Goal: Task Accomplishment & Management: Complete application form

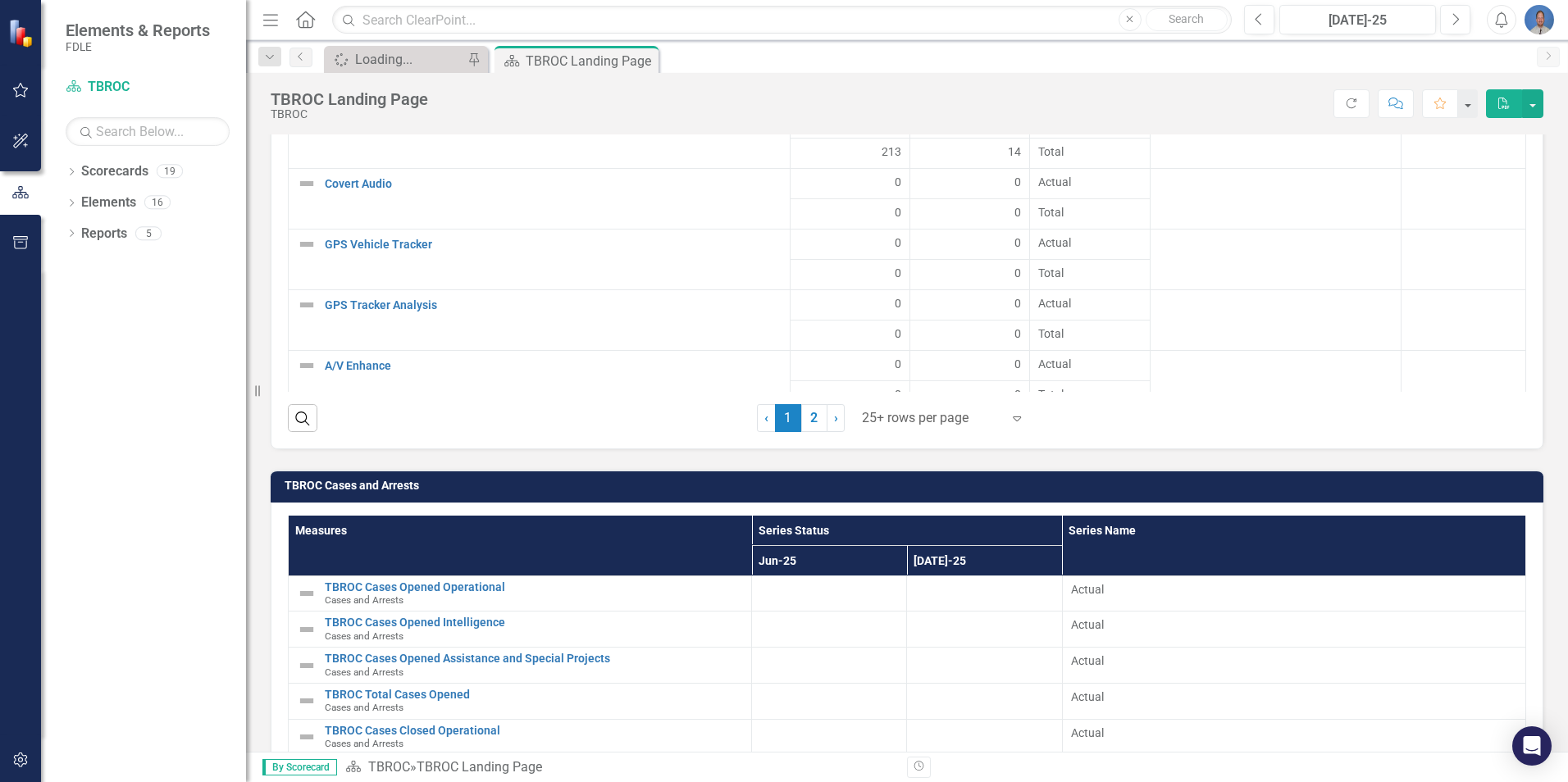
scroll to position [2451, 0]
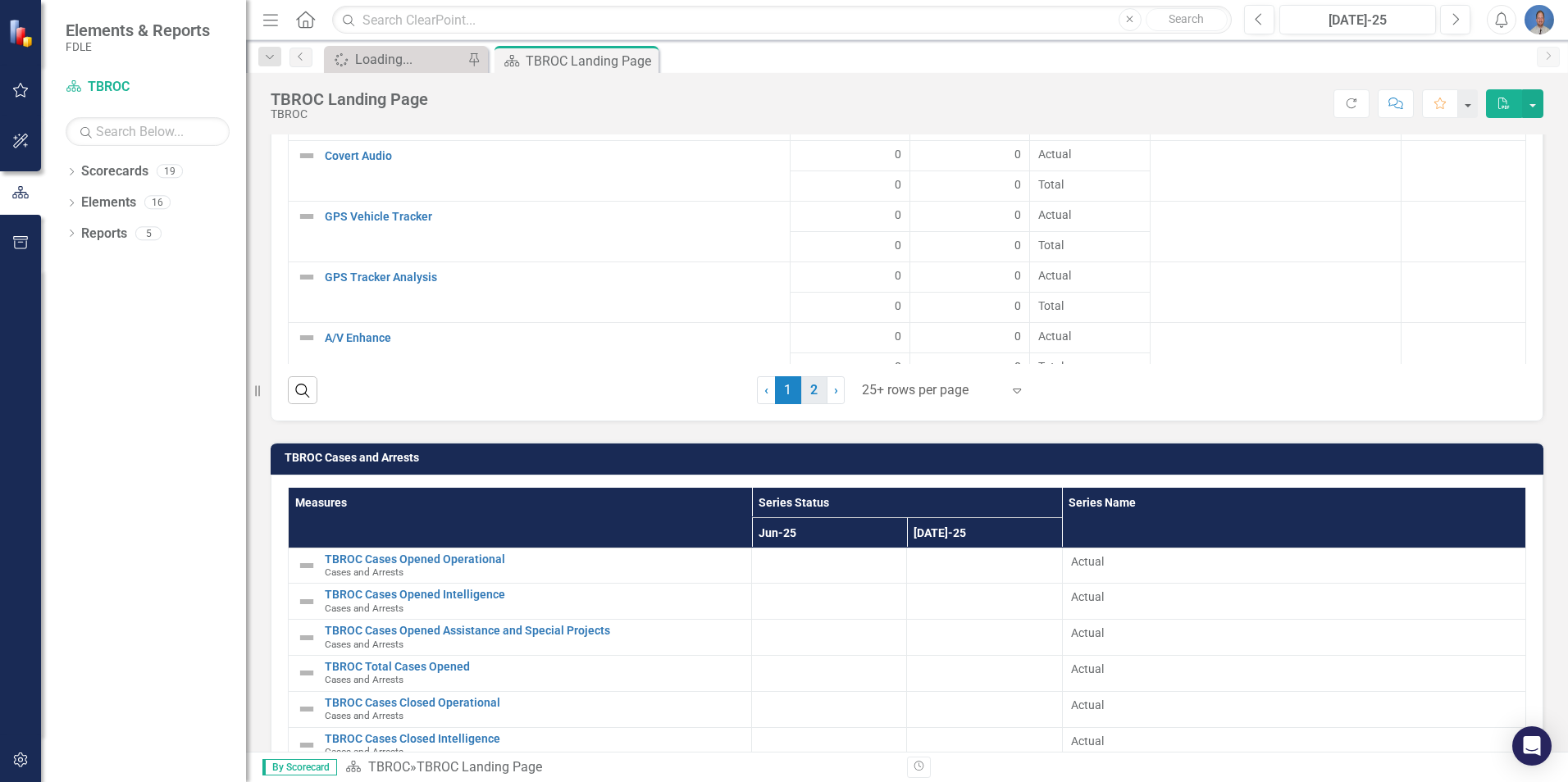
click at [809, 391] on link "2" at bounding box center [815, 390] width 27 height 28
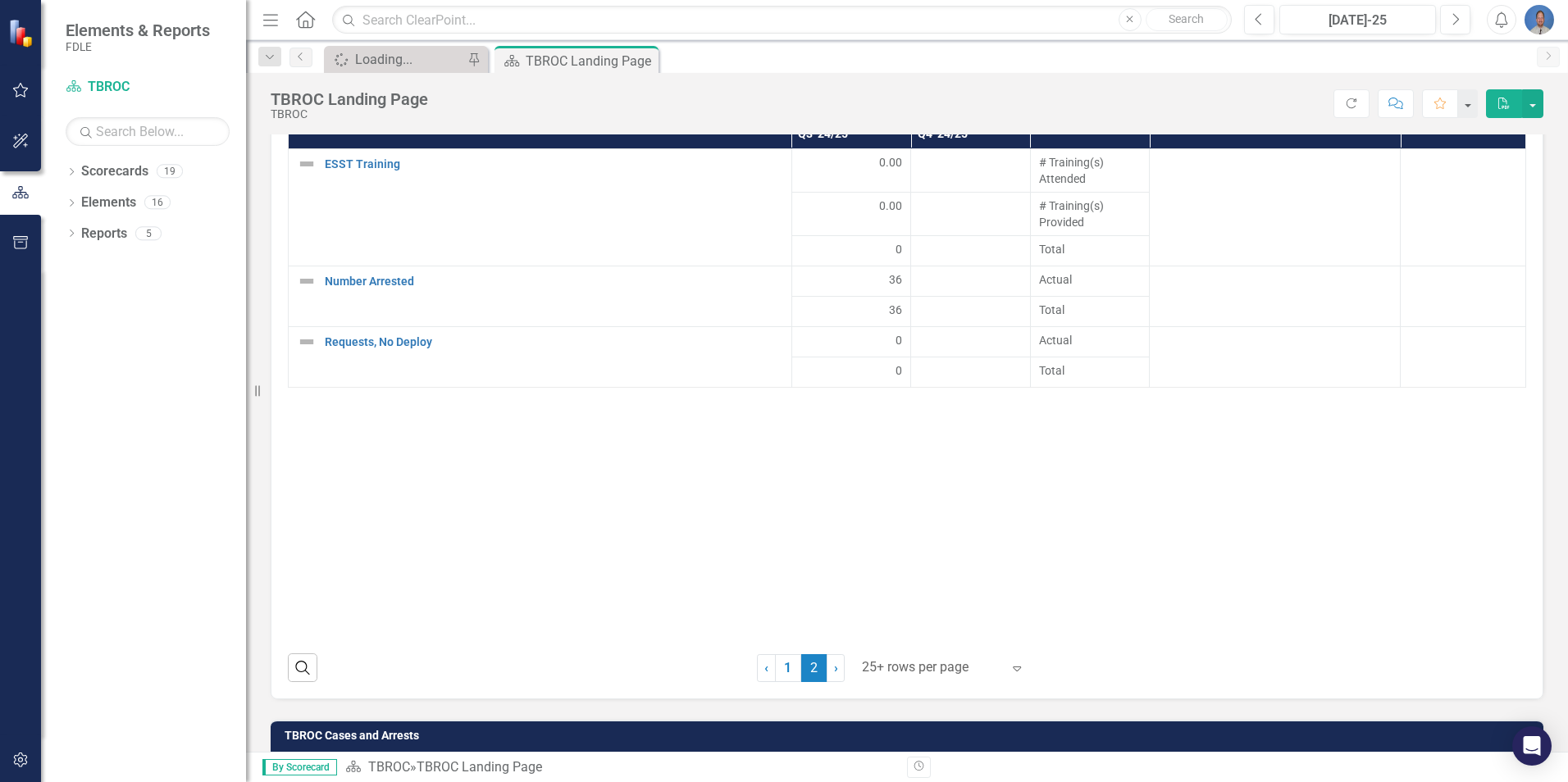
scroll to position [2123, 0]
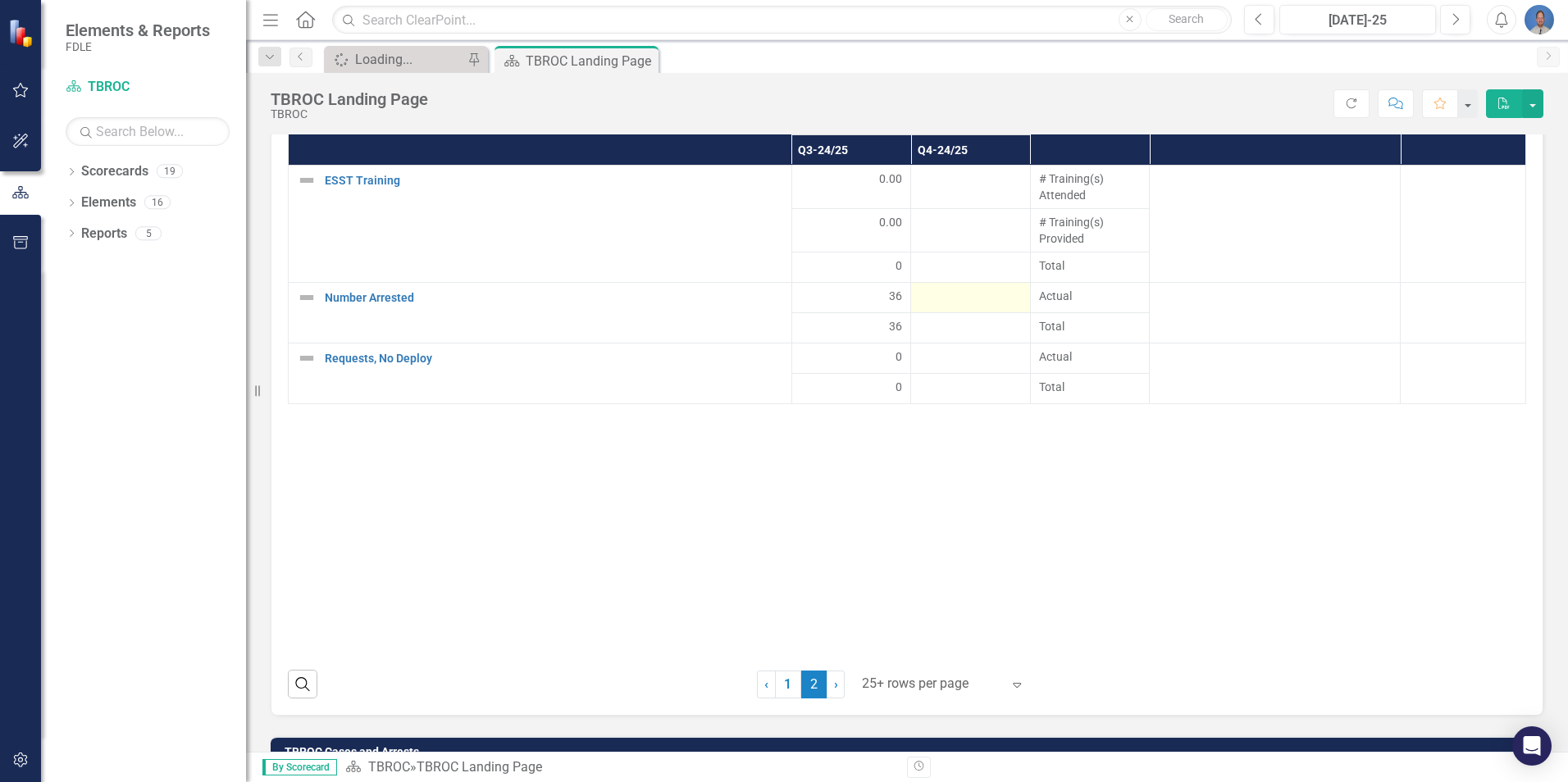
click at [970, 290] on div at bounding box center [970, 297] width 103 height 20
click at [1010, 293] on div at bounding box center [970, 297] width 103 height 20
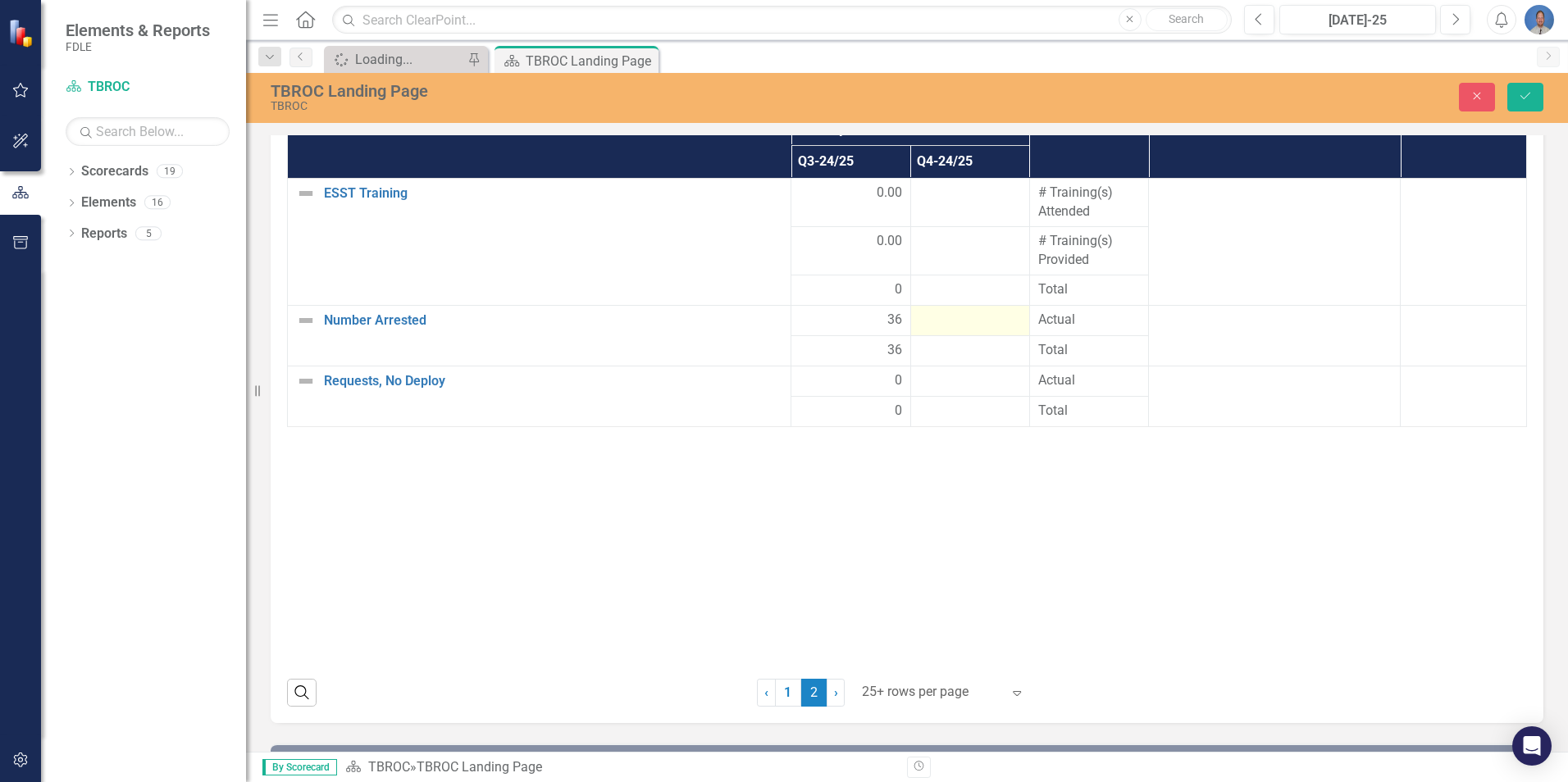
scroll to position [2131, 0]
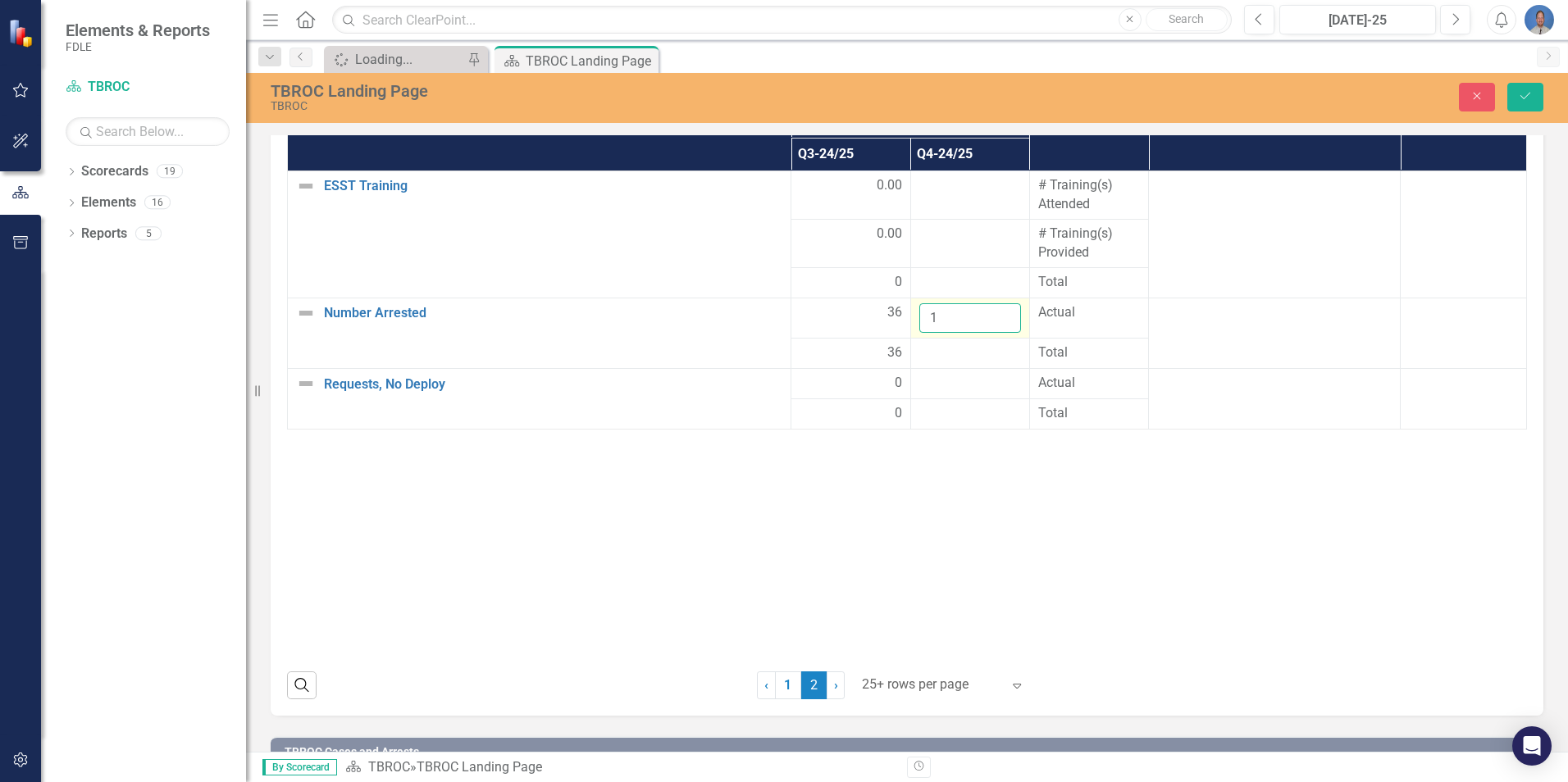
click at [996, 311] on input "1" at bounding box center [970, 318] width 102 height 31
drag, startPoint x: 947, startPoint y: 319, endPoint x: 891, endPoint y: 313, distance: 56.3
click at [891, 313] on tr "Number Arrested Edit Edit Measure Link Open Element 36 1 Actual" at bounding box center [907, 317] width 1239 height 41
type input "26"
click at [982, 186] on div at bounding box center [970, 186] width 102 height 20
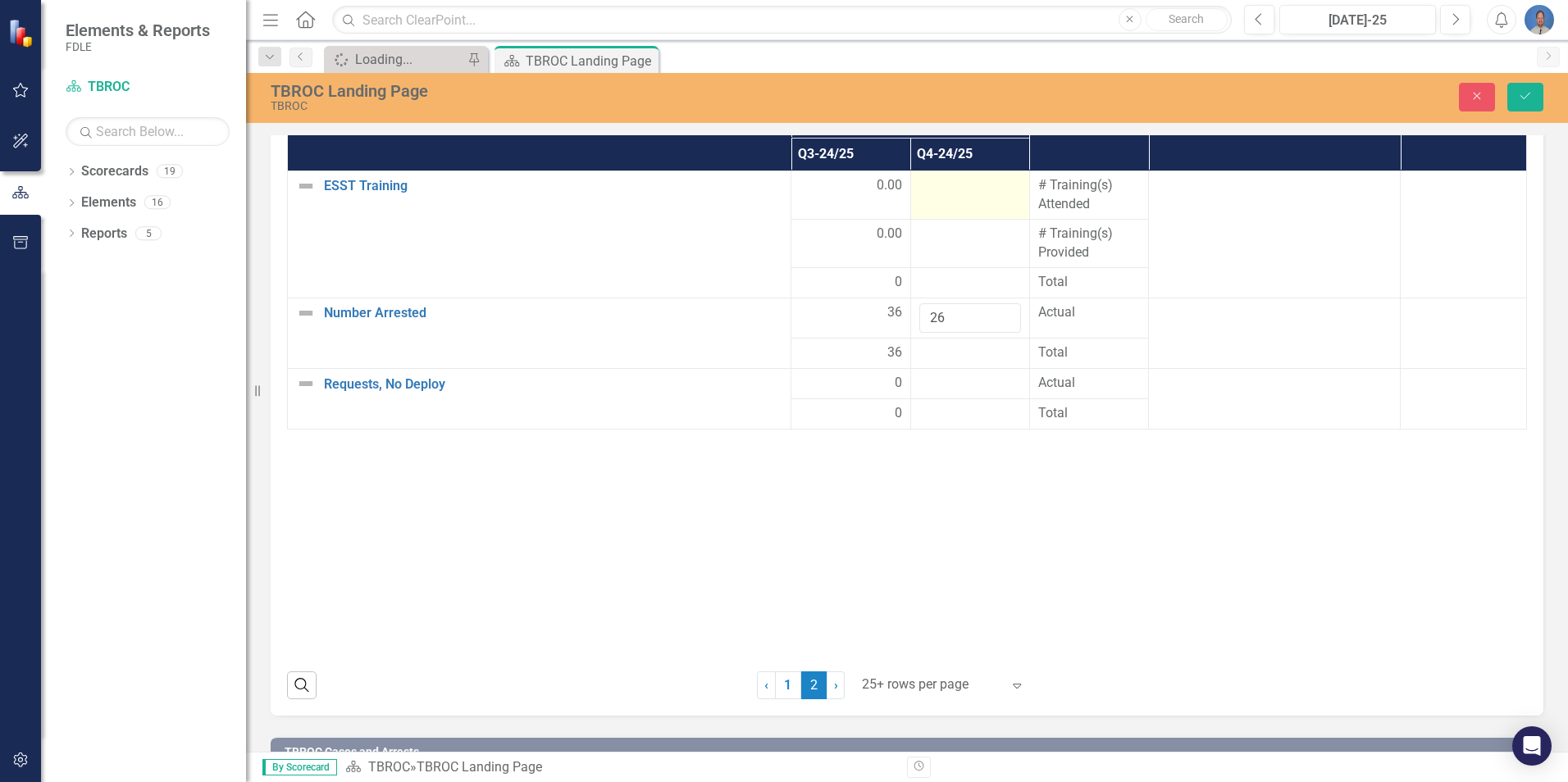
click at [1008, 186] on div at bounding box center [970, 186] width 102 height 20
click at [996, 186] on input "1" at bounding box center [970, 191] width 102 height 31
type input "0"
click at [999, 195] on input "0" at bounding box center [970, 191] width 102 height 31
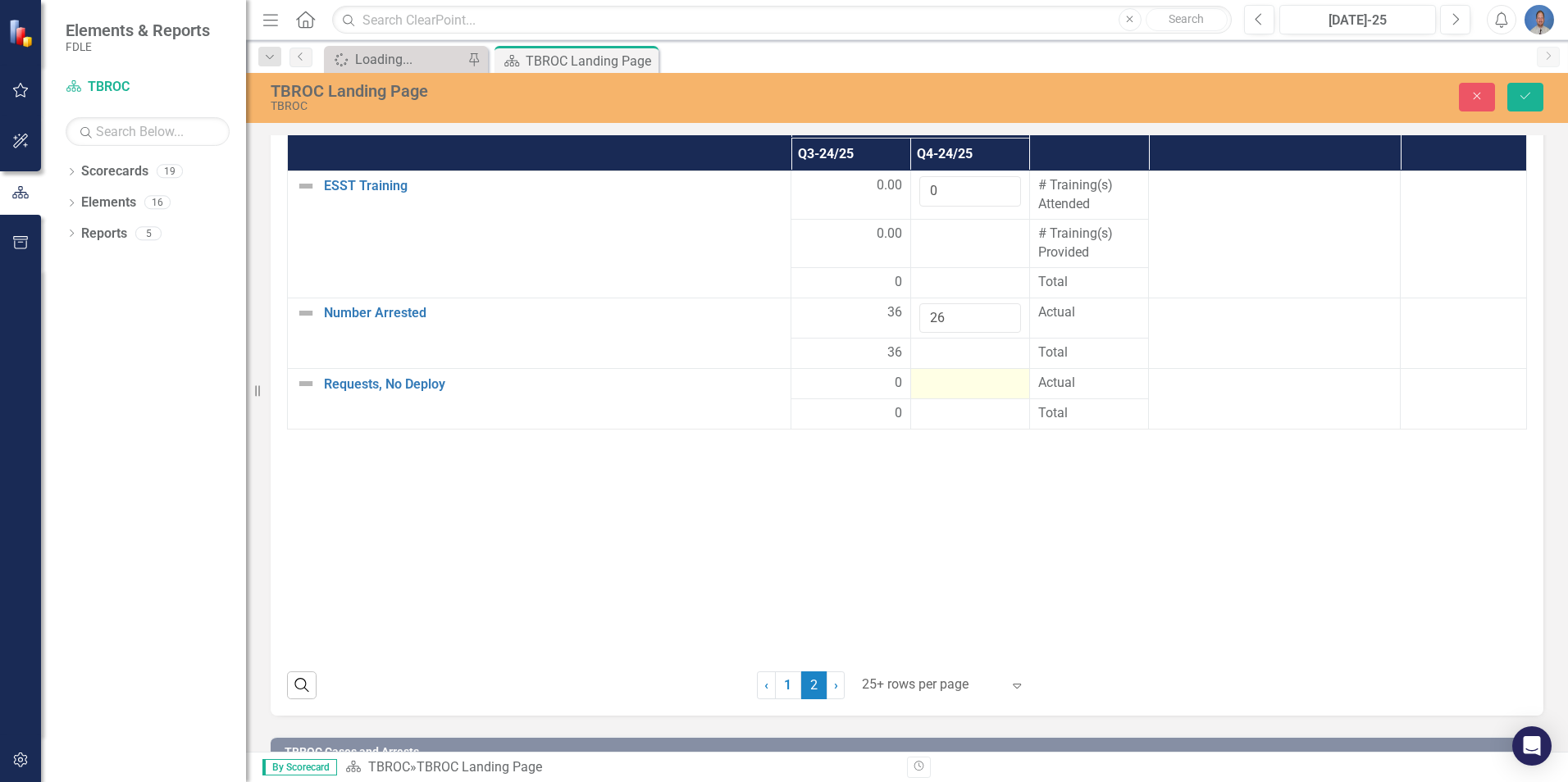
click at [922, 379] on div at bounding box center [970, 384] width 102 height 20
click at [931, 381] on div at bounding box center [970, 384] width 102 height 20
click at [998, 384] on input "1" at bounding box center [970, 389] width 102 height 31
type input "0"
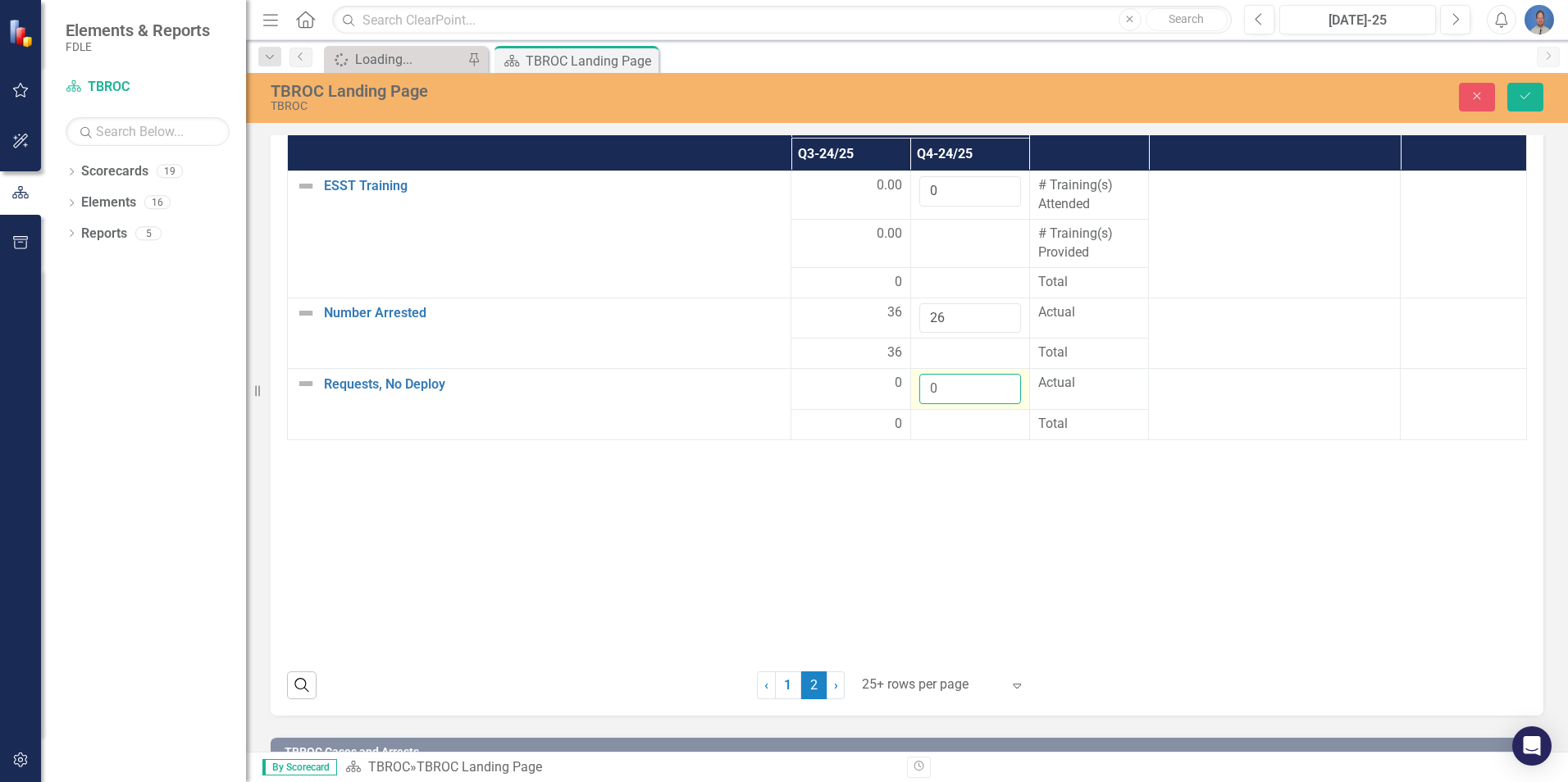
click at [998, 397] on input "0" at bounding box center [970, 389] width 102 height 31
click at [1527, 99] on icon "Save" at bounding box center [1526, 96] width 15 height 12
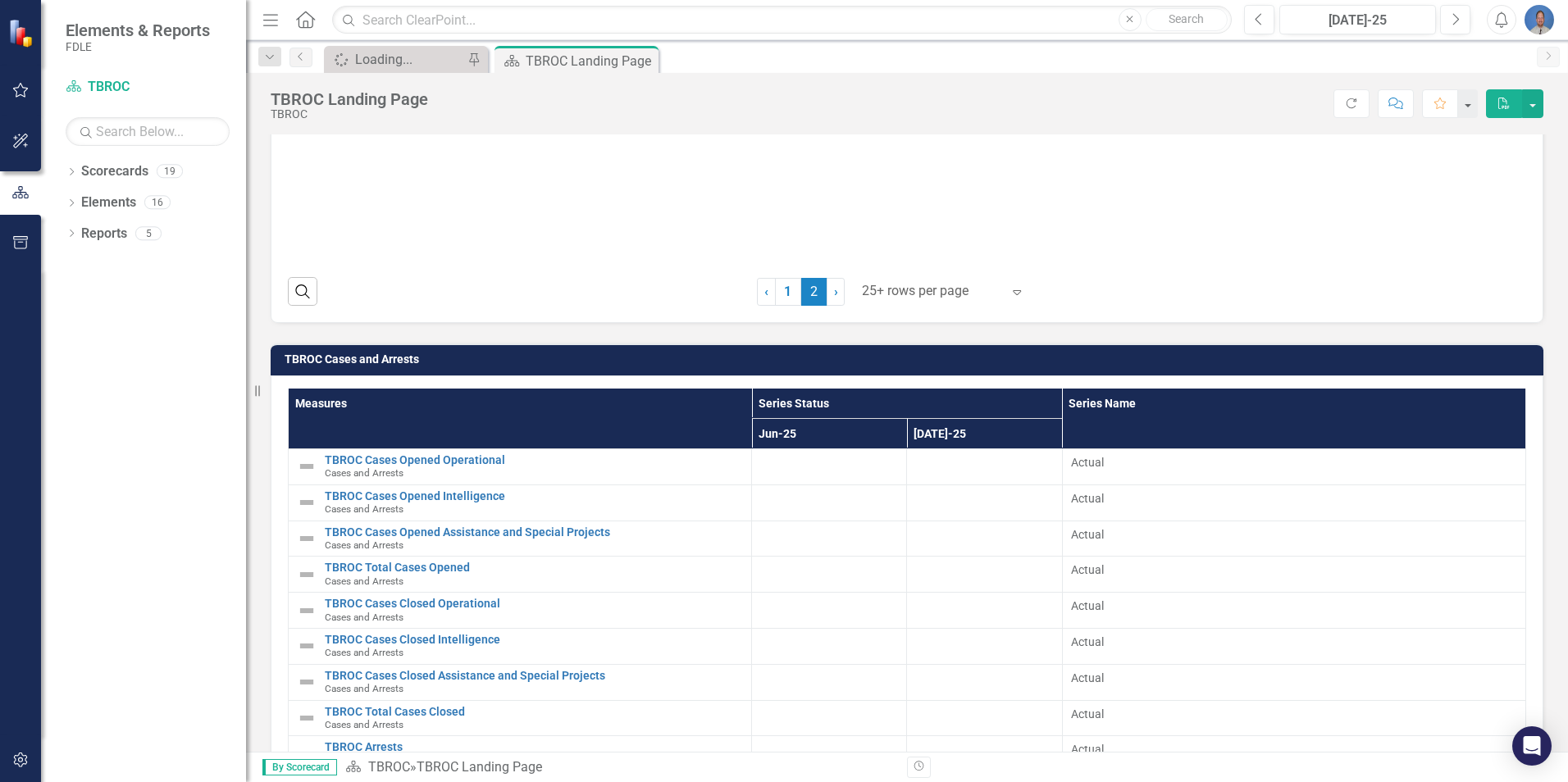
scroll to position [2610, 0]
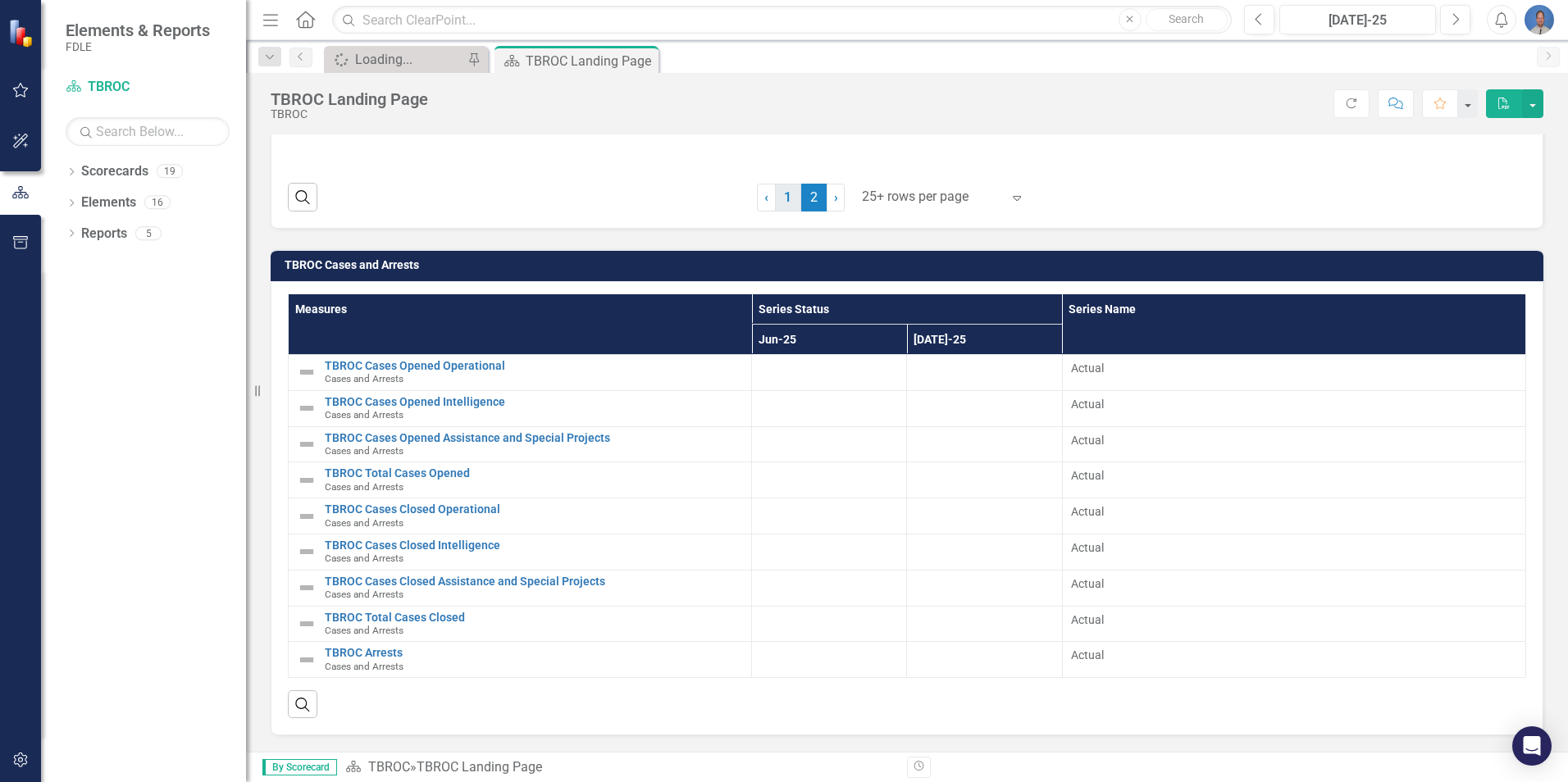
click at [782, 196] on link "1" at bounding box center [788, 198] width 27 height 28
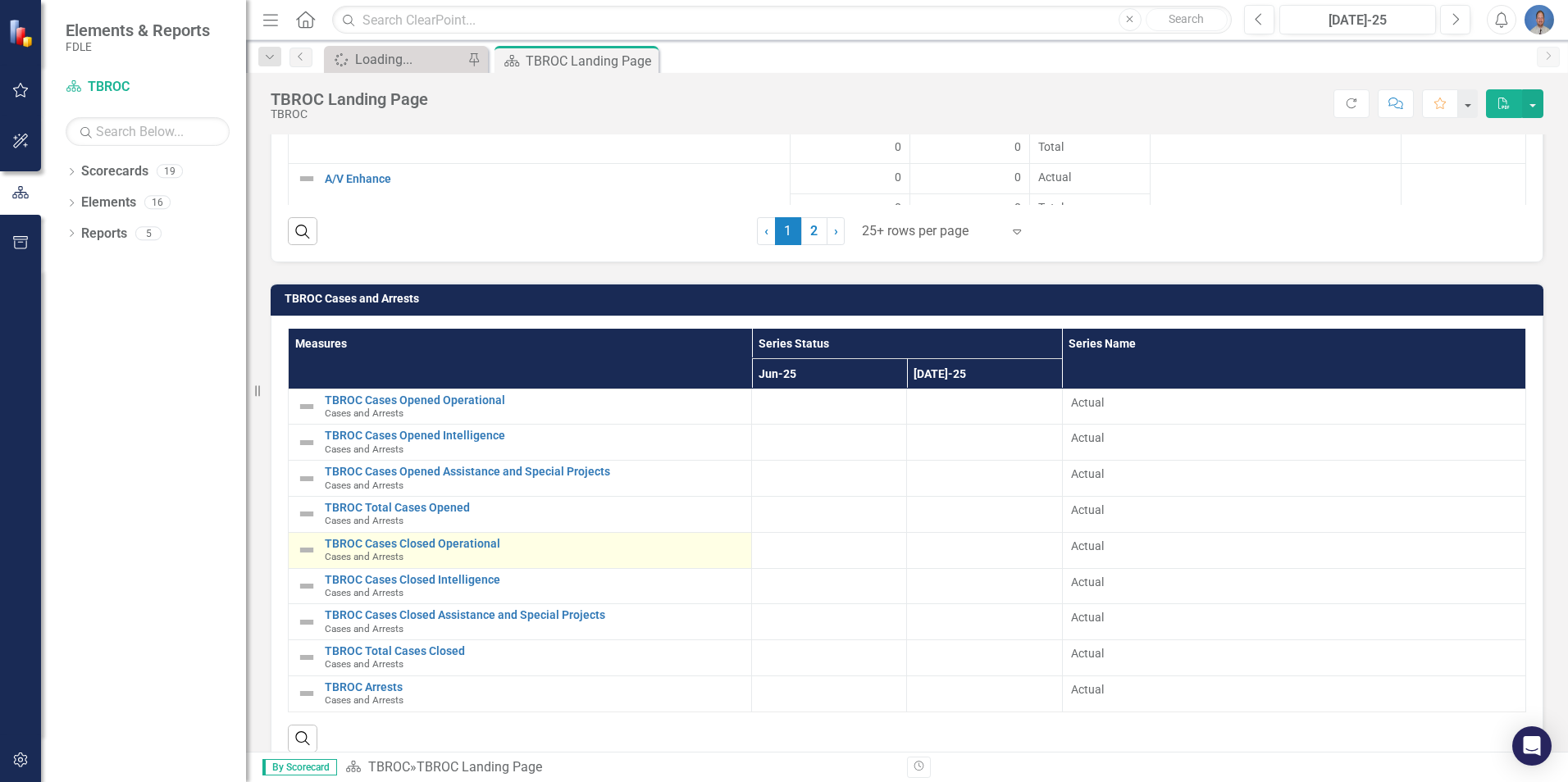
scroll to position [2645, 0]
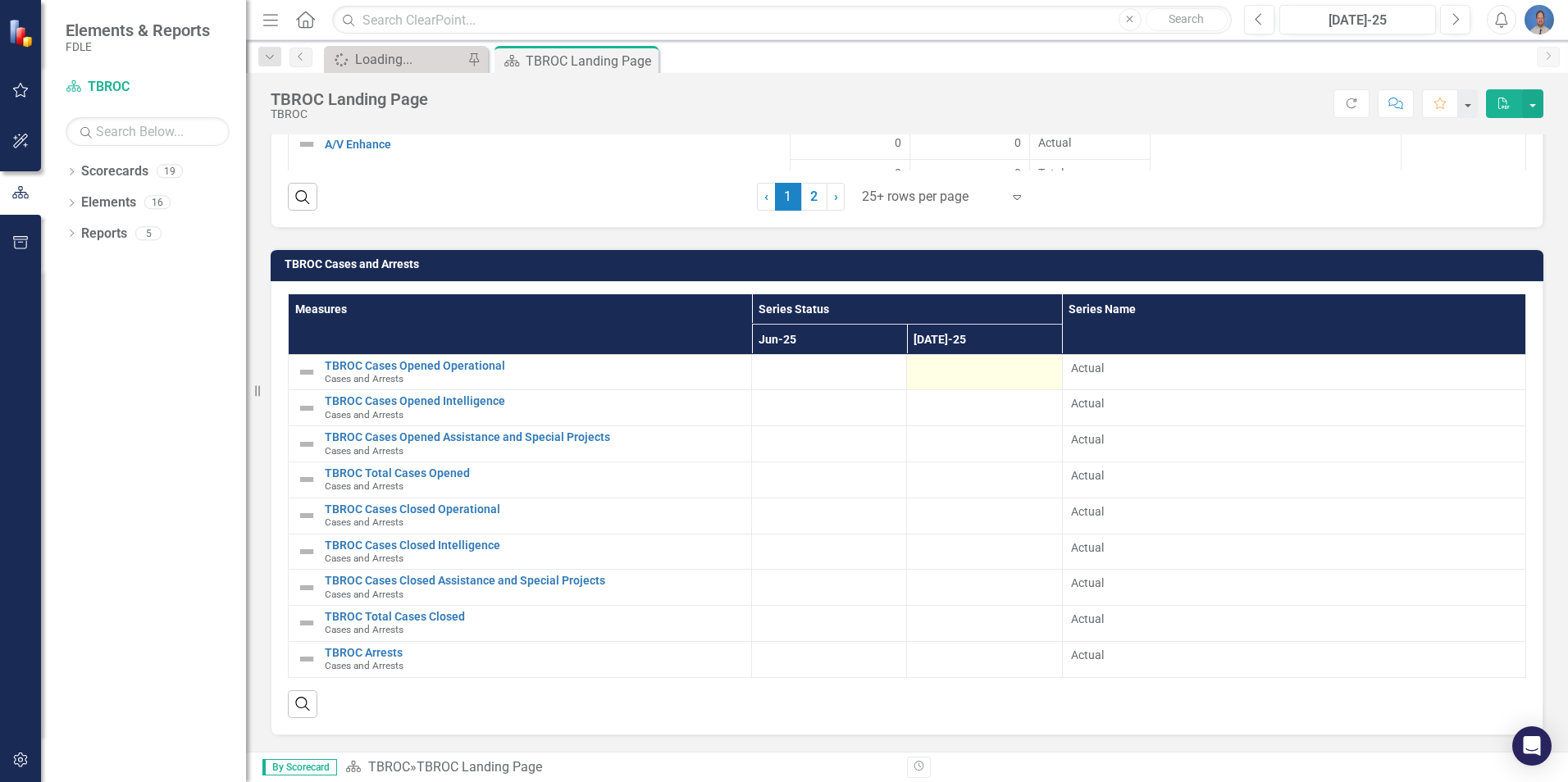
click at [974, 363] on div at bounding box center [984, 369] width 138 height 20
click at [997, 370] on div at bounding box center [984, 369] width 138 height 20
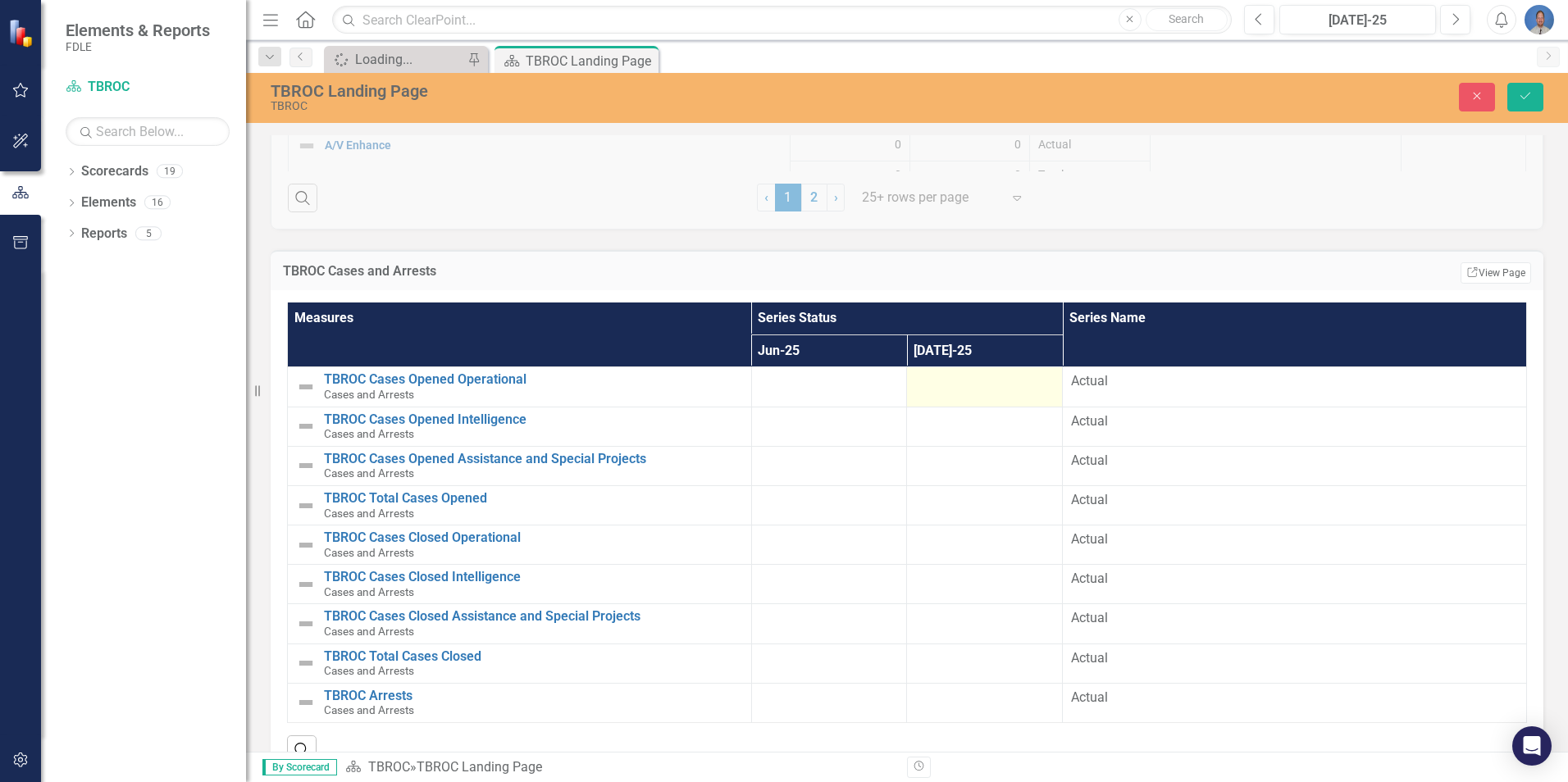
click at [1026, 392] on div at bounding box center [984, 382] width 138 height 20
click at [858, 390] on div at bounding box center [829, 382] width 138 height 20
click at [985, 400] on td at bounding box center [985, 387] width 155 height 40
click at [1526, 97] on icon "Save" at bounding box center [1526, 96] width 15 height 12
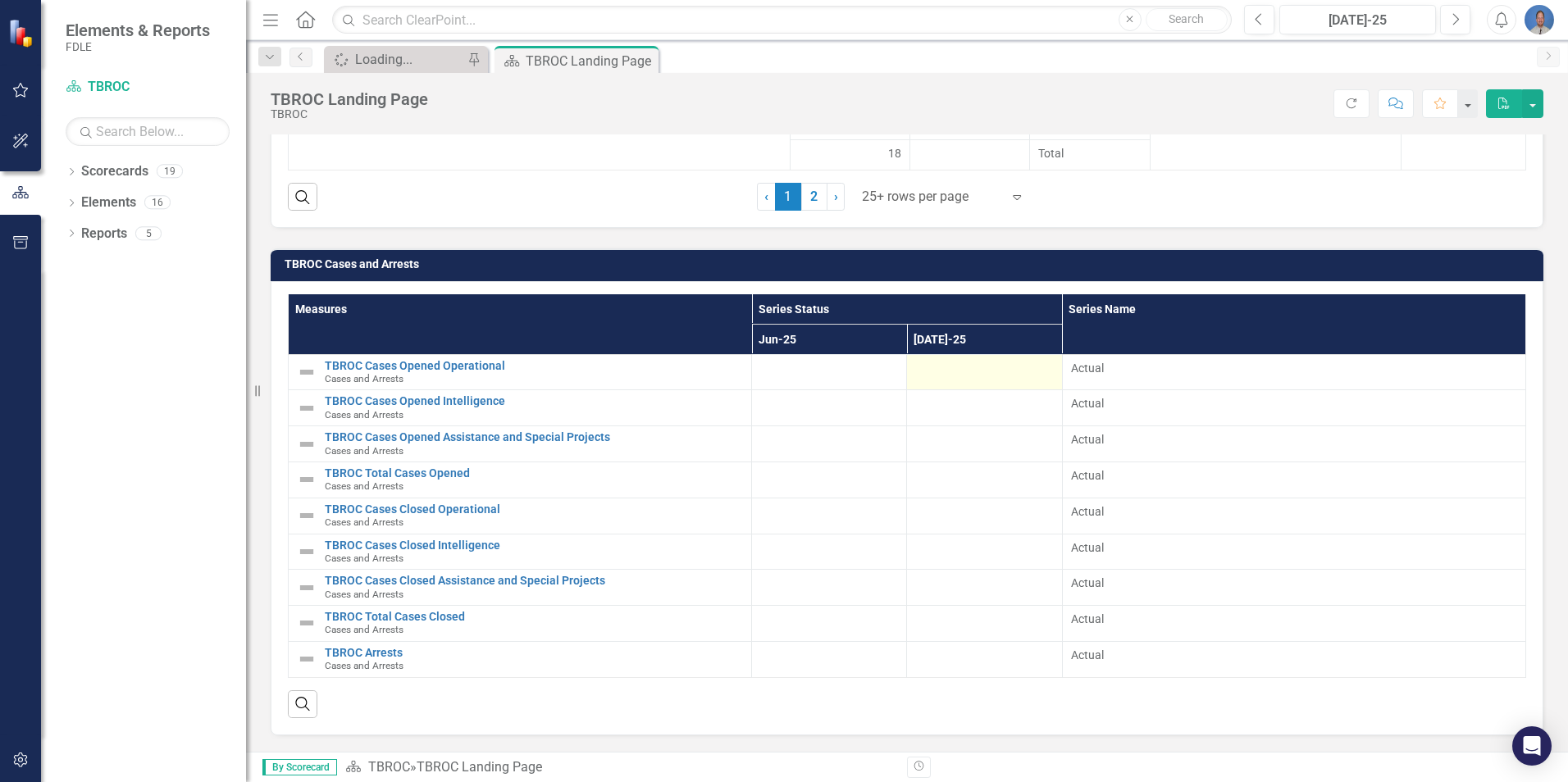
click at [986, 374] on div at bounding box center [984, 369] width 138 height 20
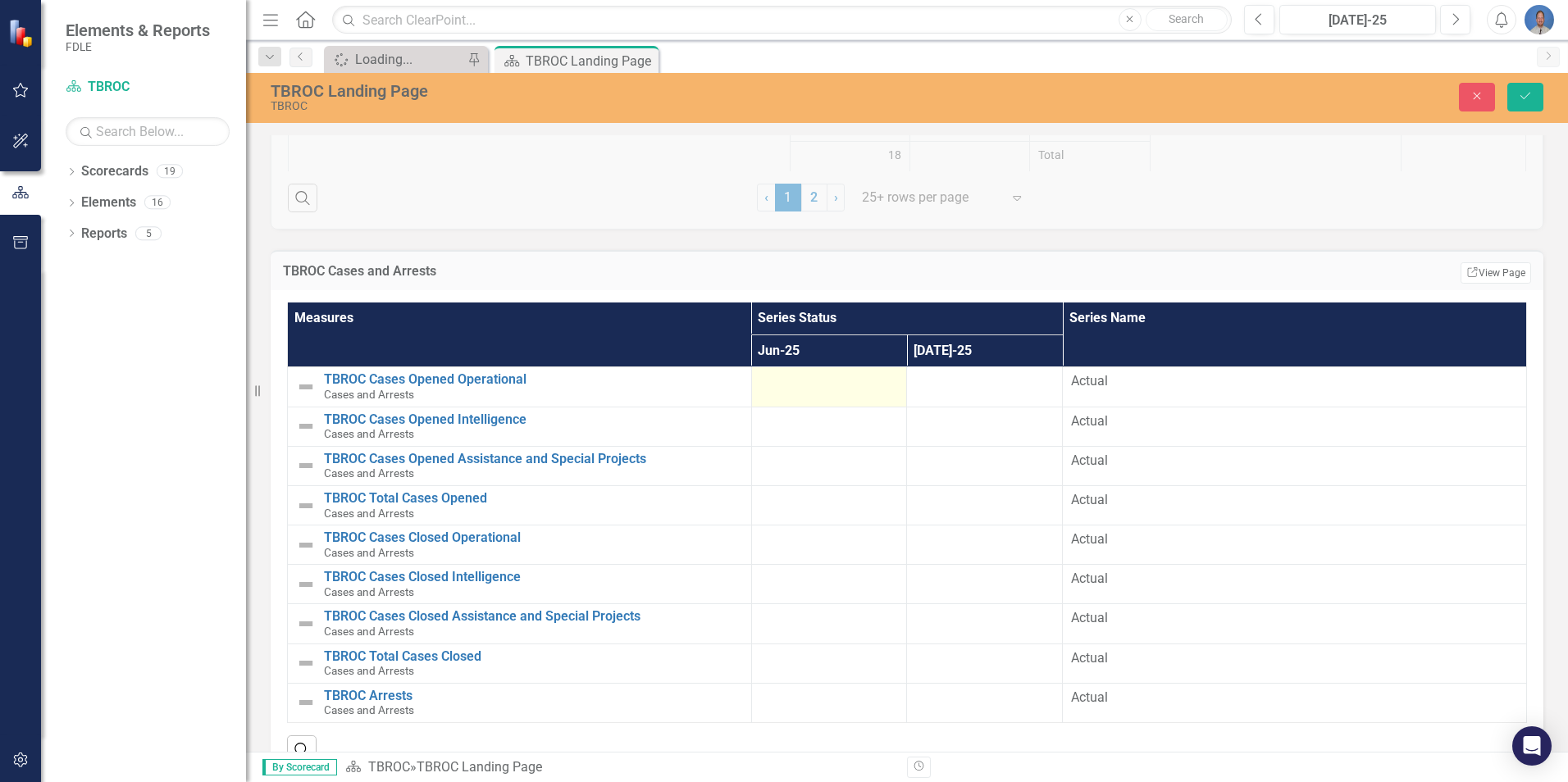
click at [808, 391] on div at bounding box center [829, 382] width 138 height 20
click at [995, 398] on td at bounding box center [985, 387] width 156 height 40
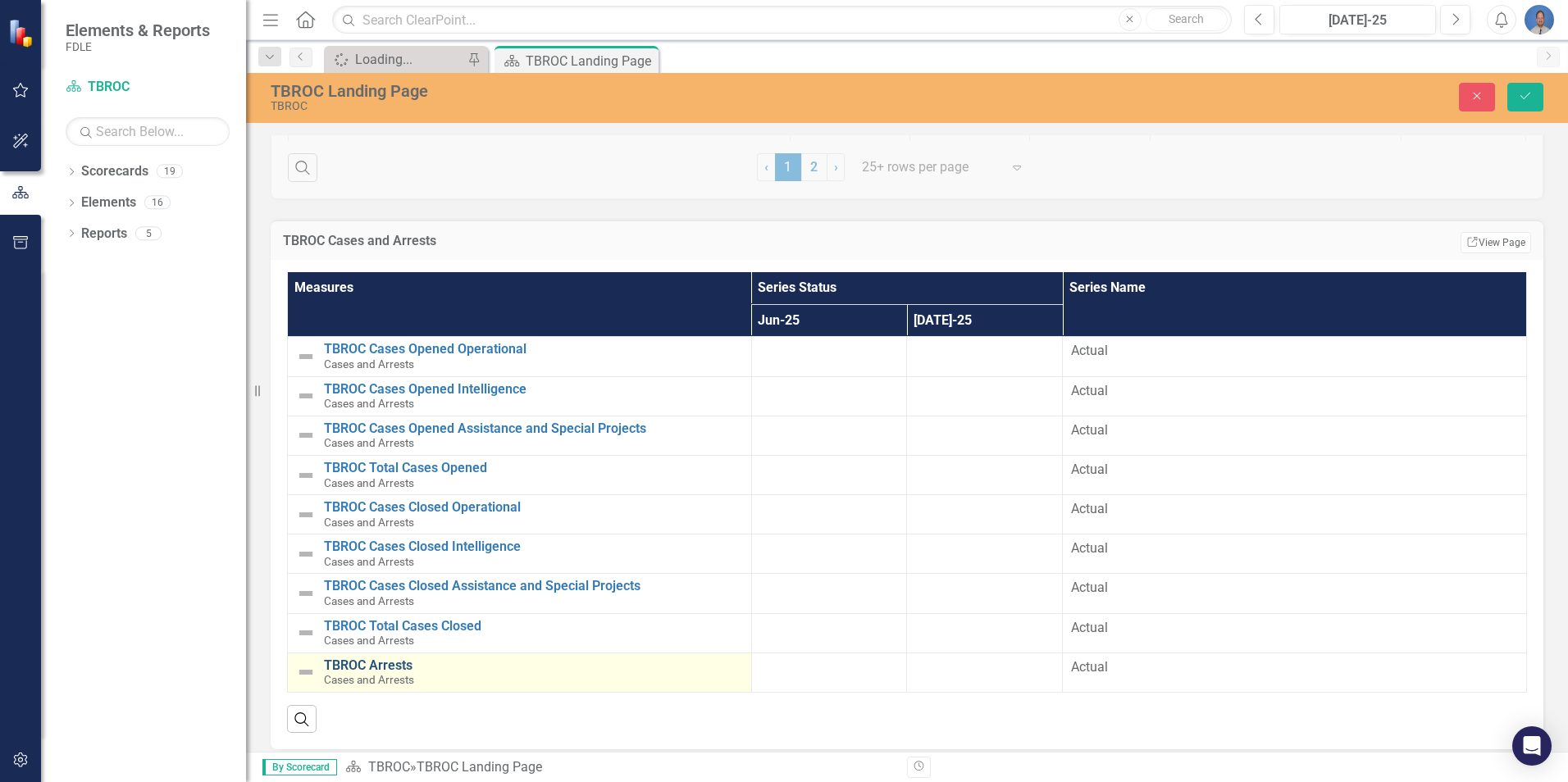
scroll to position [2689, 0]
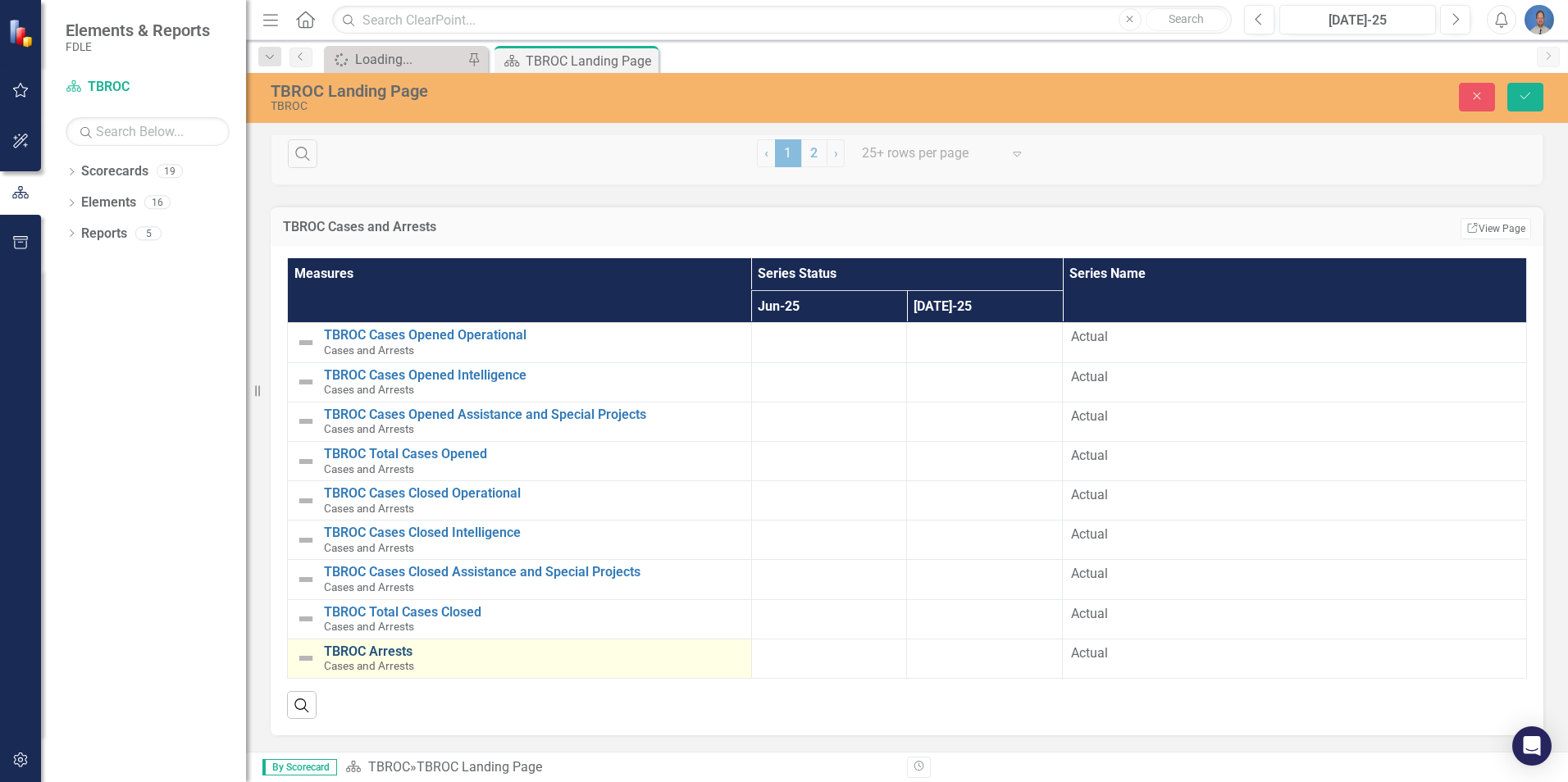
click at [356, 654] on link "TBROC Arrests" at bounding box center [534, 652] width 419 height 15
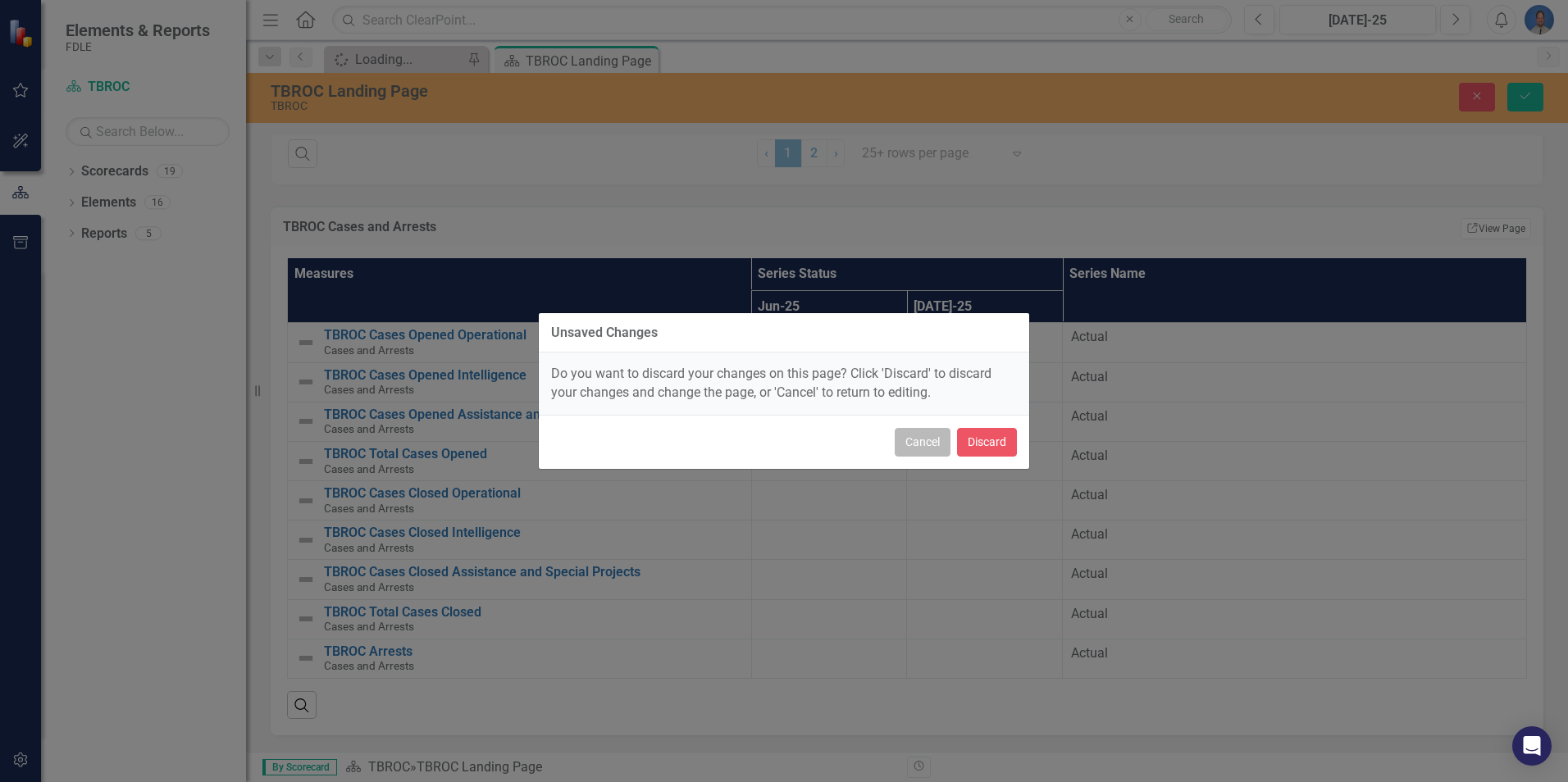
click at [922, 437] on button "Cancel" at bounding box center [922, 442] width 56 height 29
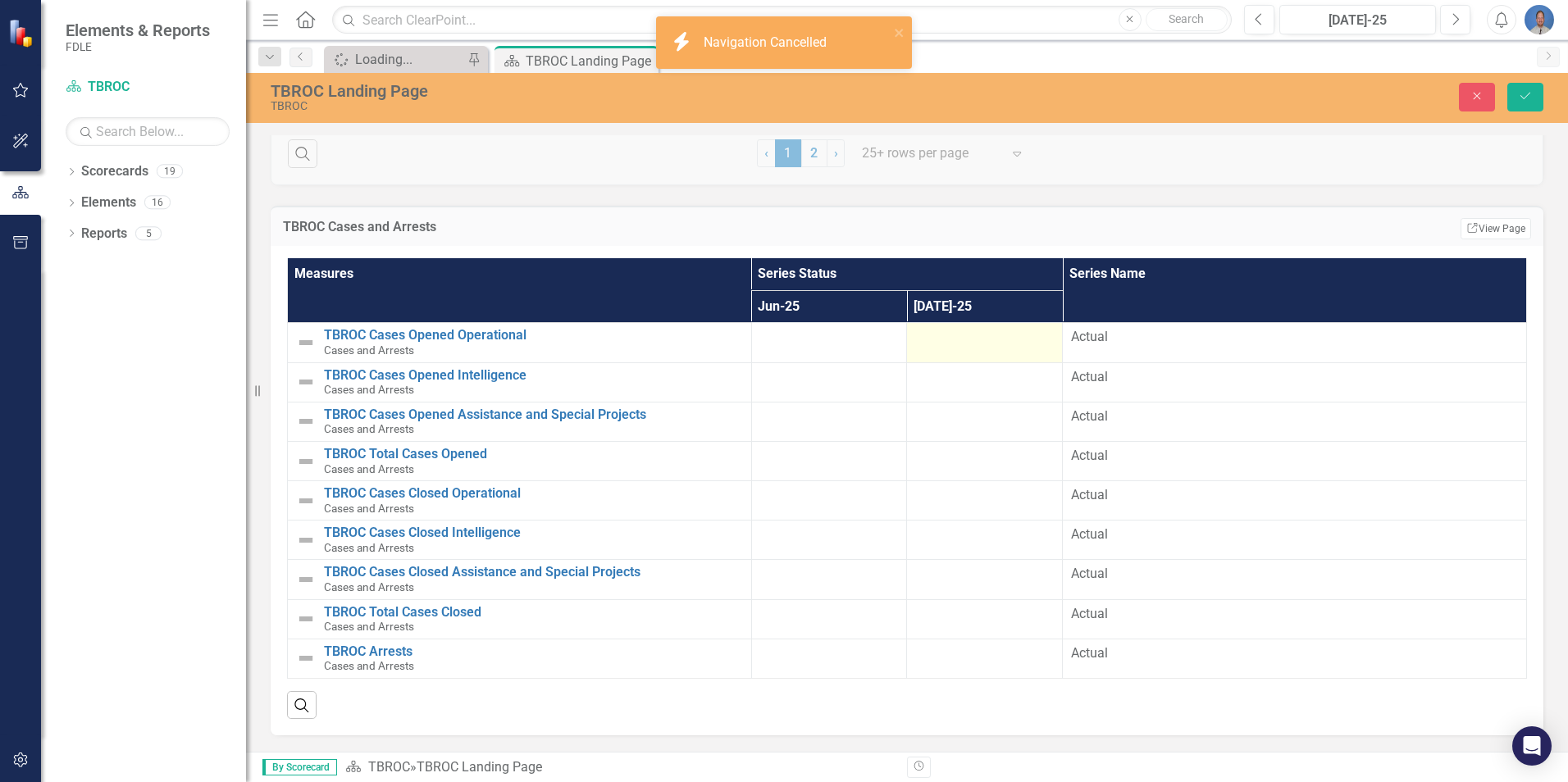
click at [998, 346] on div at bounding box center [984, 338] width 138 height 20
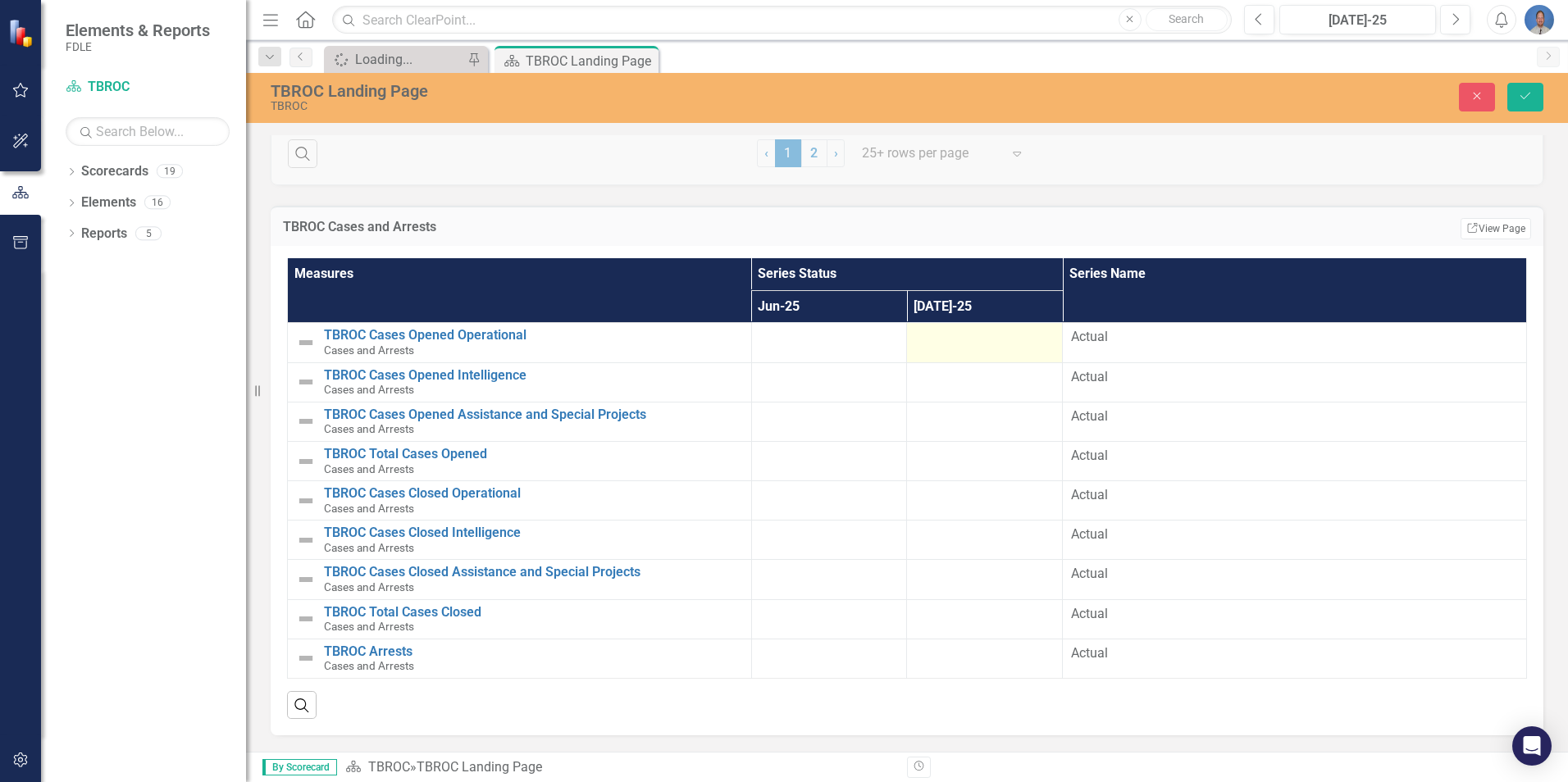
drag, startPoint x: 997, startPoint y: 345, endPoint x: 983, endPoint y: 341, distance: 14.6
click at [983, 341] on div at bounding box center [984, 338] width 138 height 20
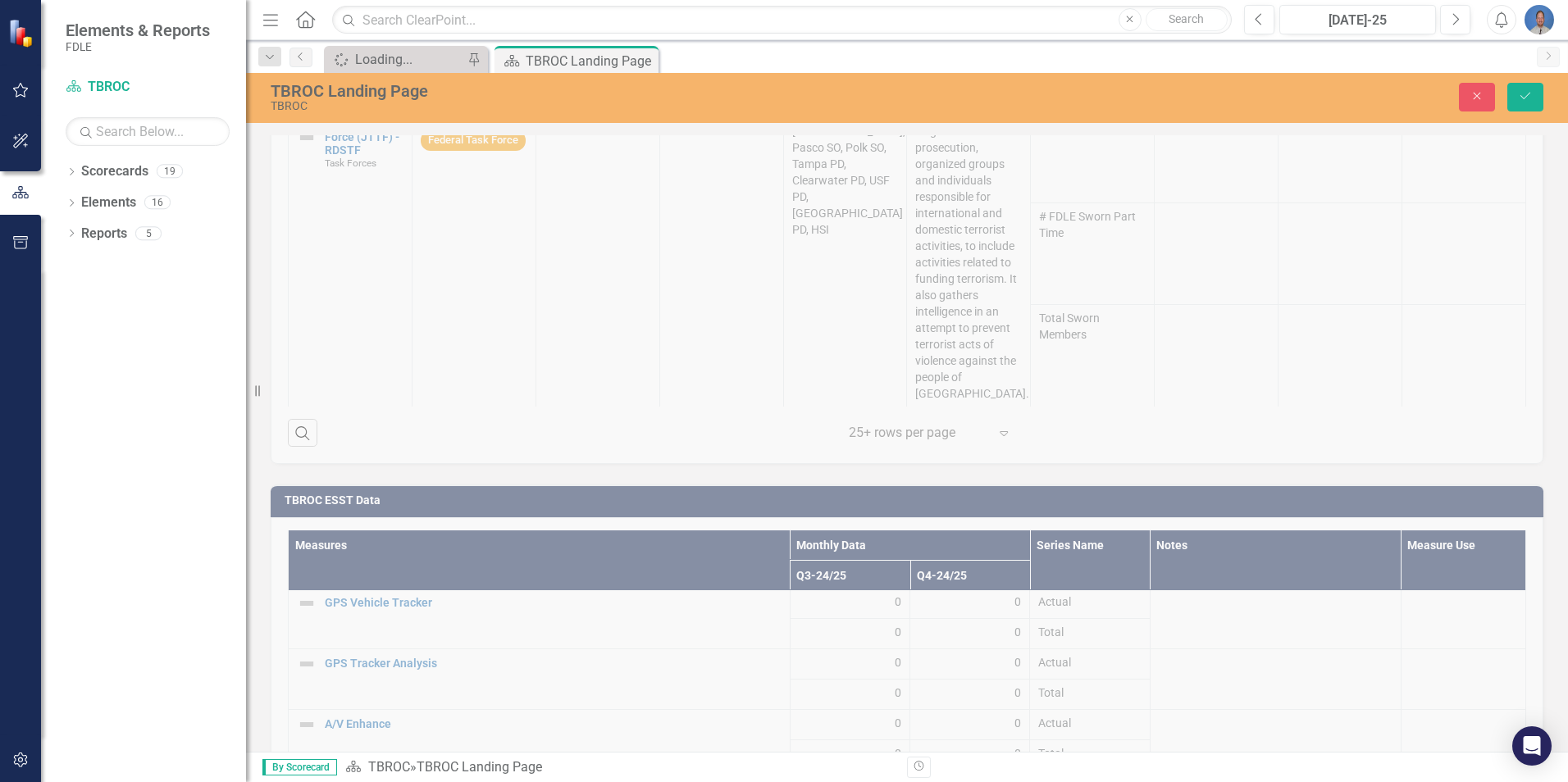
scroll to position [1460, 0]
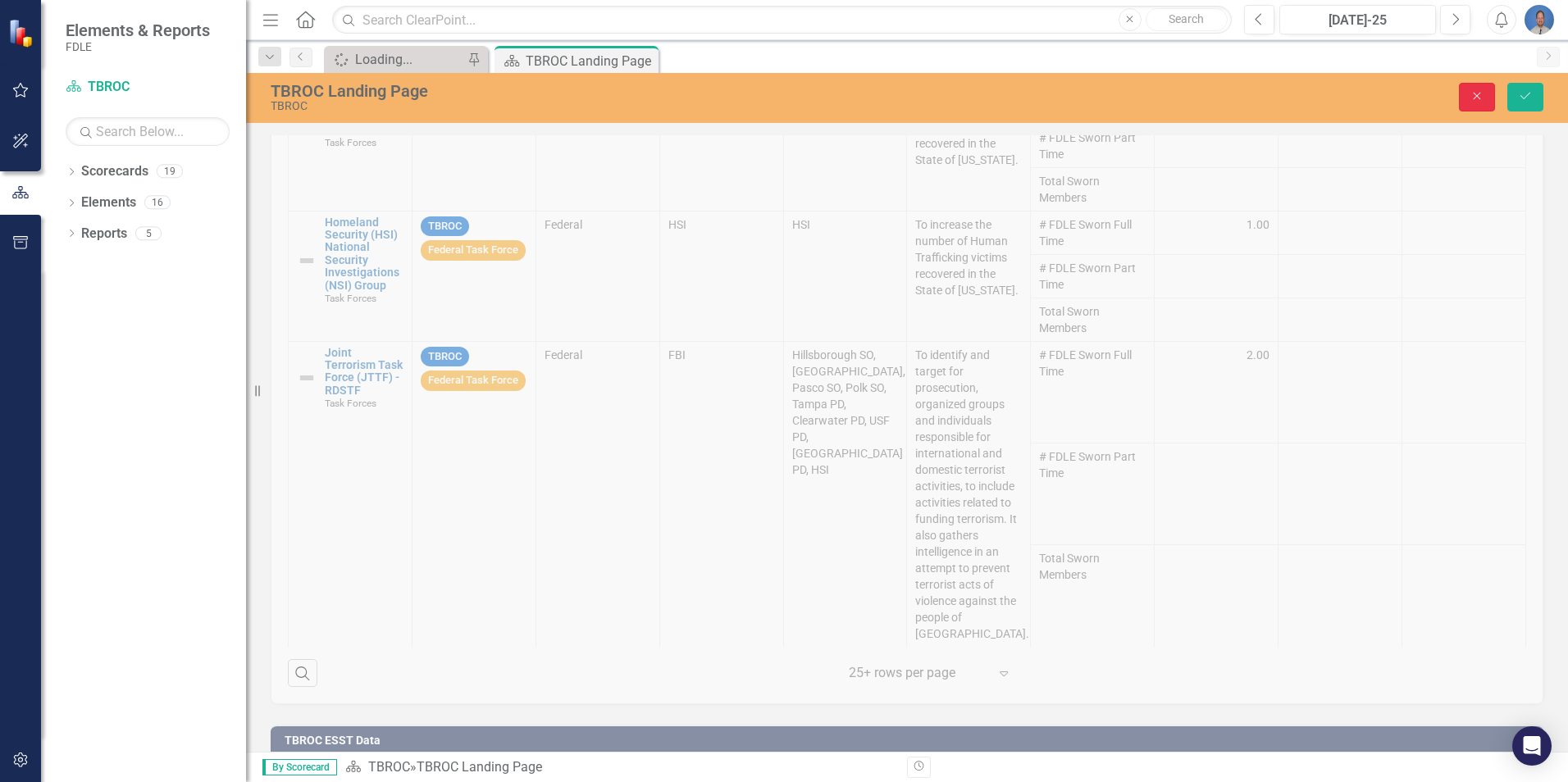
click at [1480, 99] on icon "Close" at bounding box center [1477, 96] width 15 height 12
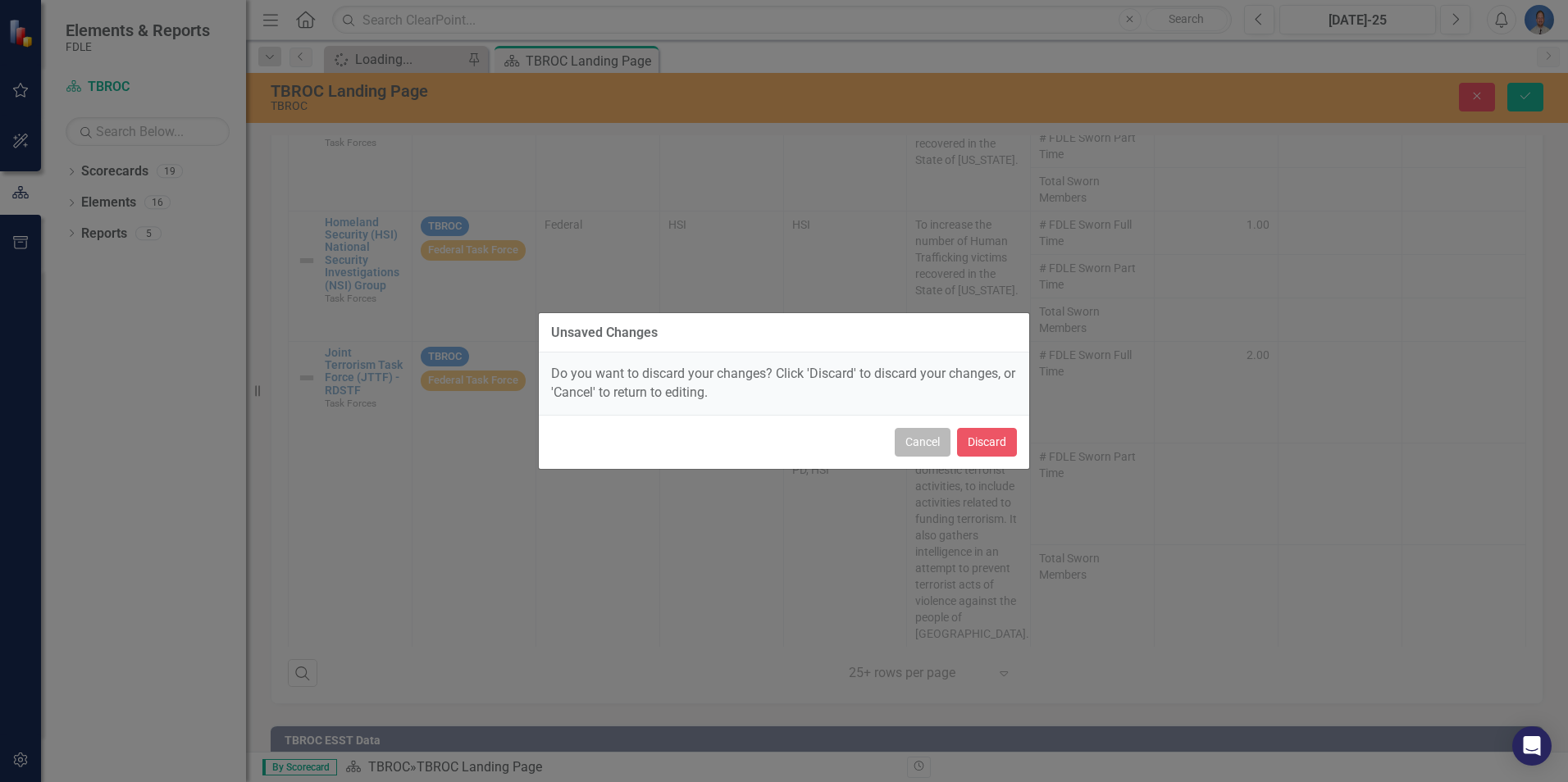
click at [922, 443] on button "Cancel" at bounding box center [922, 442] width 56 height 29
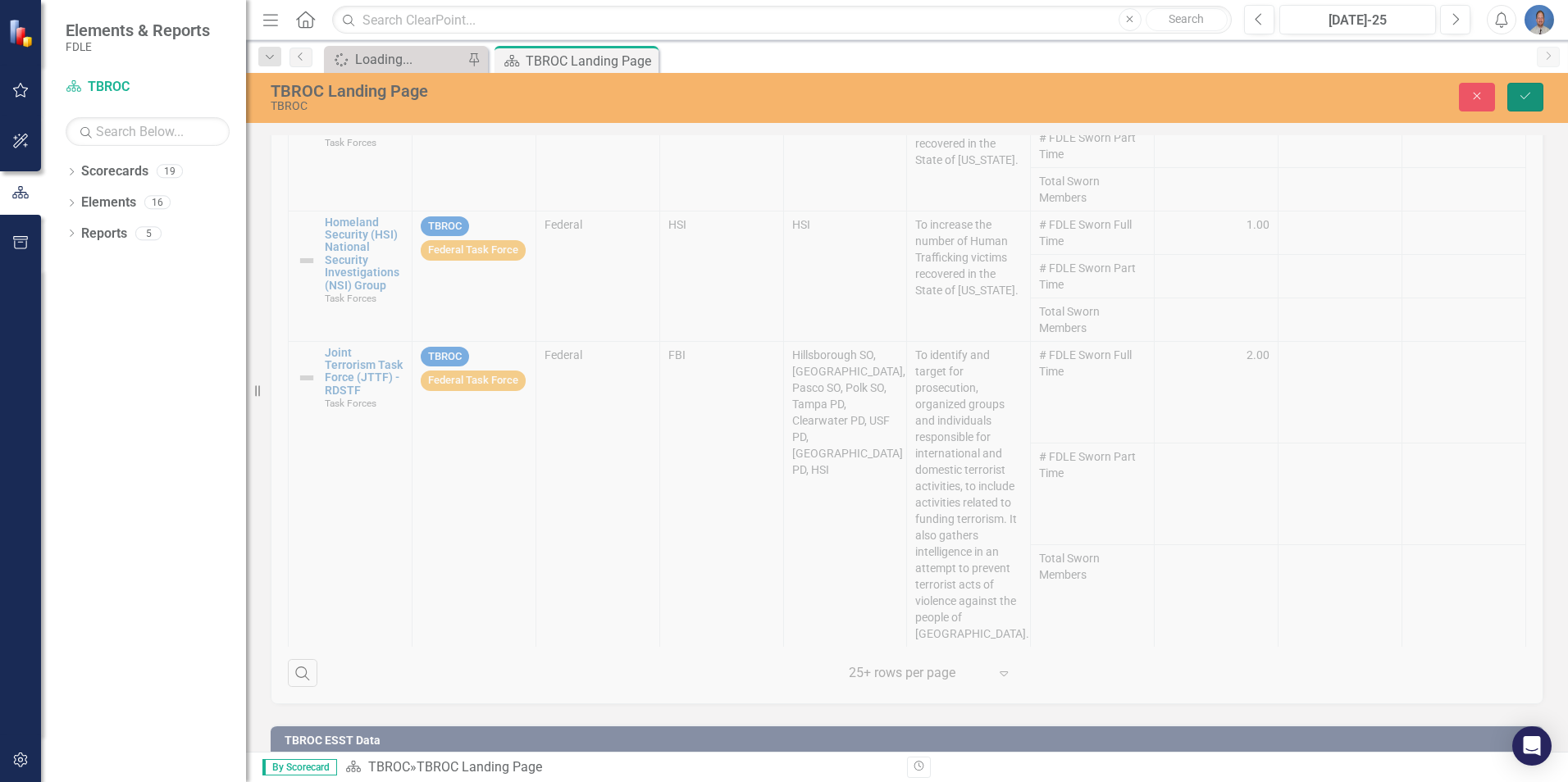
click at [1517, 98] on button "Save" at bounding box center [1526, 97] width 36 height 29
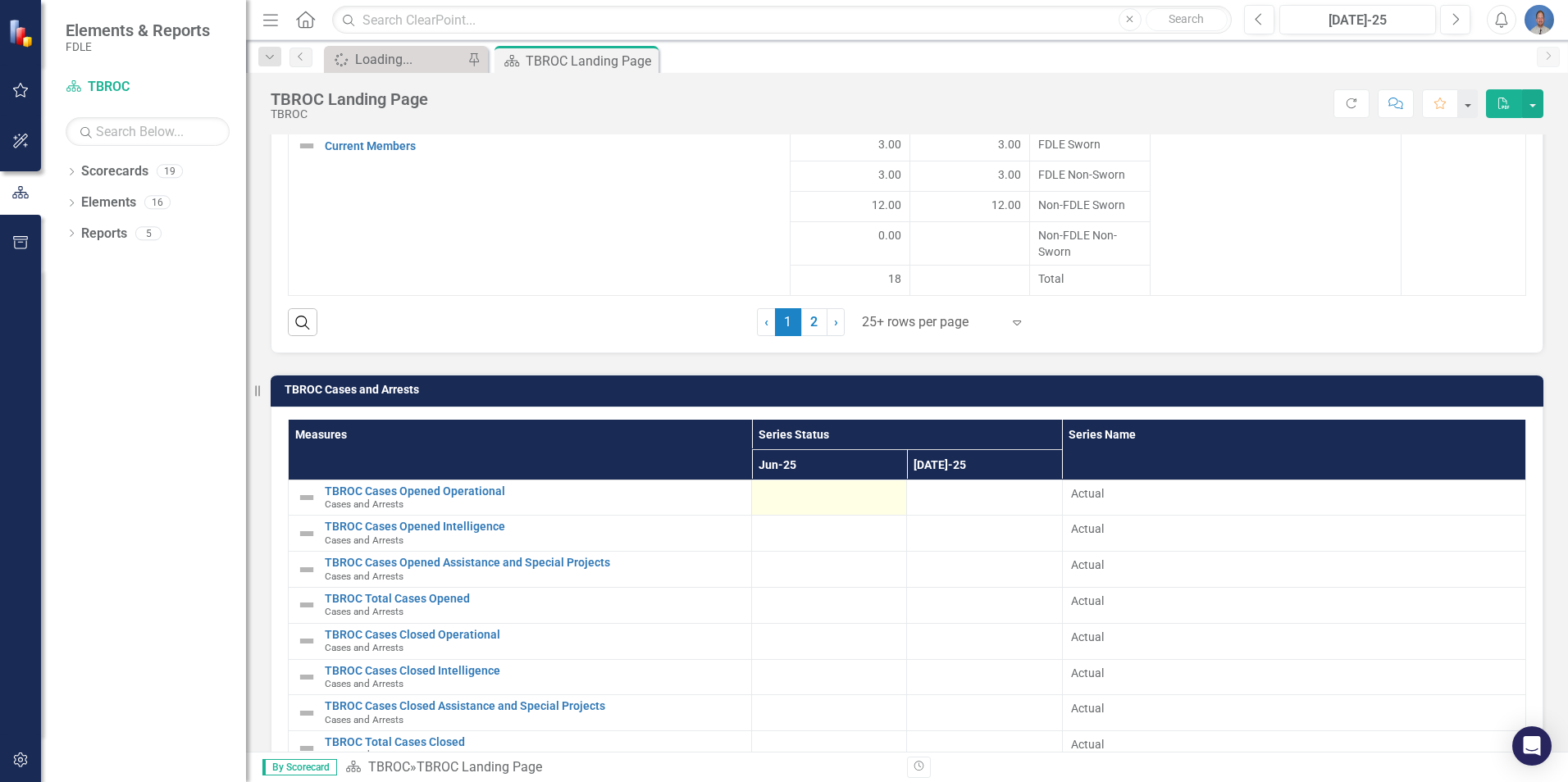
scroll to position [2645, 0]
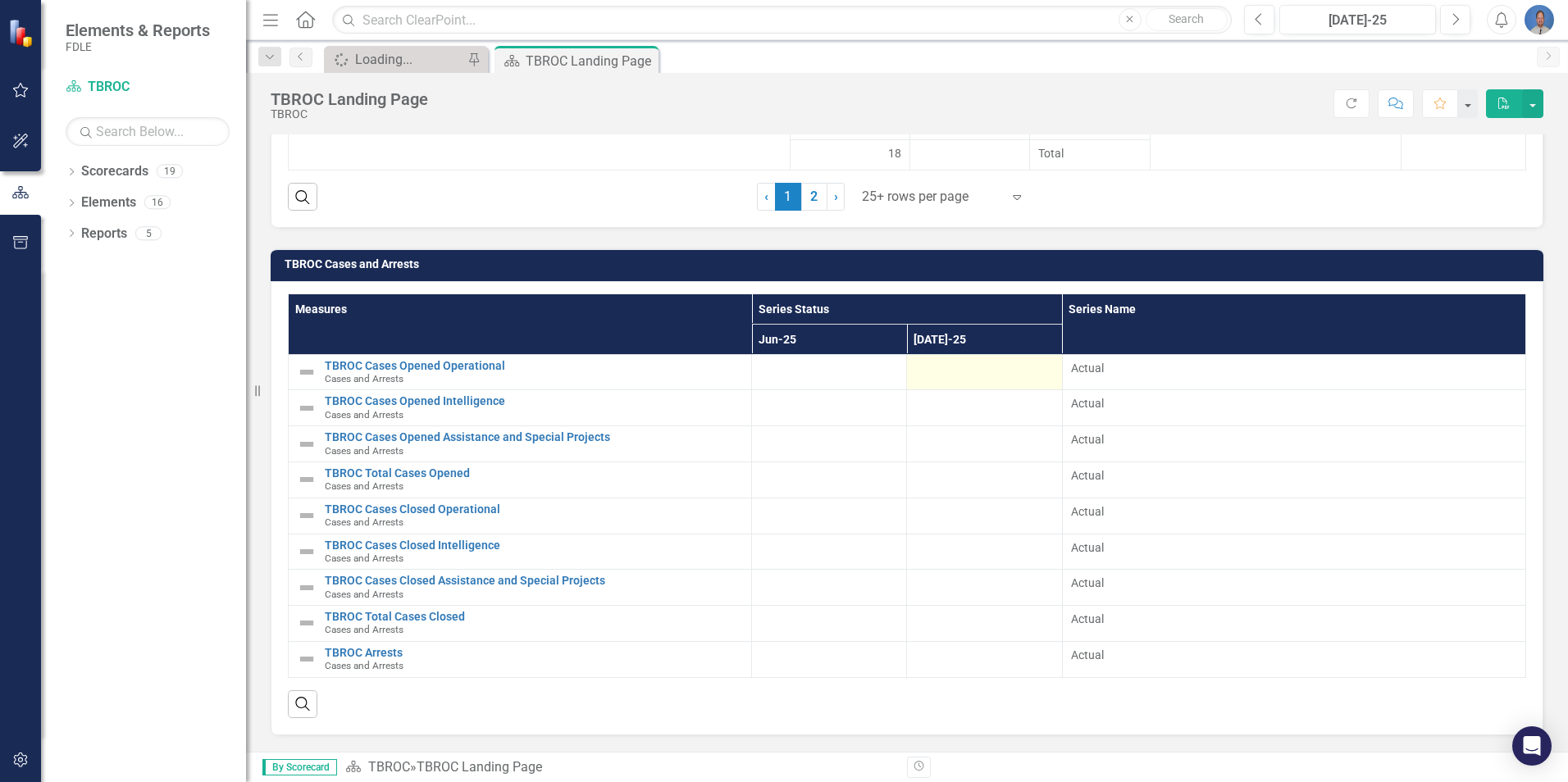
click at [975, 369] on div at bounding box center [984, 369] width 138 height 20
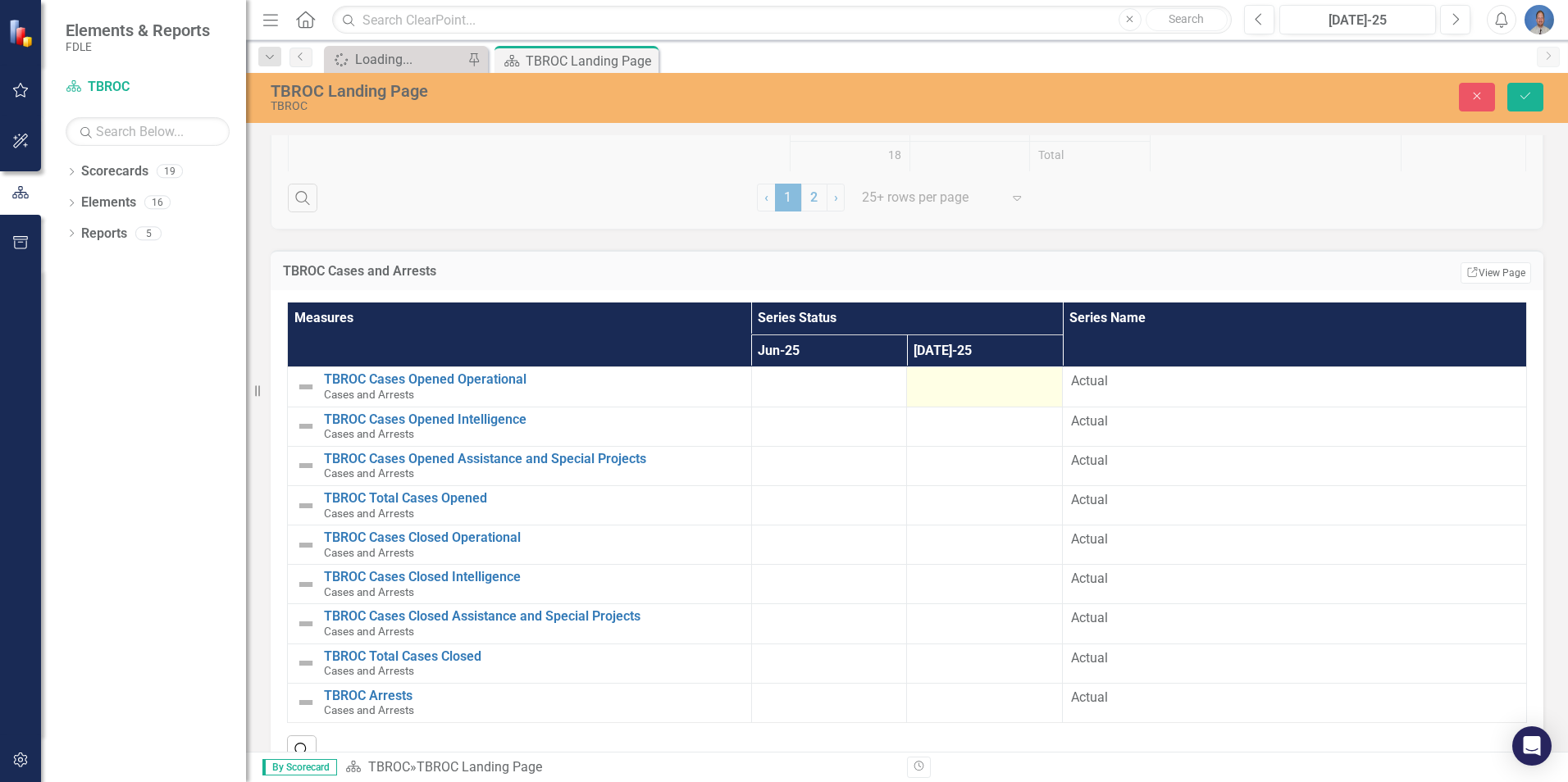
click at [972, 392] on div at bounding box center [984, 382] width 138 height 20
click at [1522, 95] on icon "Save" at bounding box center [1526, 96] width 15 height 12
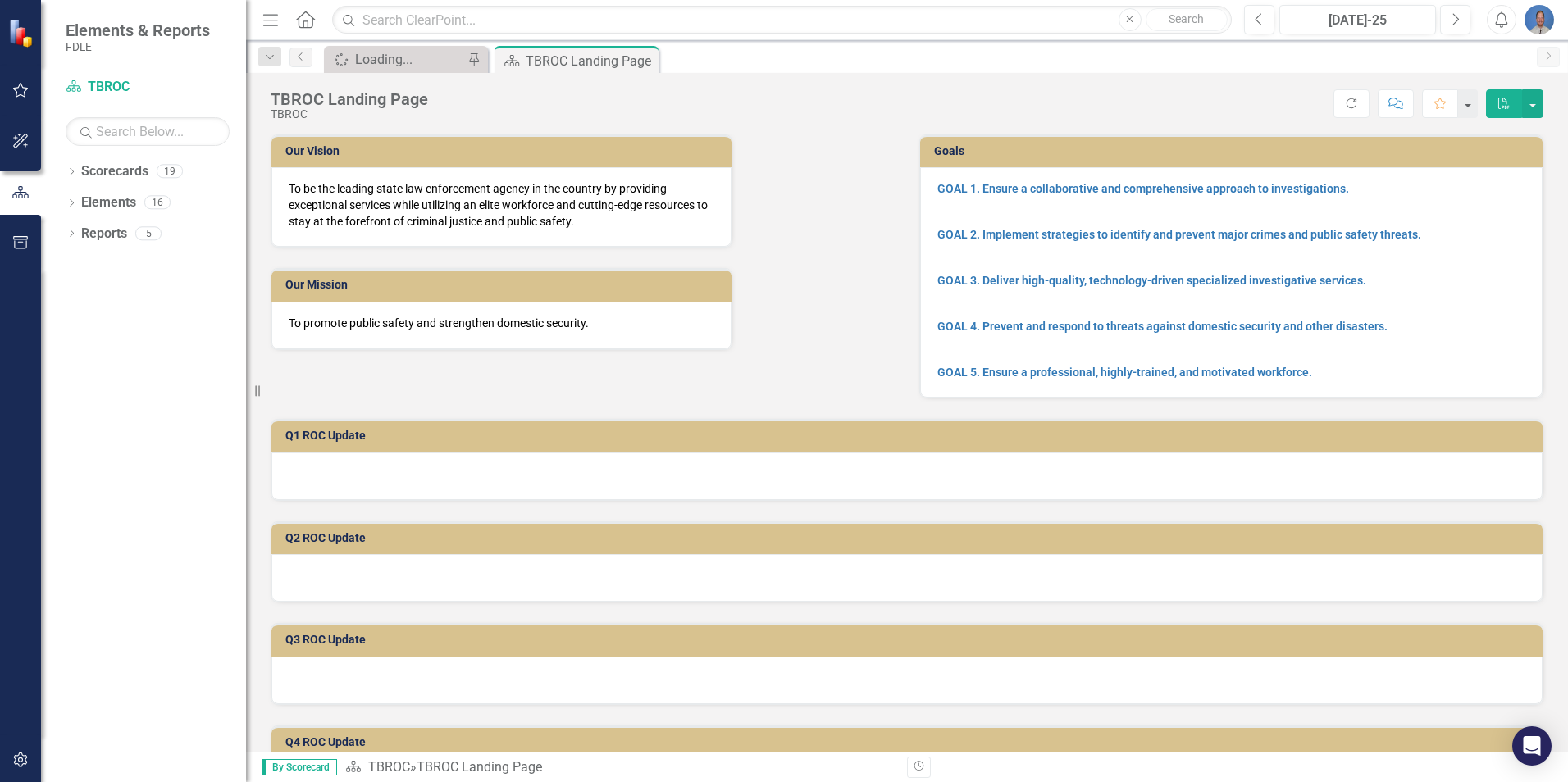
click at [1541, 31] on img "button" at bounding box center [1540, 20] width 30 height 30
click at [1485, 204] on link "Logout Log Out" at bounding box center [1488, 207] width 129 height 31
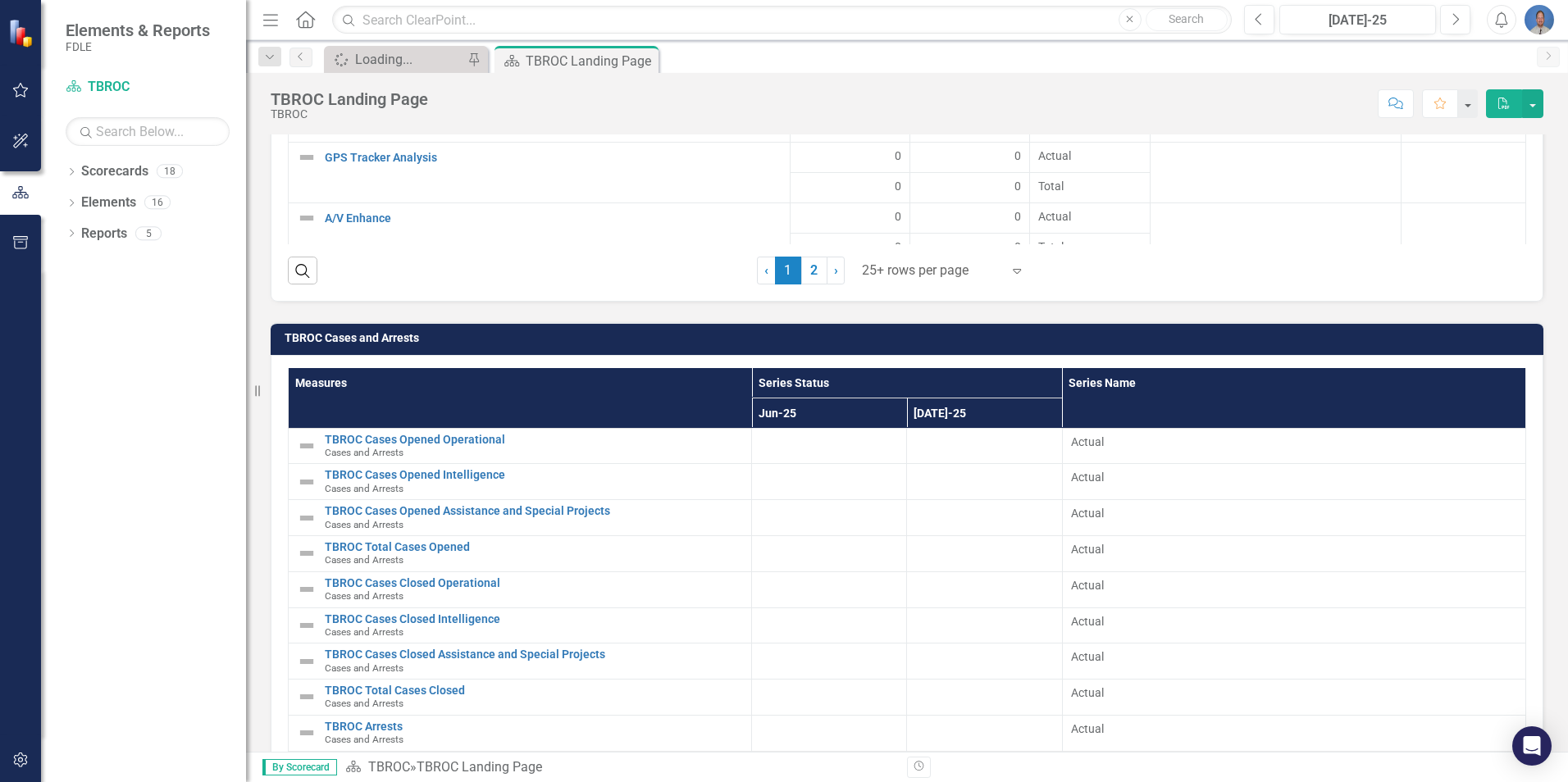
scroll to position [2645, 0]
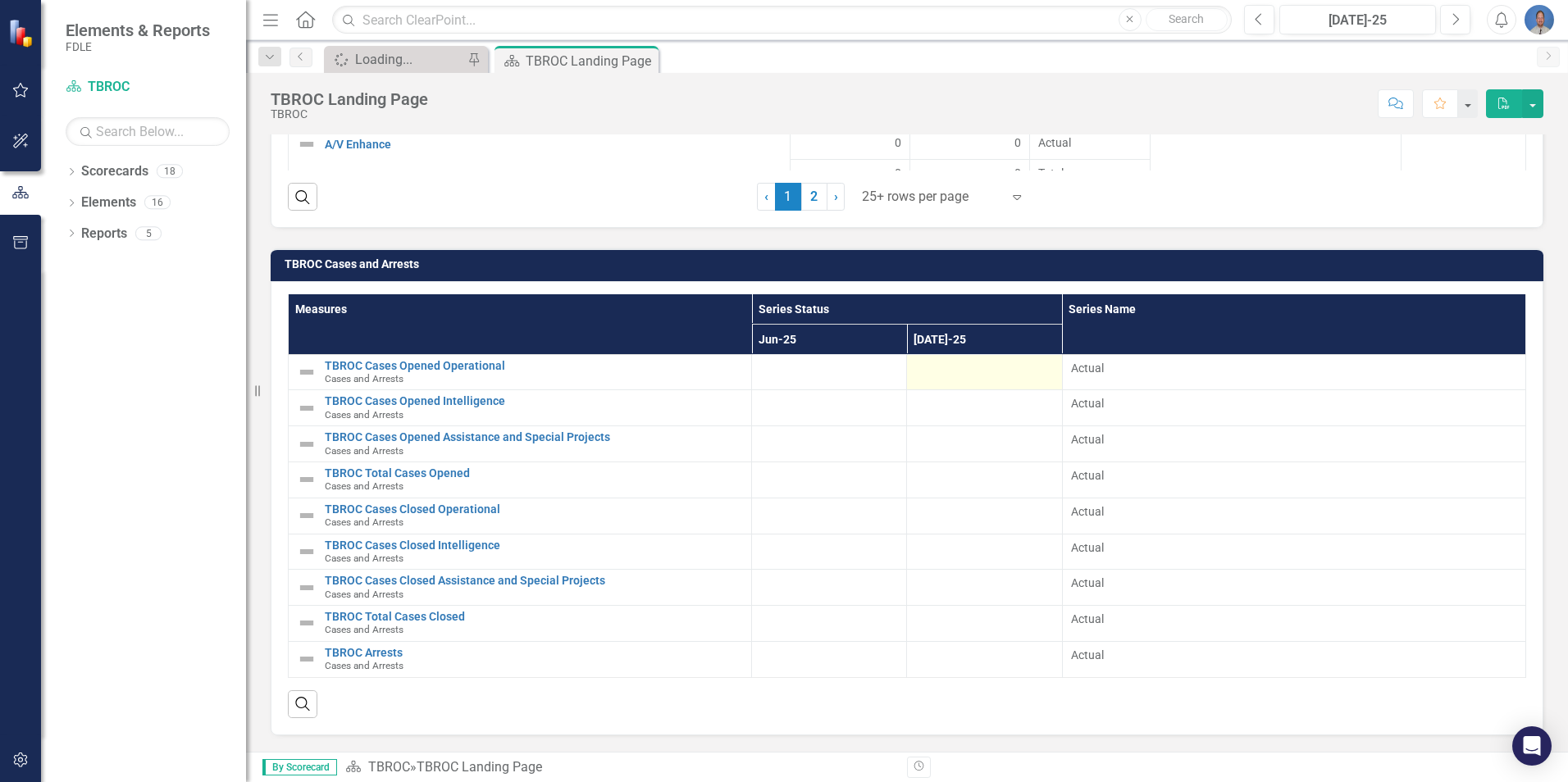
click at [968, 373] on div at bounding box center [984, 369] width 138 height 20
click at [985, 370] on div at bounding box center [984, 369] width 138 height 20
click at [985, 369] on div at bounding box center [984, 369] width 138 height 20
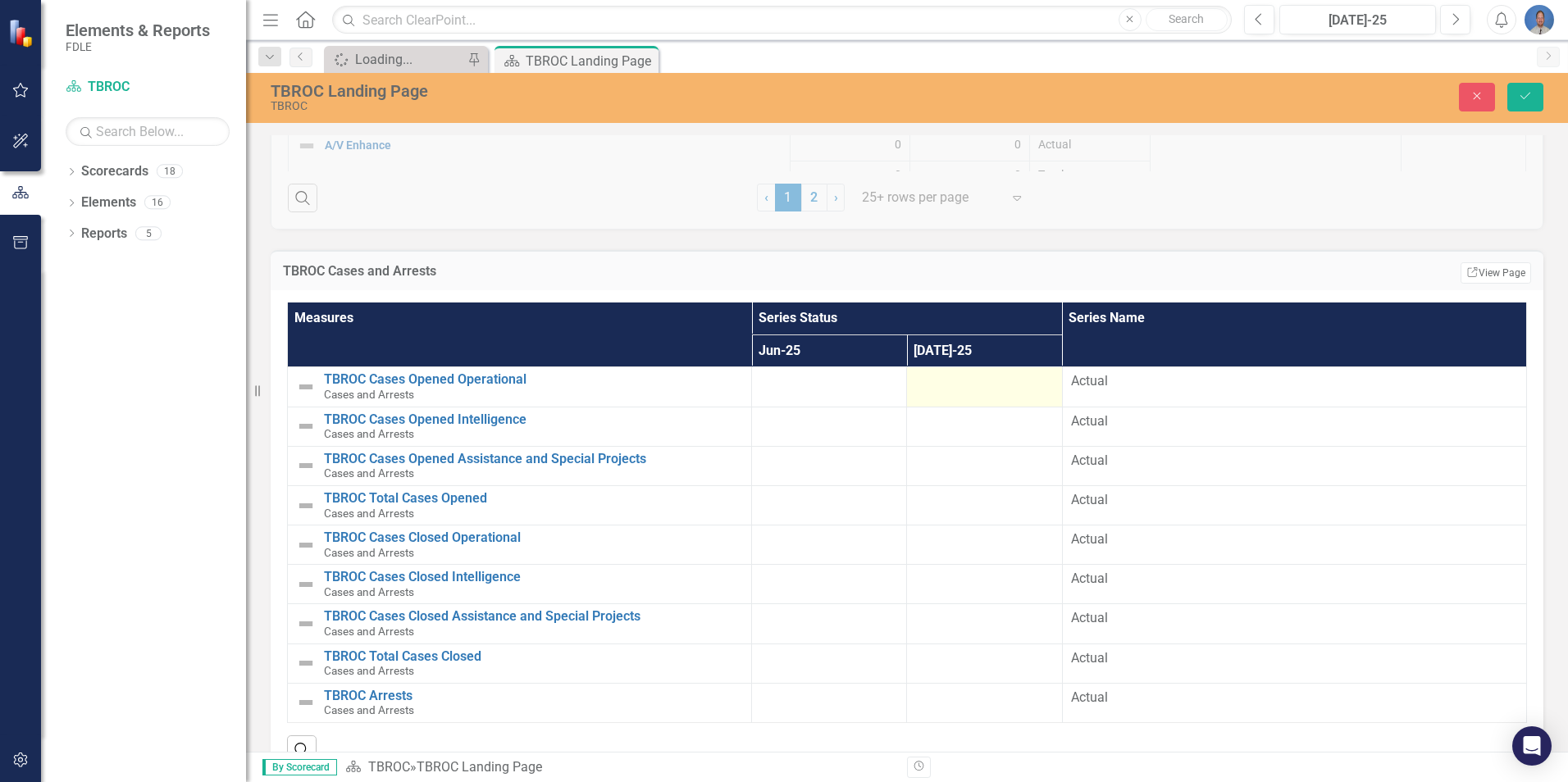
click at [950, 386] on div at bounding box center [984, 382] width 138 height 20
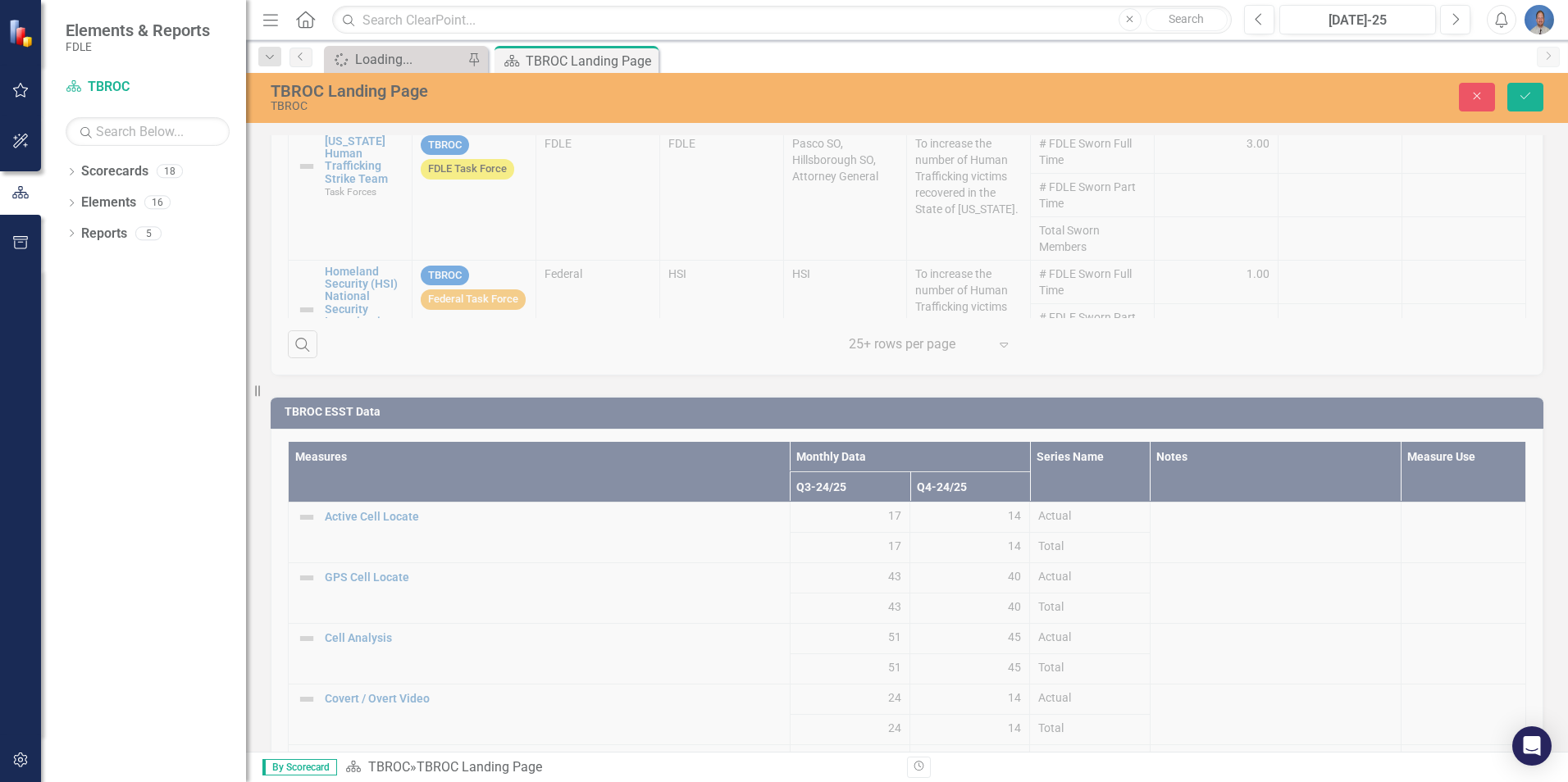
scroll to position [1787, 0]
click at [1483, 98] on icon "Close" at bounding box center [1477, 96] width 15 height 12
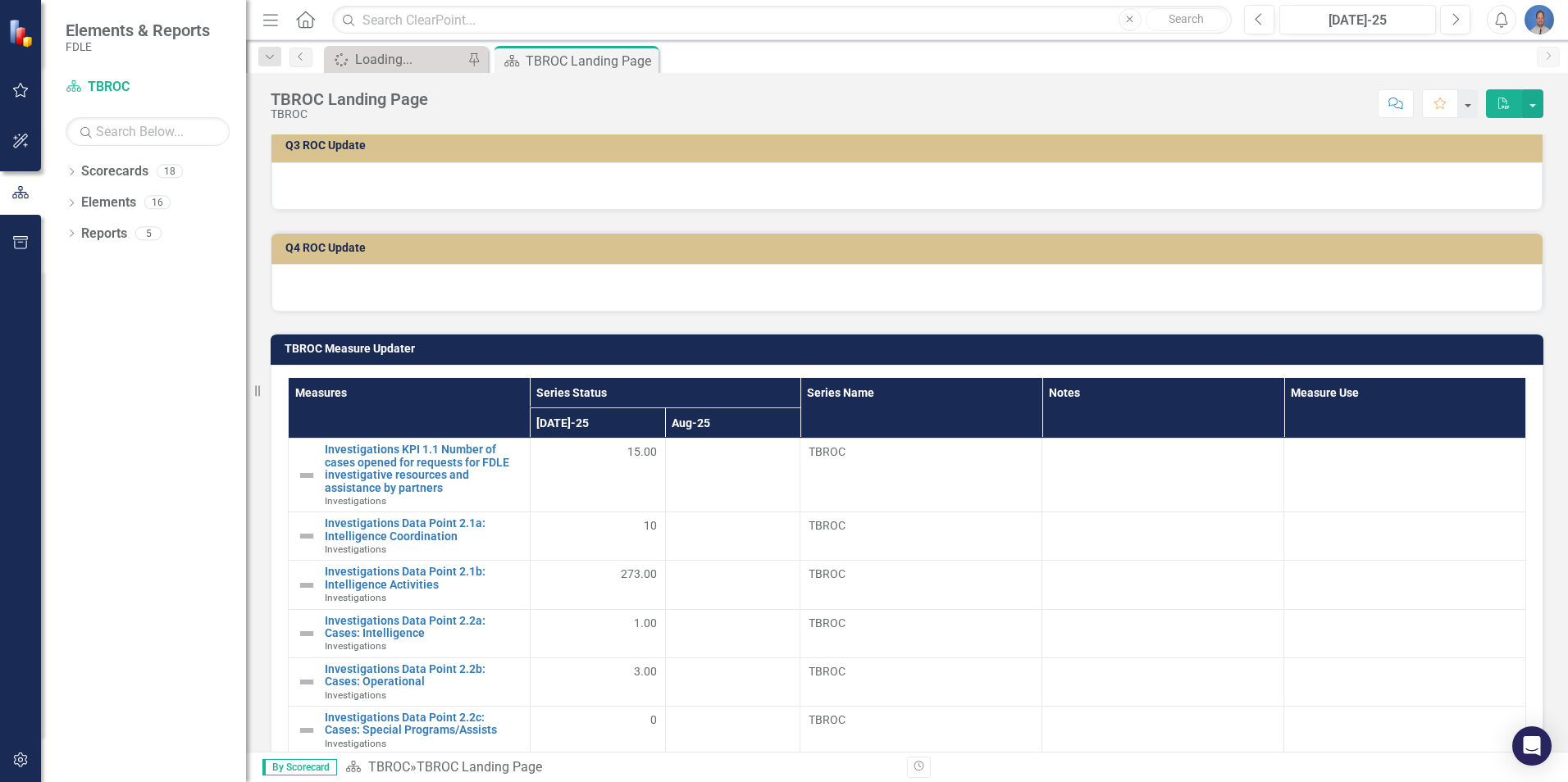
scroll to position [0, 0]
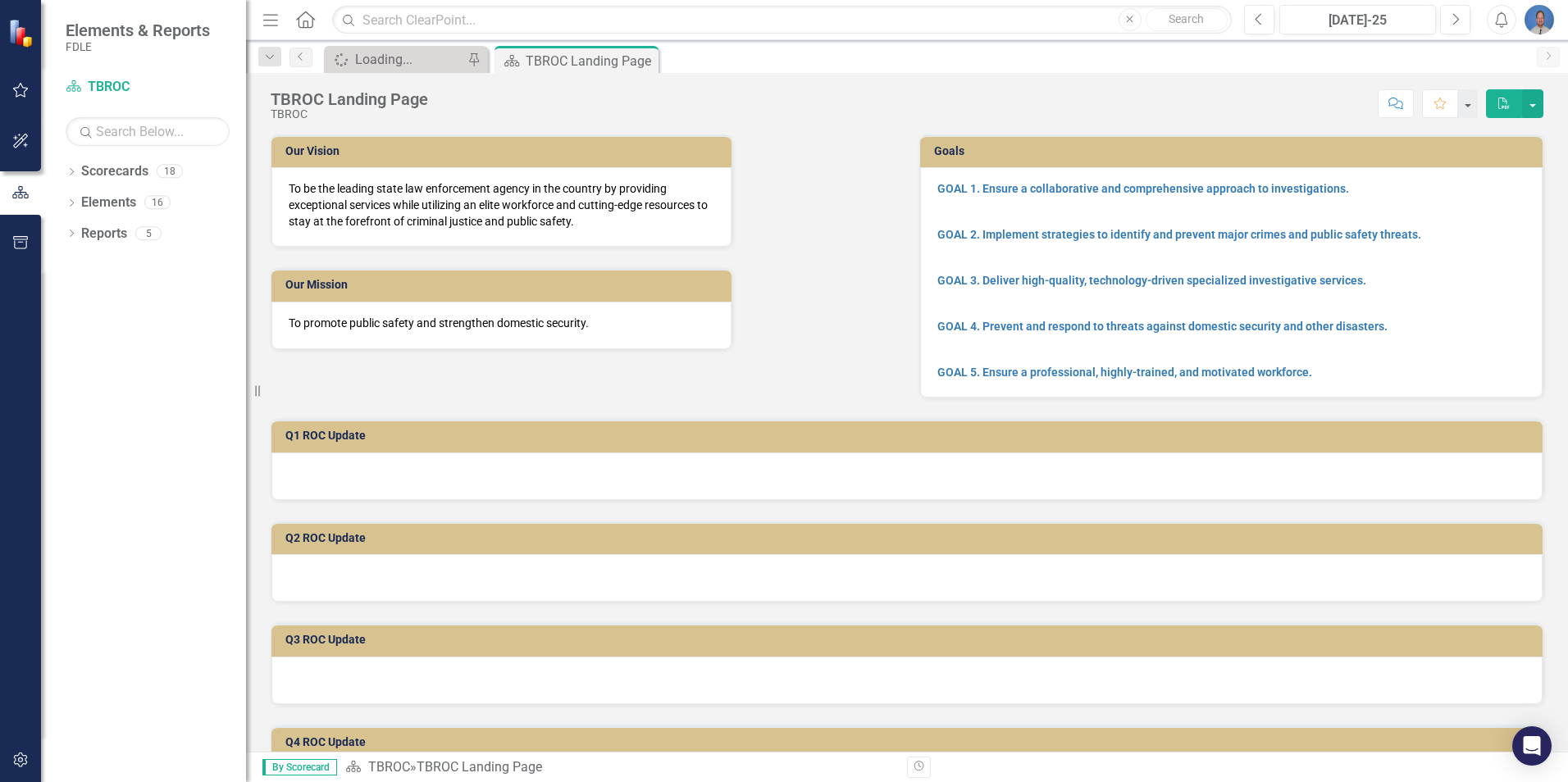
click at [1545, 21] on img "button" at bounding box center [1540, 20] width 30 height 30
click at [1488, 205] on link "Logout Log Out" at bounding box center [1488, 207] width 129 height 31
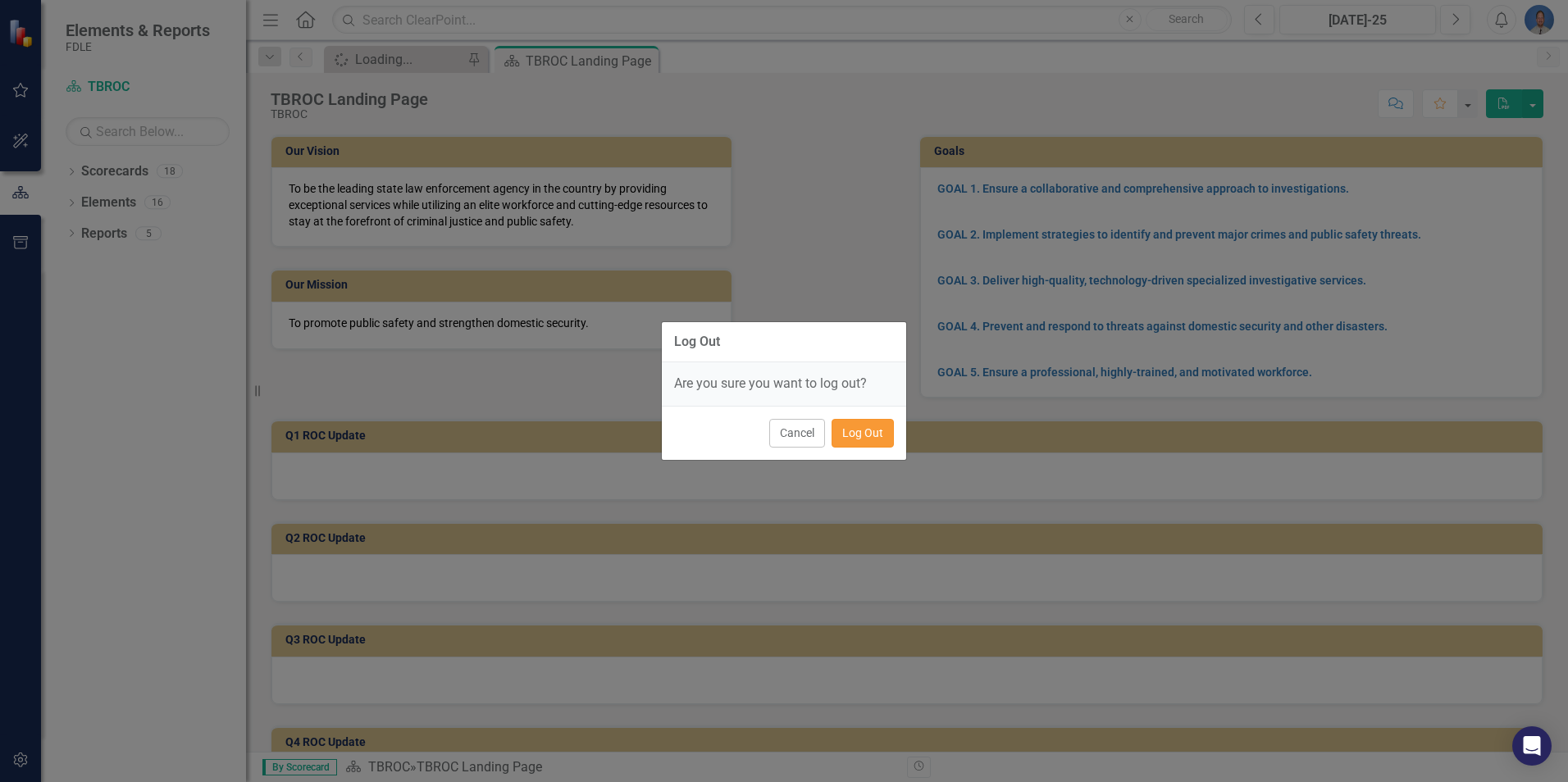
click at [850, 436] on button "Log Out" at bounding box center [862, 433] width 62 height 29
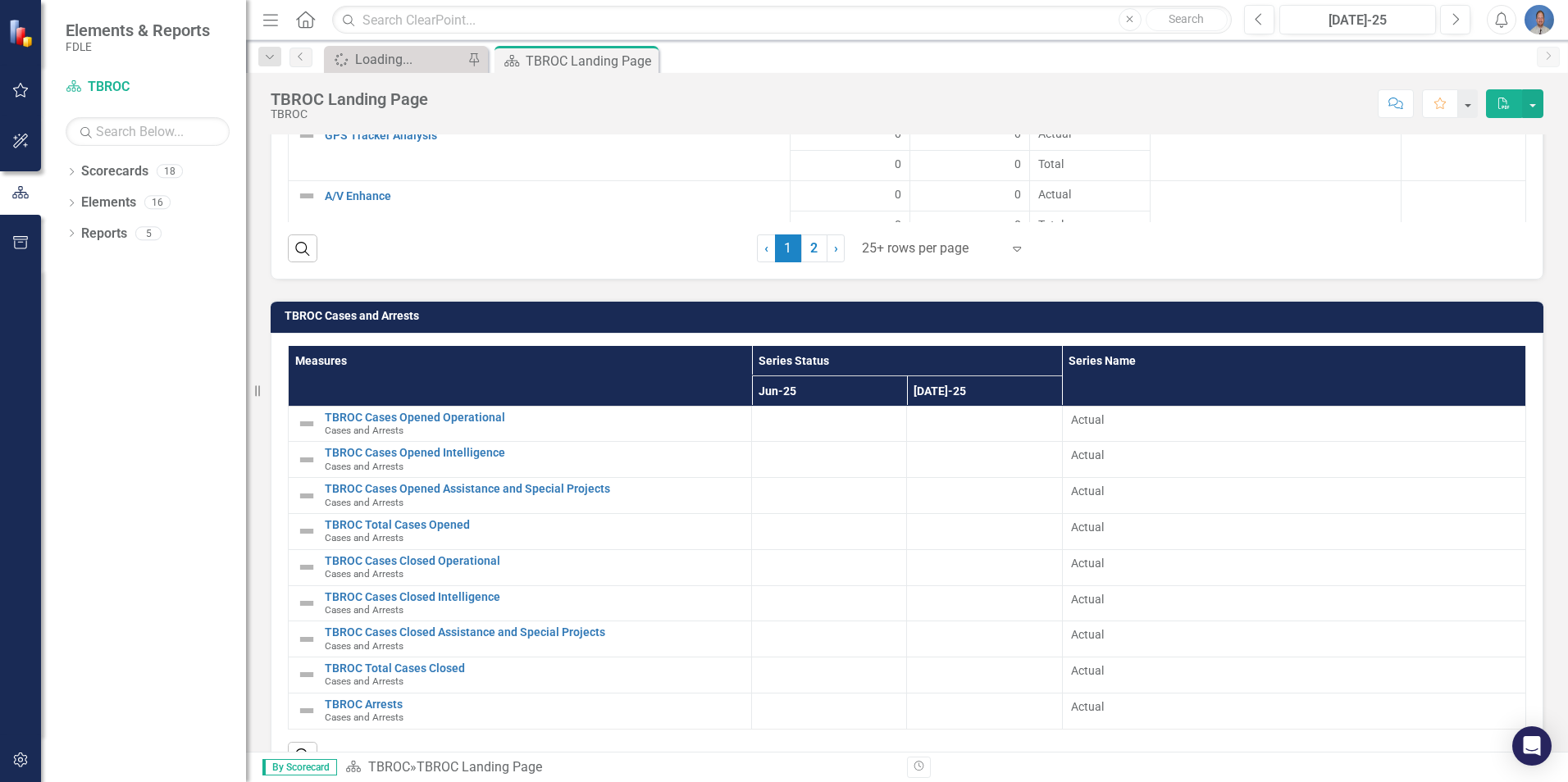
scroll to position [2645, 0]
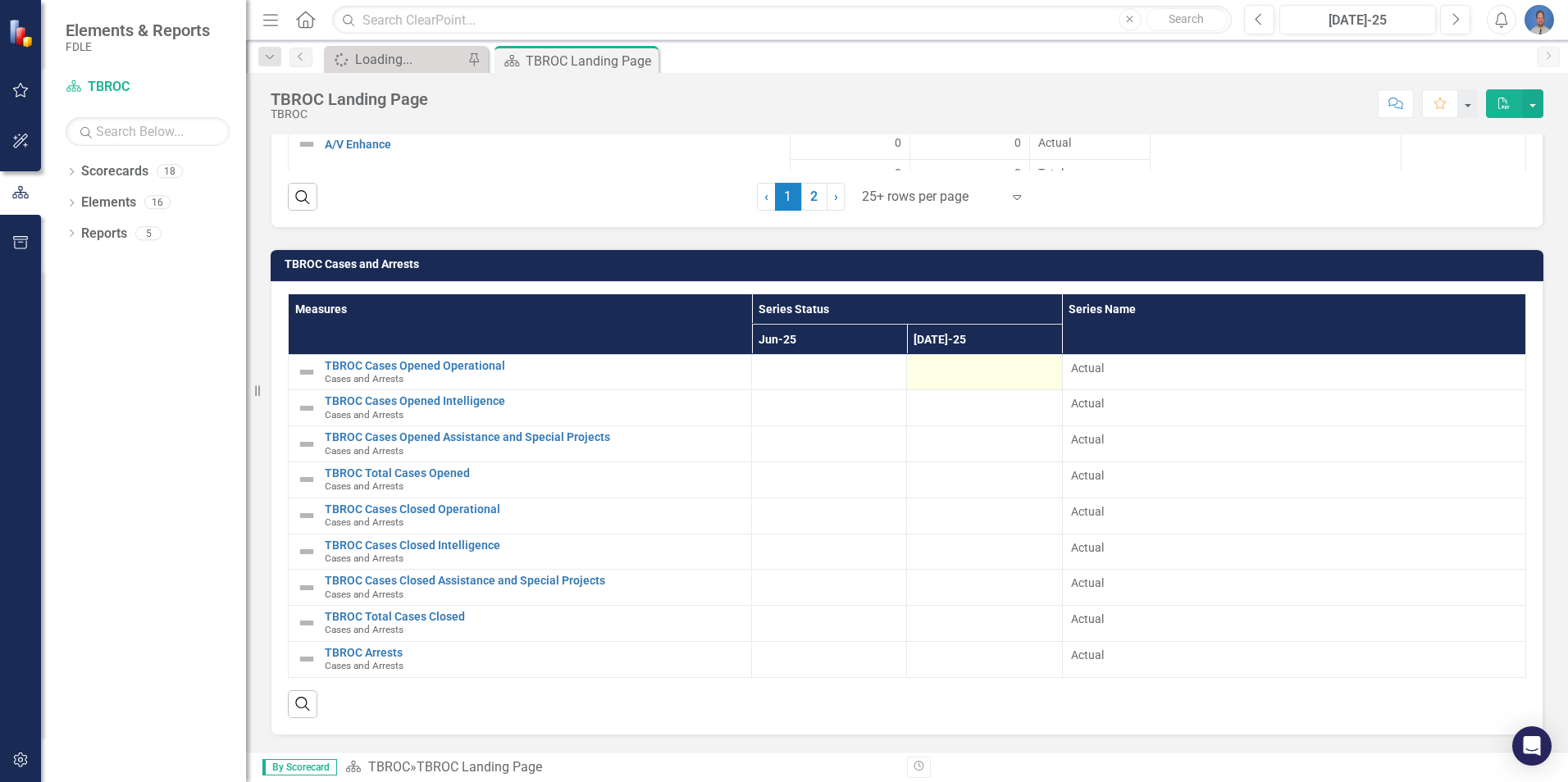
click at [956, 367] on div at bounding box center [984, 369] width 138 height 20
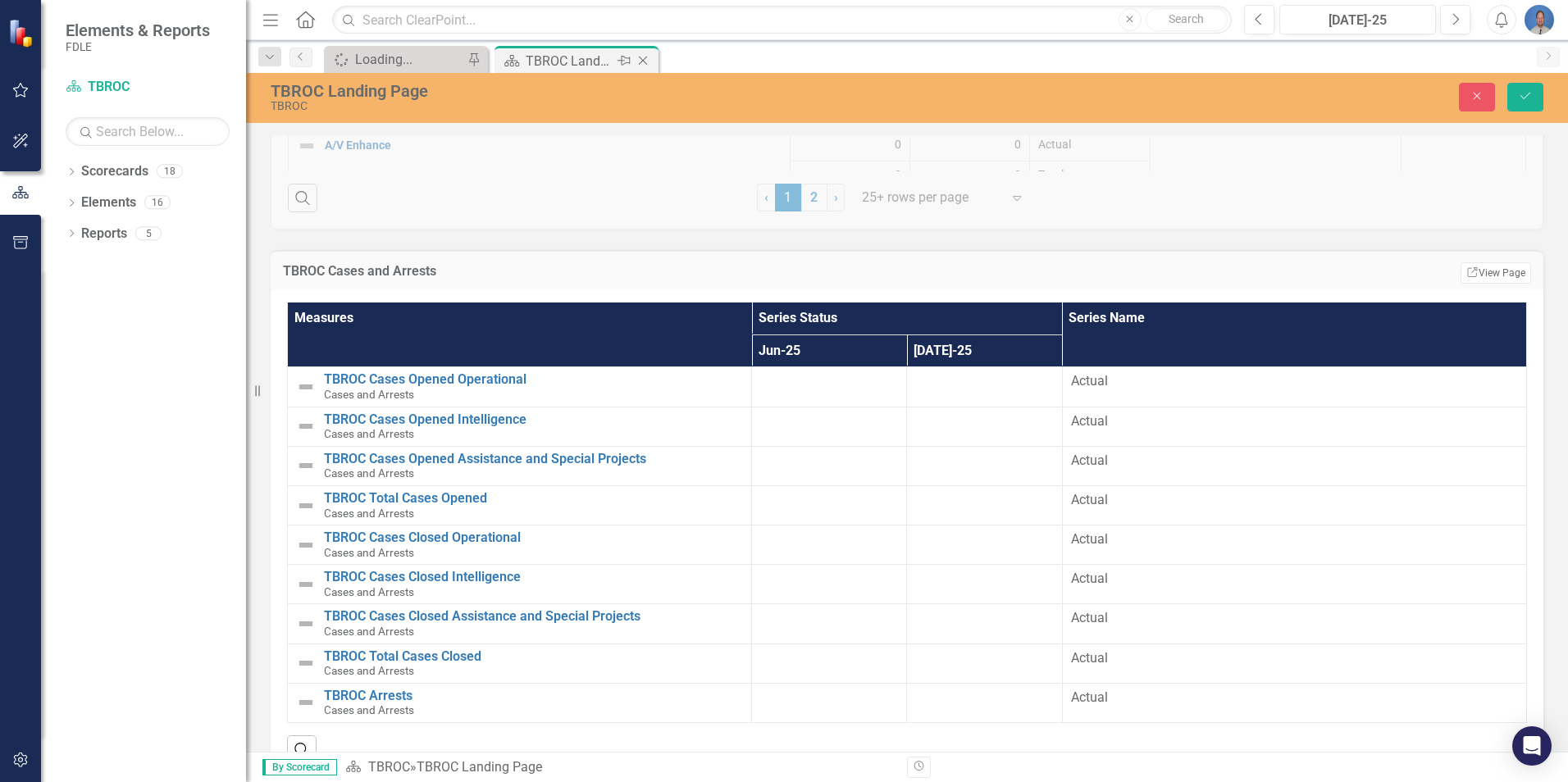
click at [554, 56] on div "TBROC Landing Page" at bounding box center [569, 60] width 88 height 21
click at [1532, 96] on icon "Save" at bounding box center [1526, 96] width 15 height 12
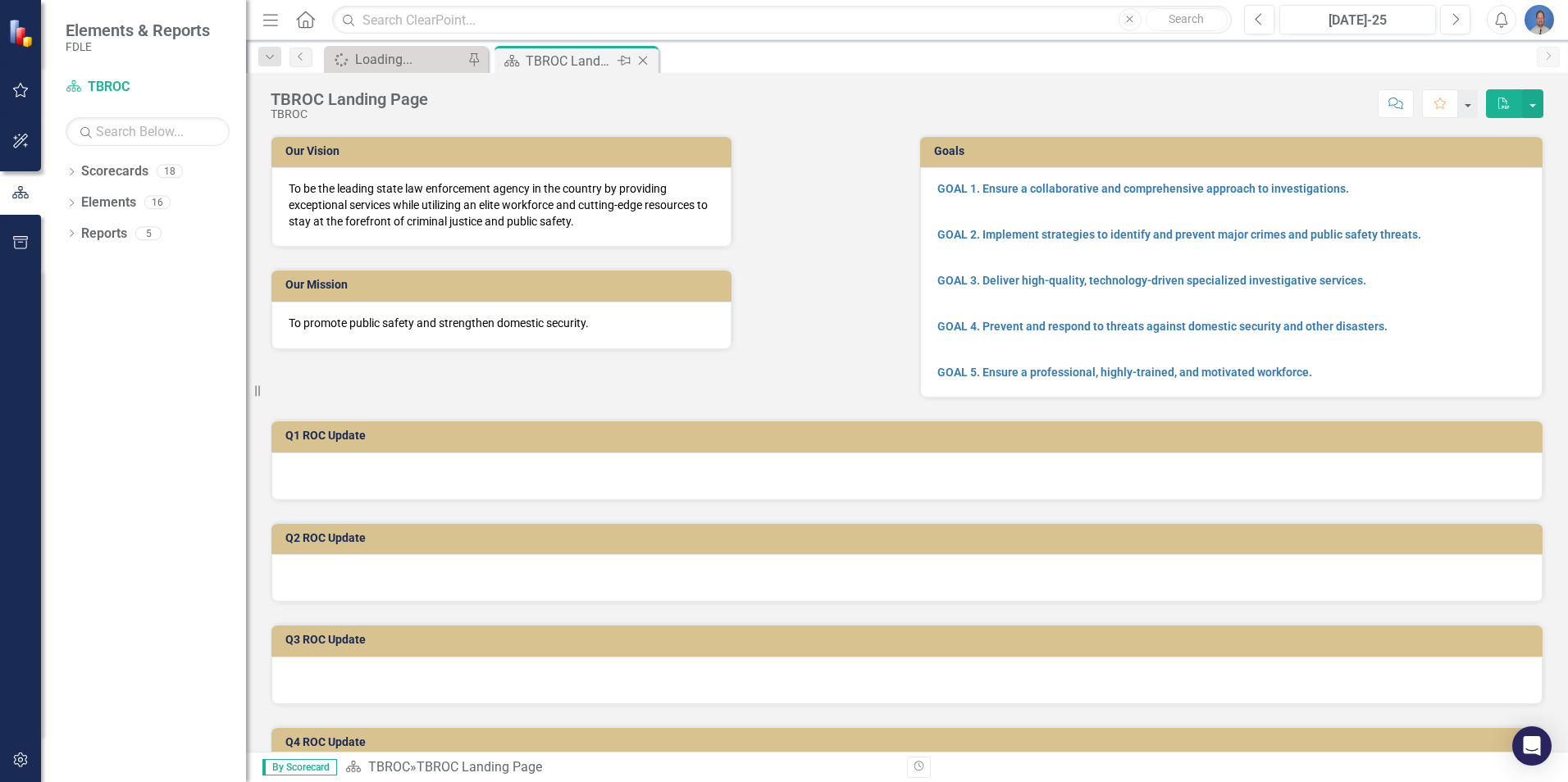
click at [550, 57] on div "TBROC Landing Page" at bounding box center [569, 60] width 88 height 21
click at [378, 66] on div "Loading..." at bounding box center [409, 59] width 109 height 21
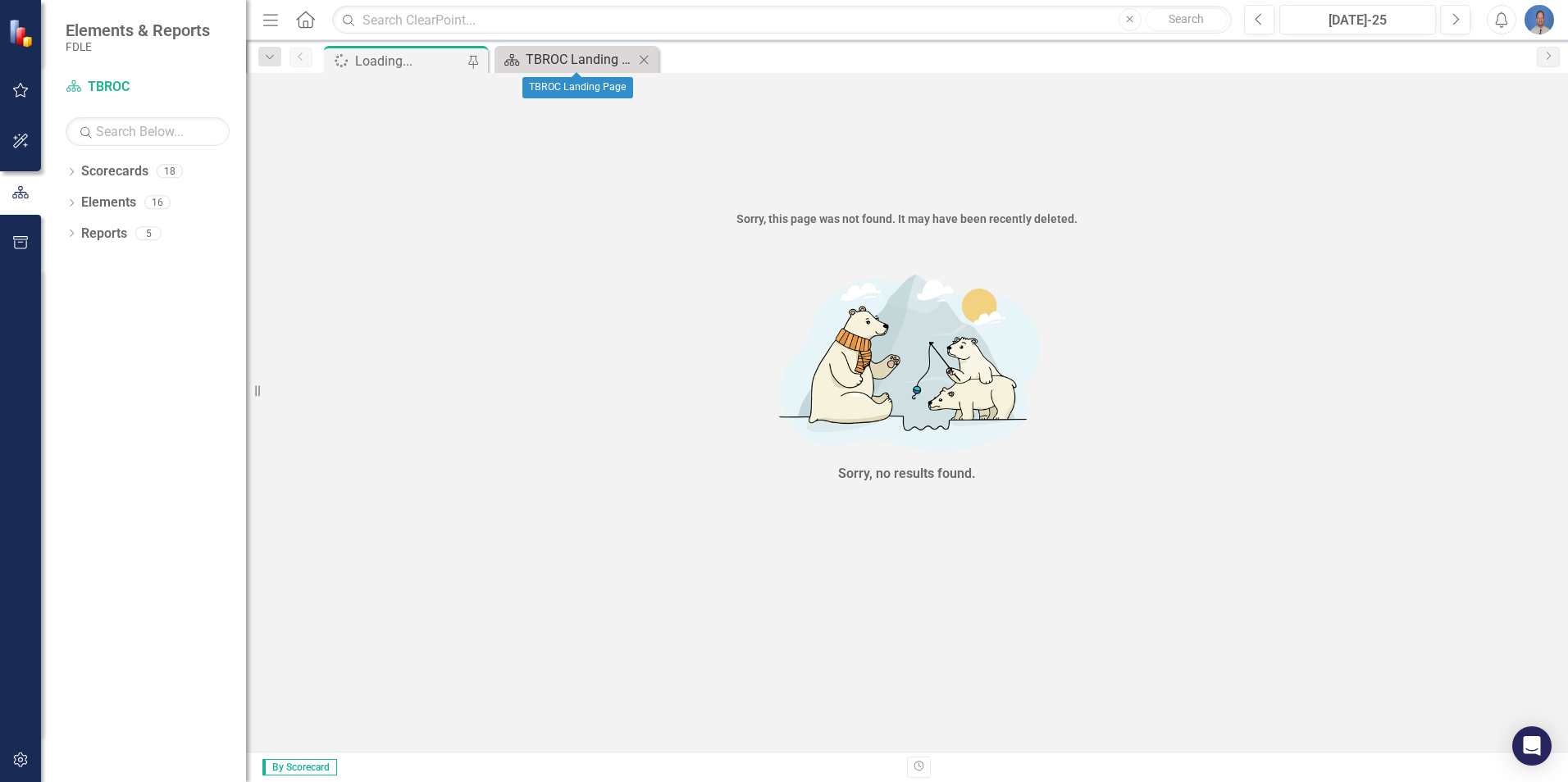
click at [552, 68] on div "TBROC Landing Page" at bounding box center [579, 59] width 109 height 21
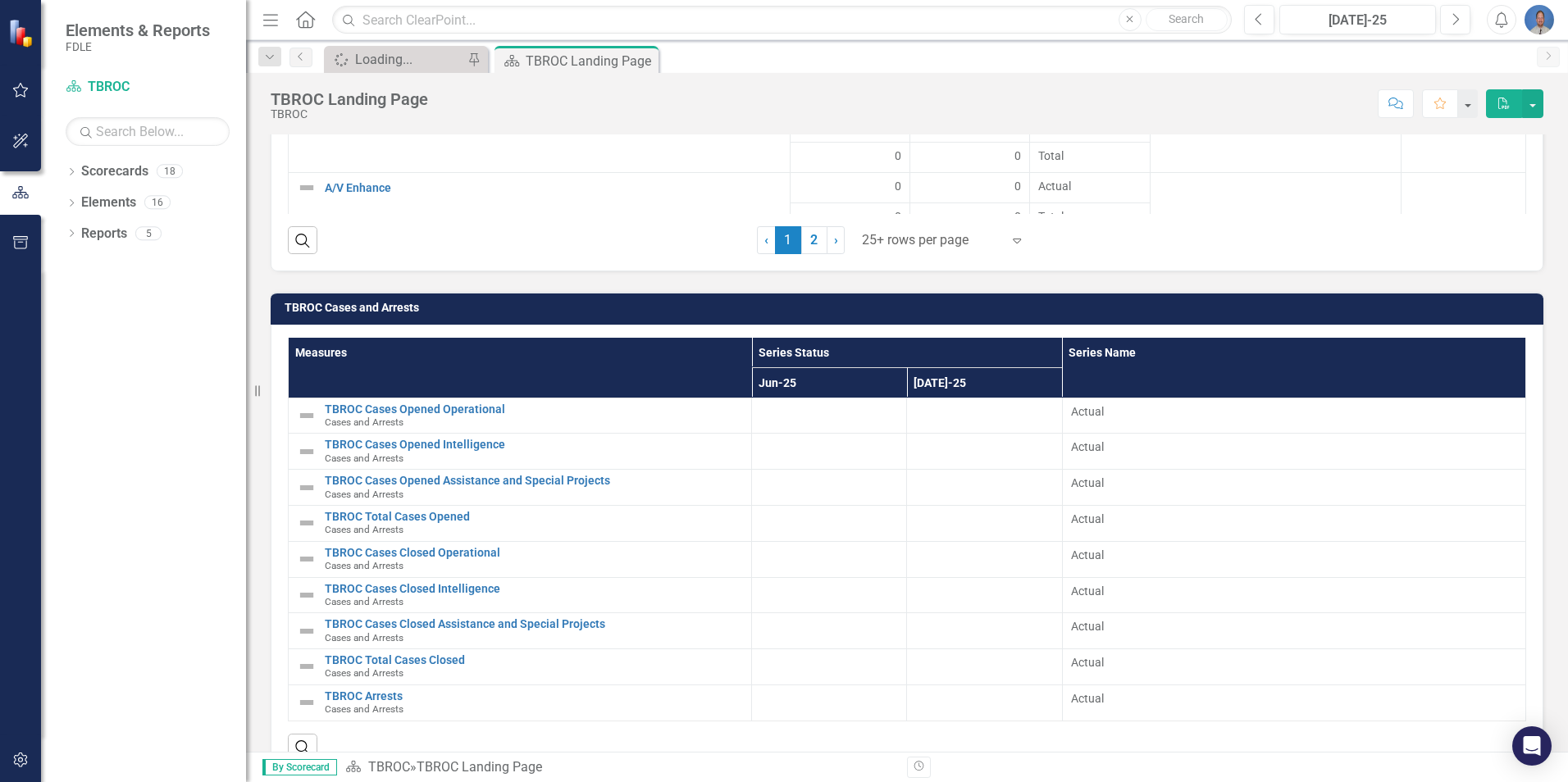
scroll to position [2645, 0]
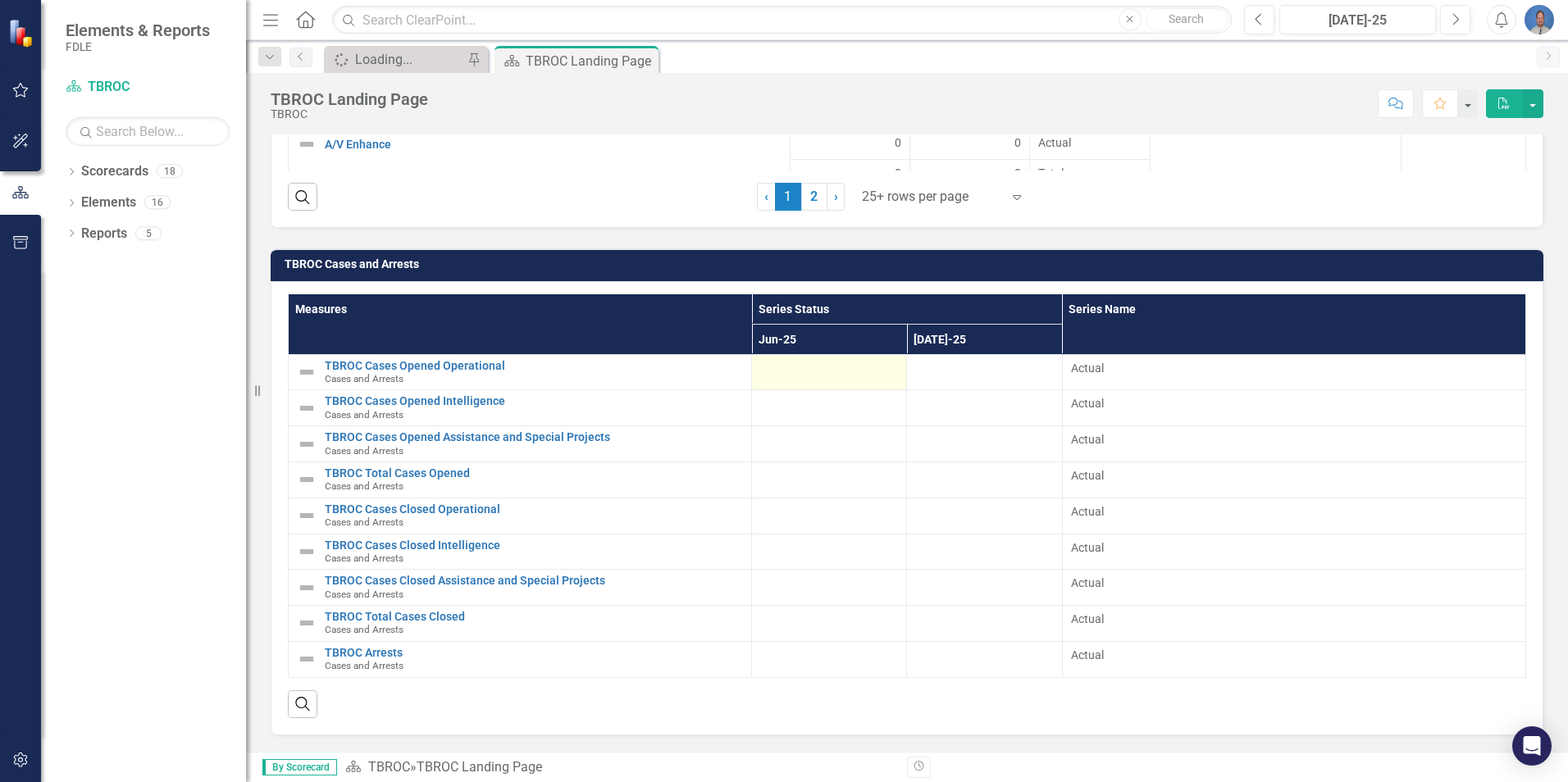
click at [786, 360] on div at bounding box center [829, 369] width 138 height 20
click at [790, 364] on div at bounding box center [829, 369] width 138 height 20
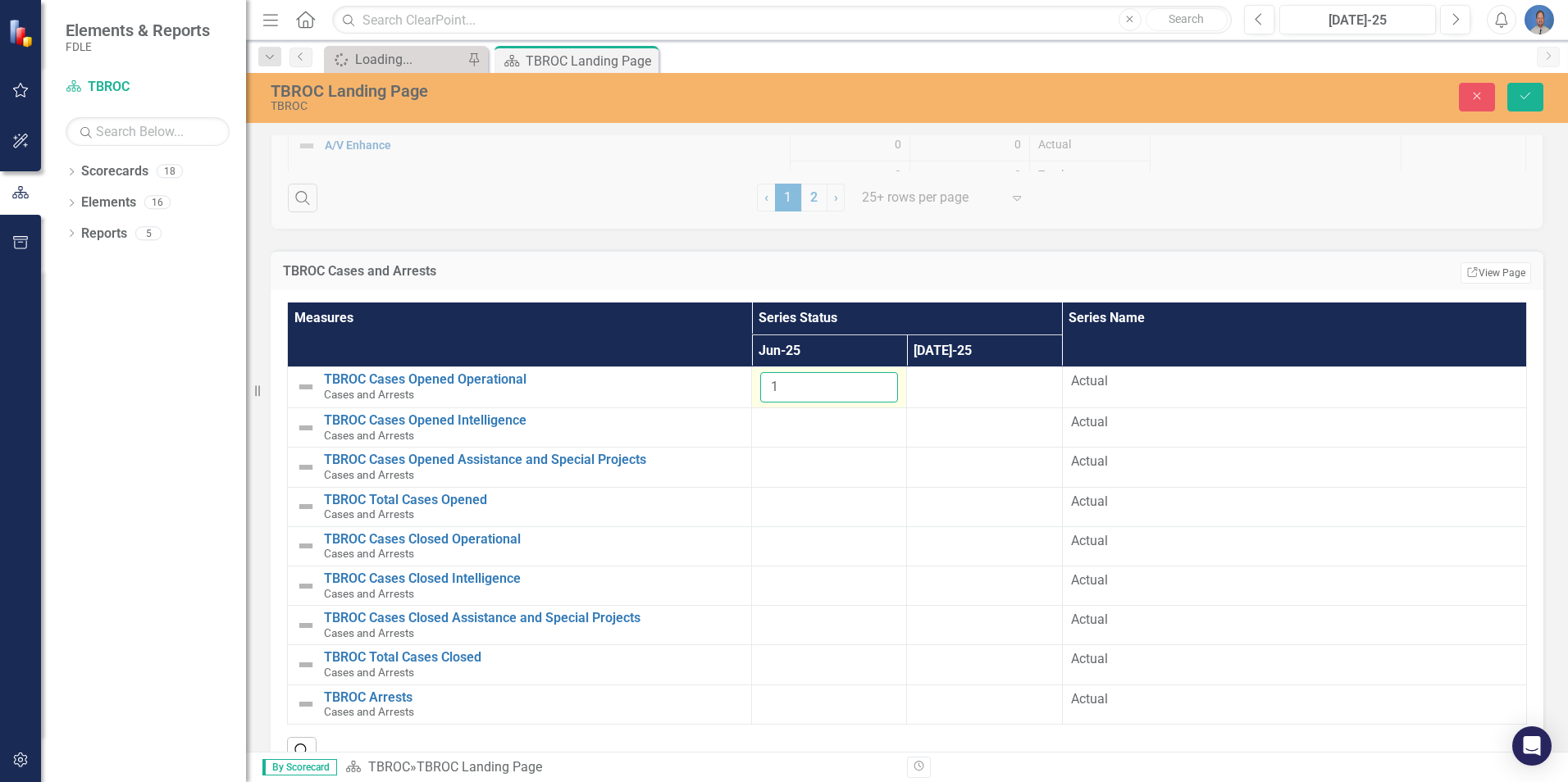
click at [875, 379] on input "1" at bounding box center [829, 387] width 138 height 31
drag, startPoint x: 794, startPoint y: 393, endPoint x: 753, endPoint y: 393, distance: 41.0
click at [753, 393] on td "1" at bounding box center [829, 387] width 155 height 41
type input "7"
click at [848, 424] on div at bounding box center [829, 423] width 138 height 20
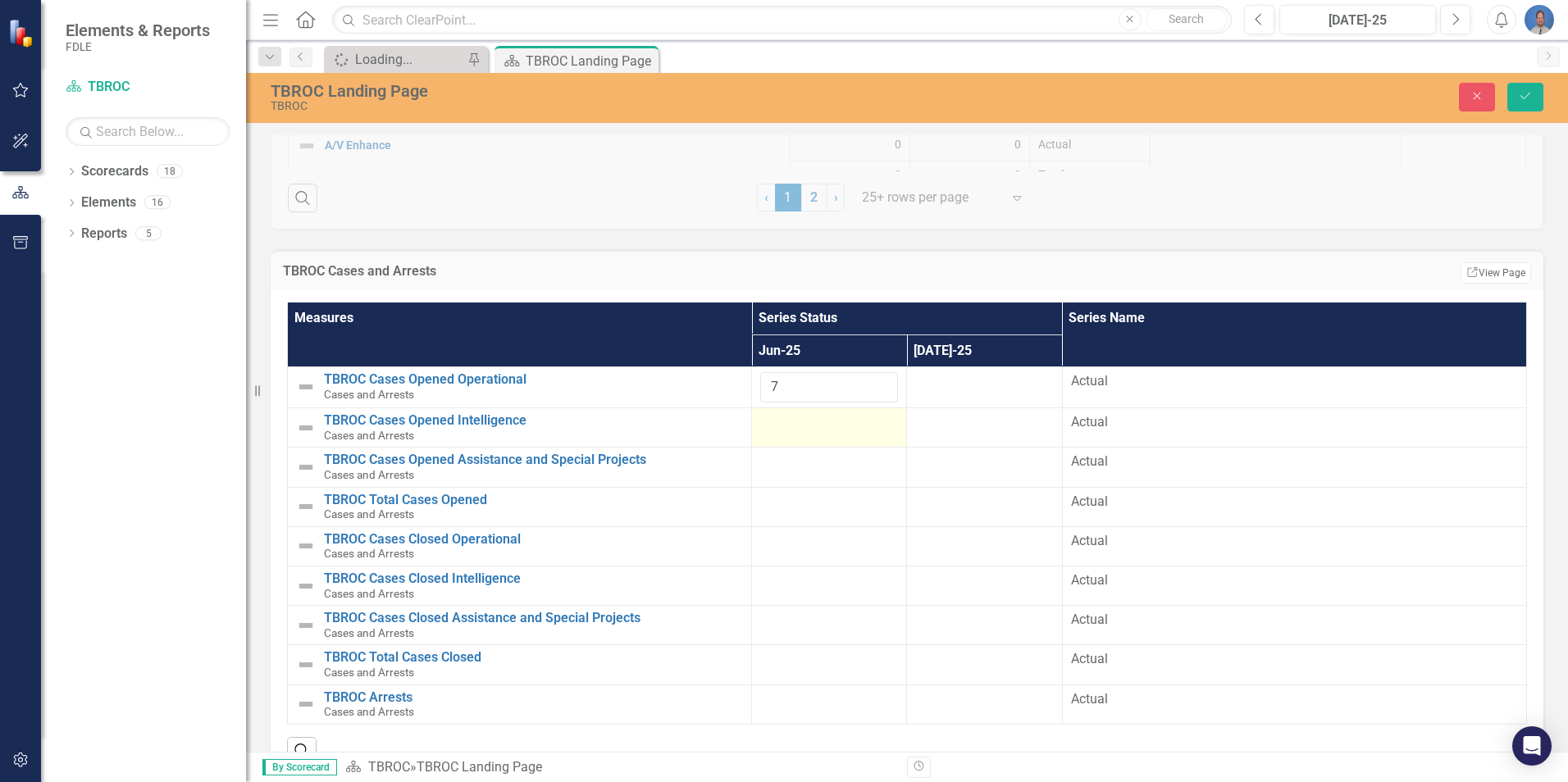
click at [859, 430] on div at bounding box center [829, 423] width 138 height 20
click at [874, 424] on input "1" at bounding box center [829, 428] width 138 height 31
click at [745, 424] on tr "TBROC Cases Opened Intelligence Cases and Arrests Edit Edit Measure Link Open E…" at bounding box center [907, 428] width 1239 height 41
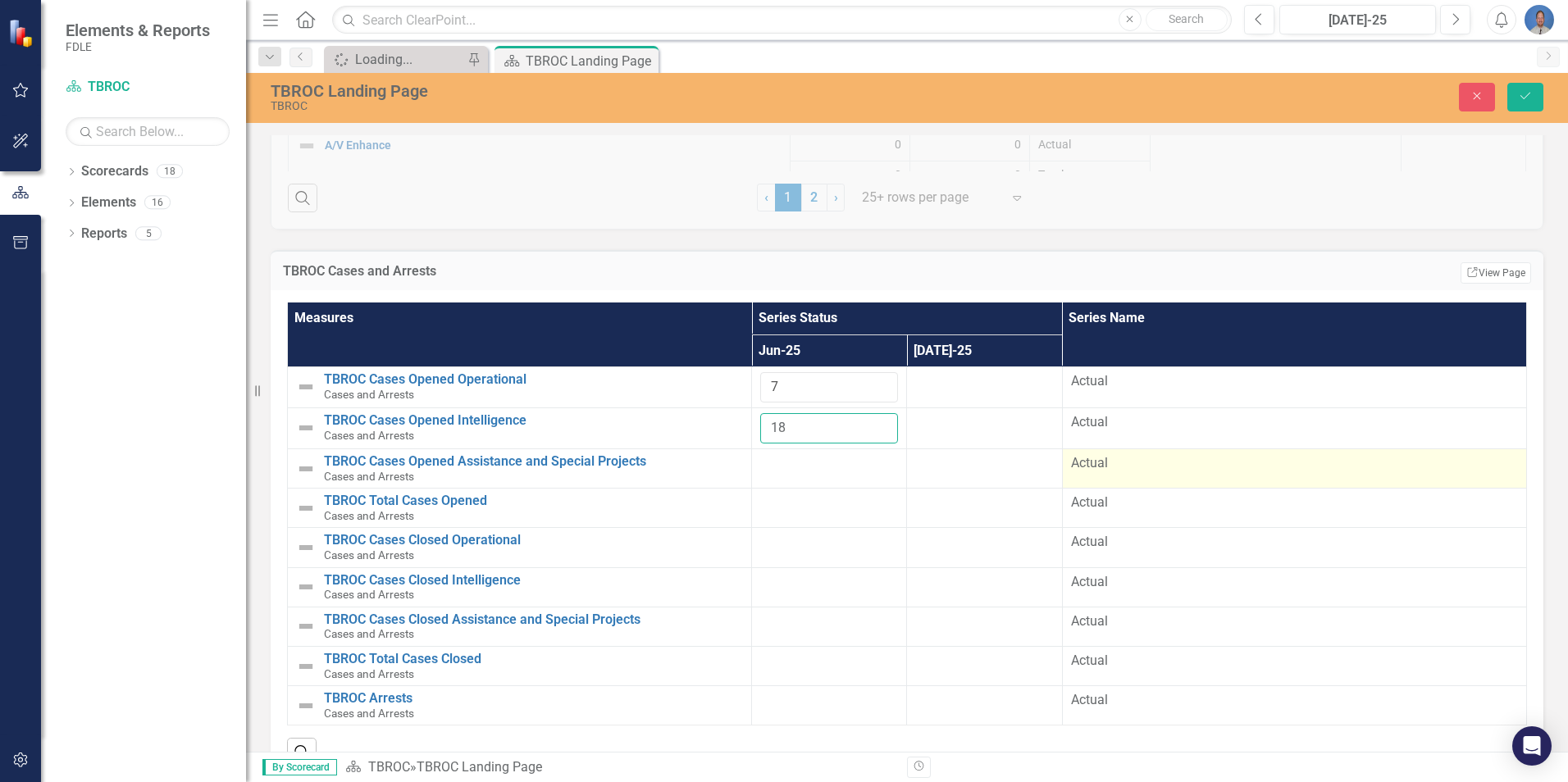
type input "18"
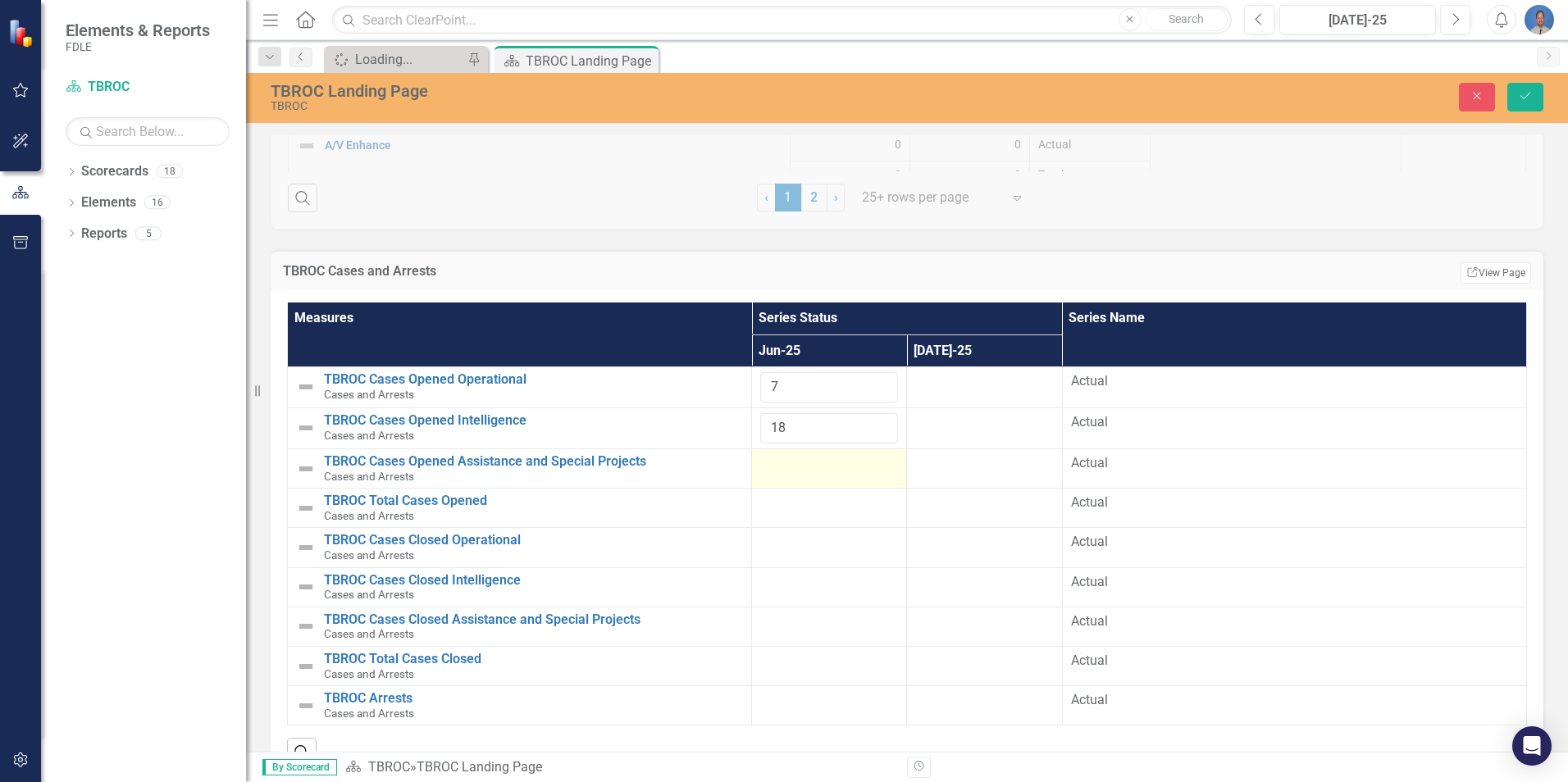
click at [813, 463] on div at bounding box center [829, 464] width 138 height 20
click at [874, 462] on input "1" at bounding box center [829, 469] width 138 height 31
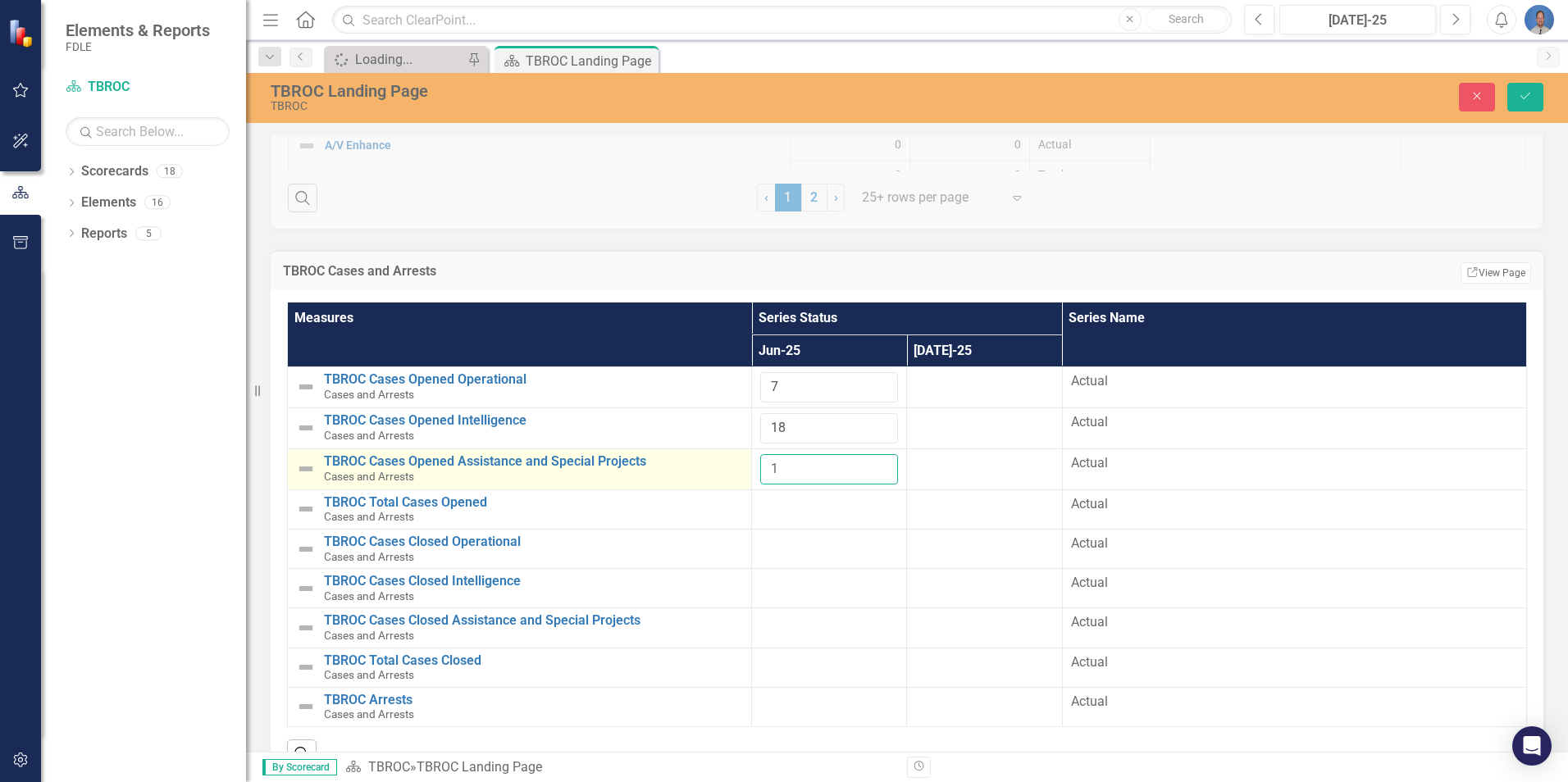
click at [747, 466] on tr "TBROC Cases Opened Assistance and Special Projects Cases and Arrests Edit Edit …" at bounding box center [907, 469] width 1239 height 41
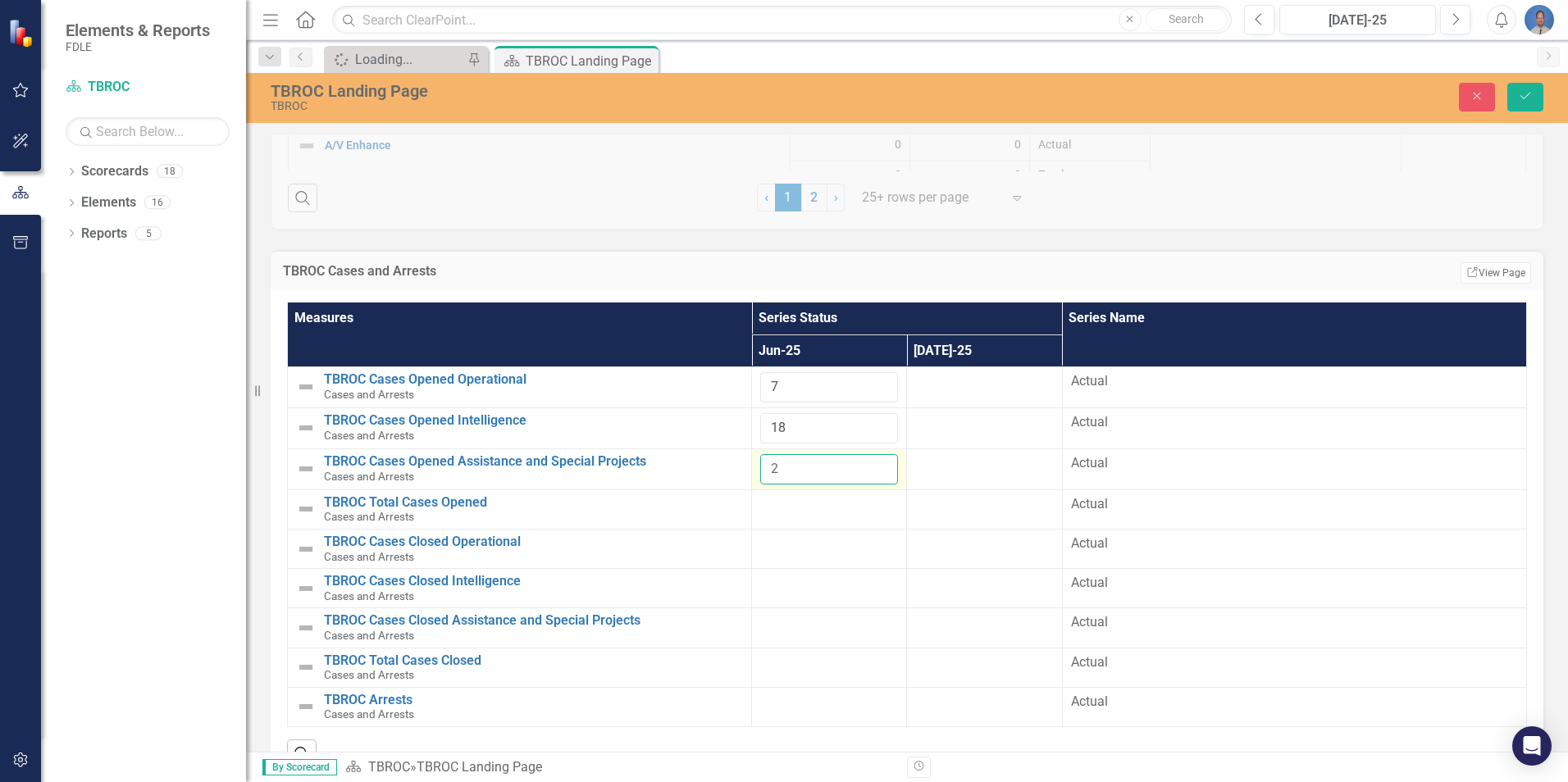
type input "2"
click at [843, 506] on div at bounding box center [829, 505] width 138 height 20
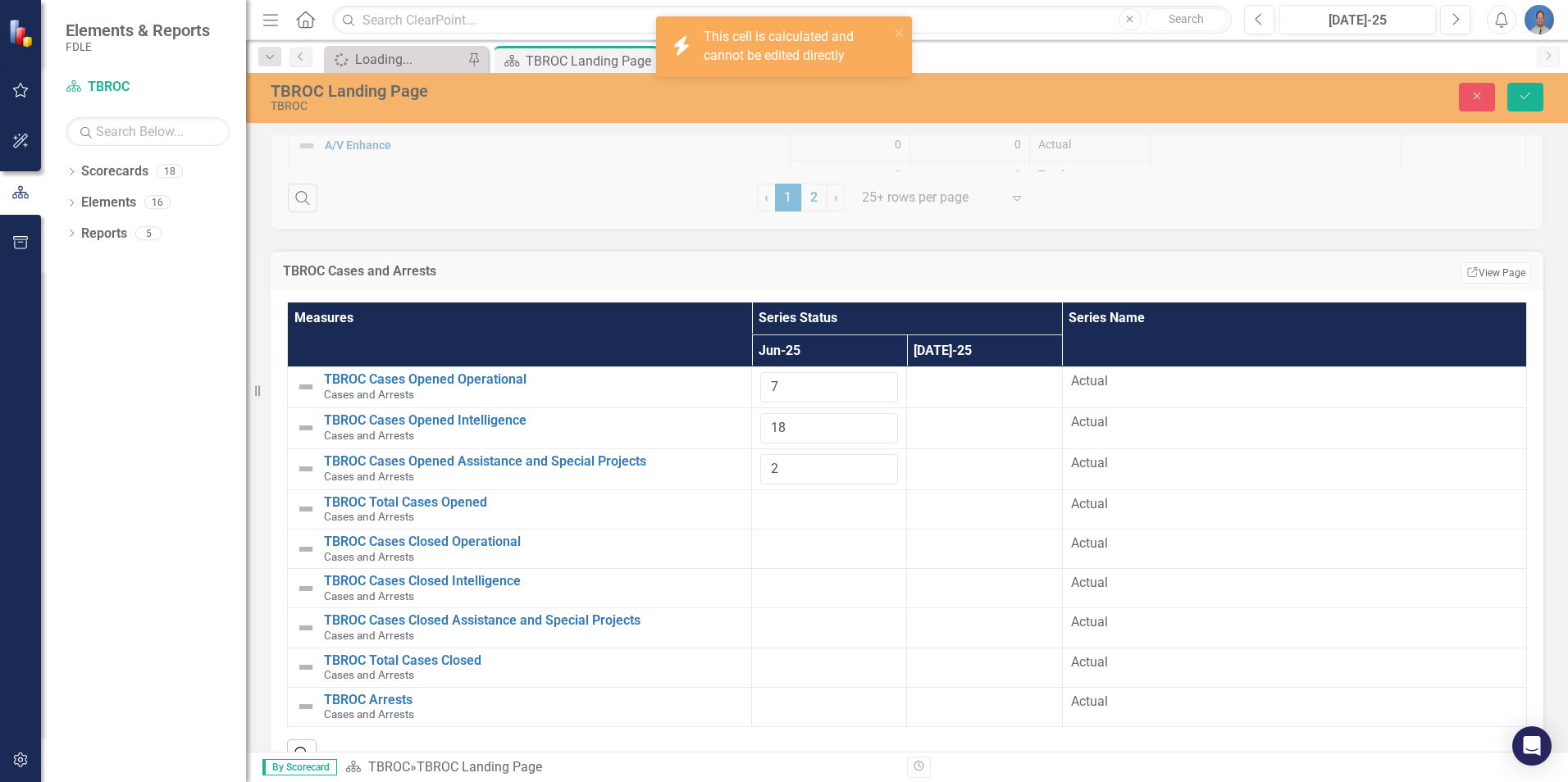
click at [834, 502] on div at bounding box center [829, 505] width 138 height 20
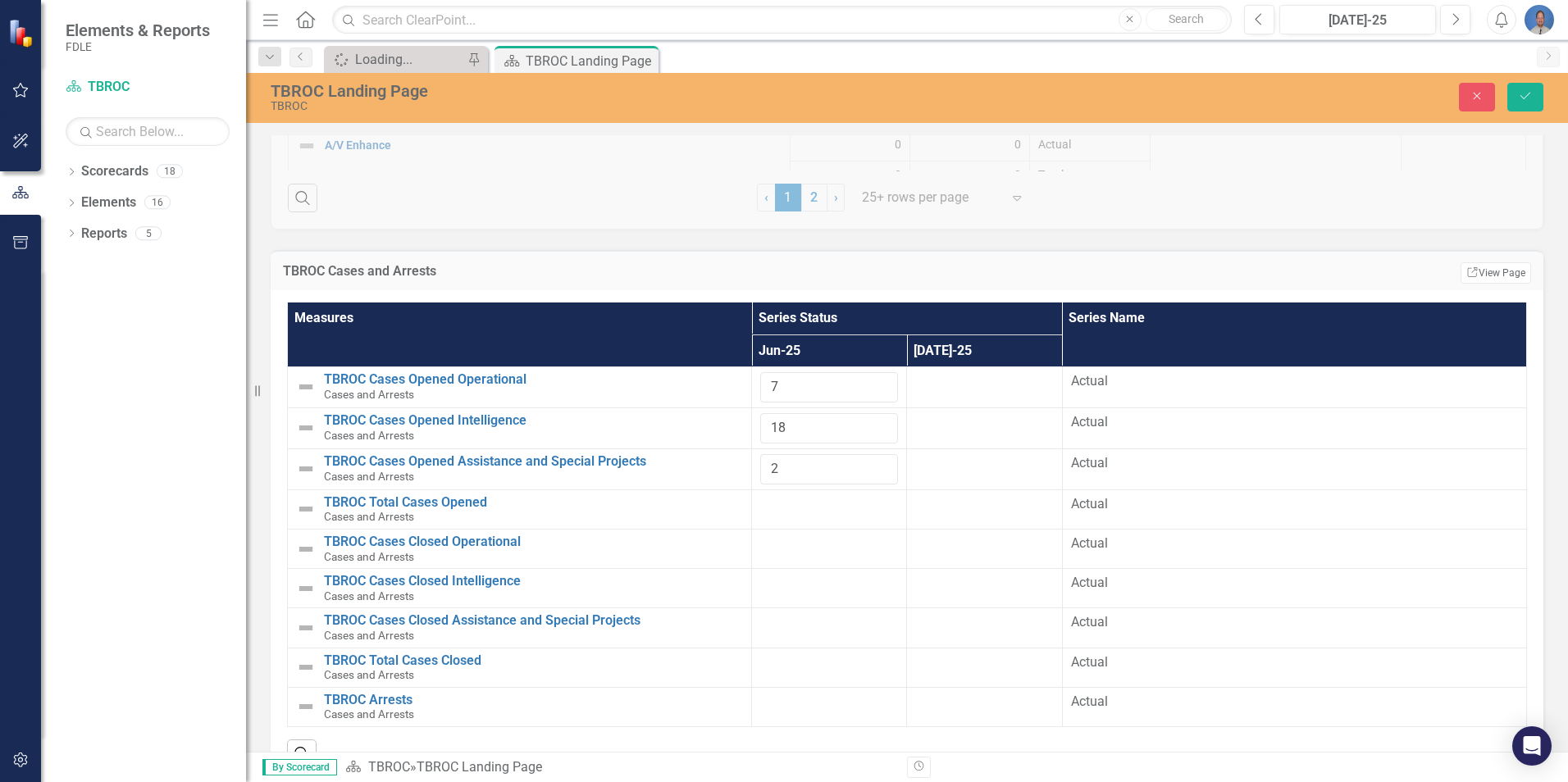
click at [864, 508] on div at bounding box center [829, 505] width 138 height 20
click at [877, 506] on div at bounding box center [829, 505] width 138 height 20
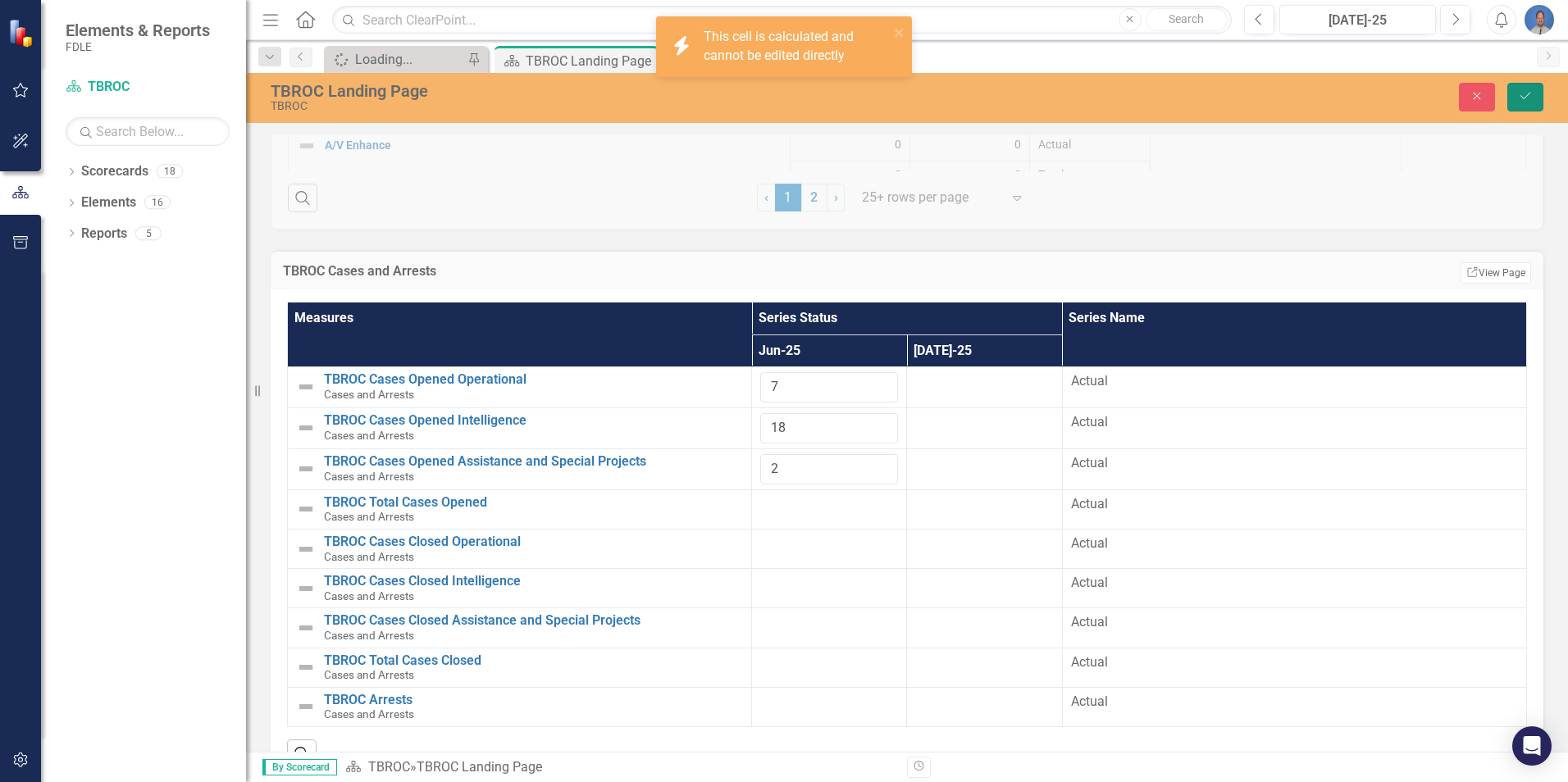
click at [1526, 97] on icon "Save" at bounding box center [1526, 96] width 15 height 12
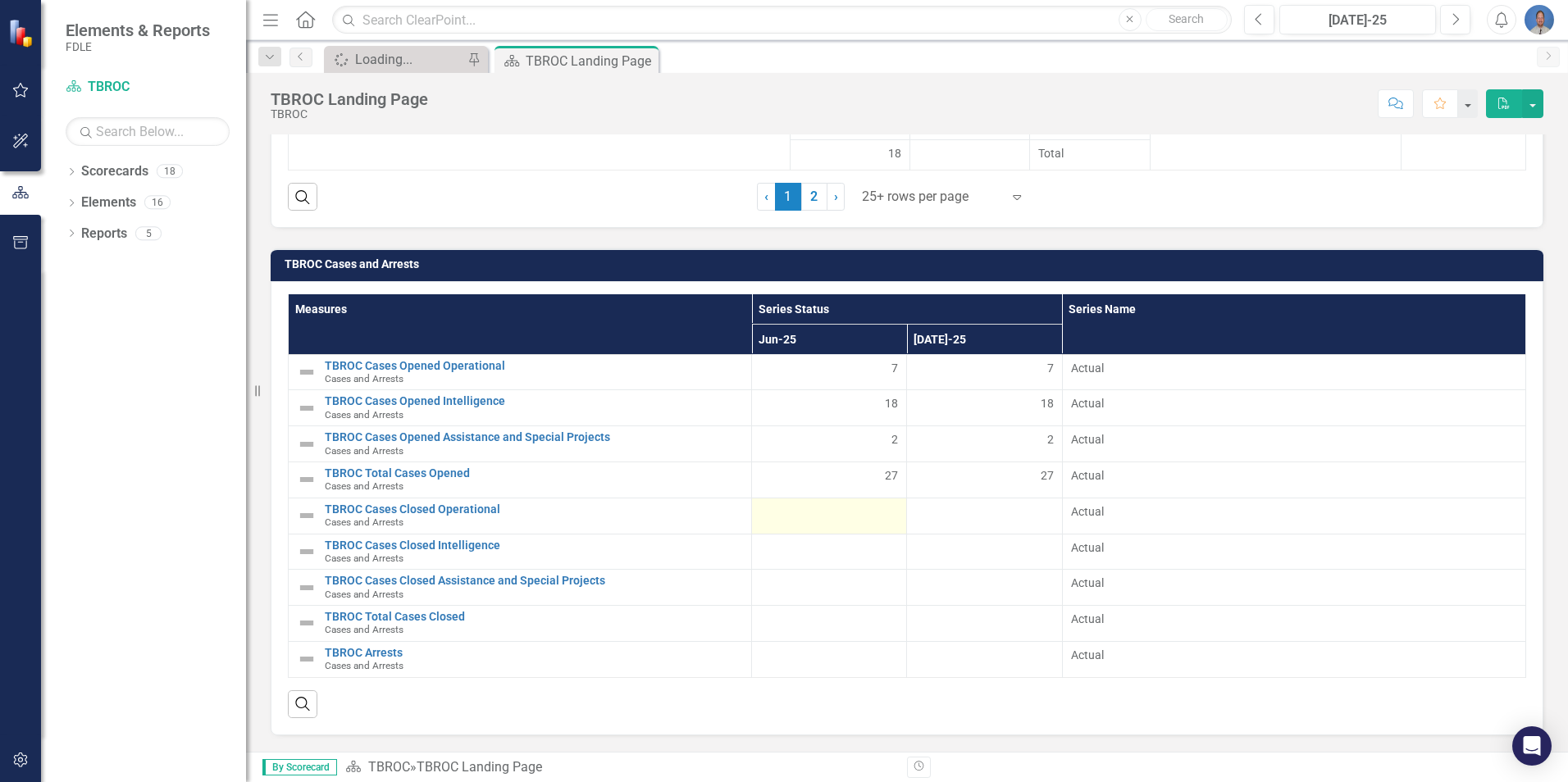
click at [888, 514] on div at bounding box center [829, 514] width 138 height 20
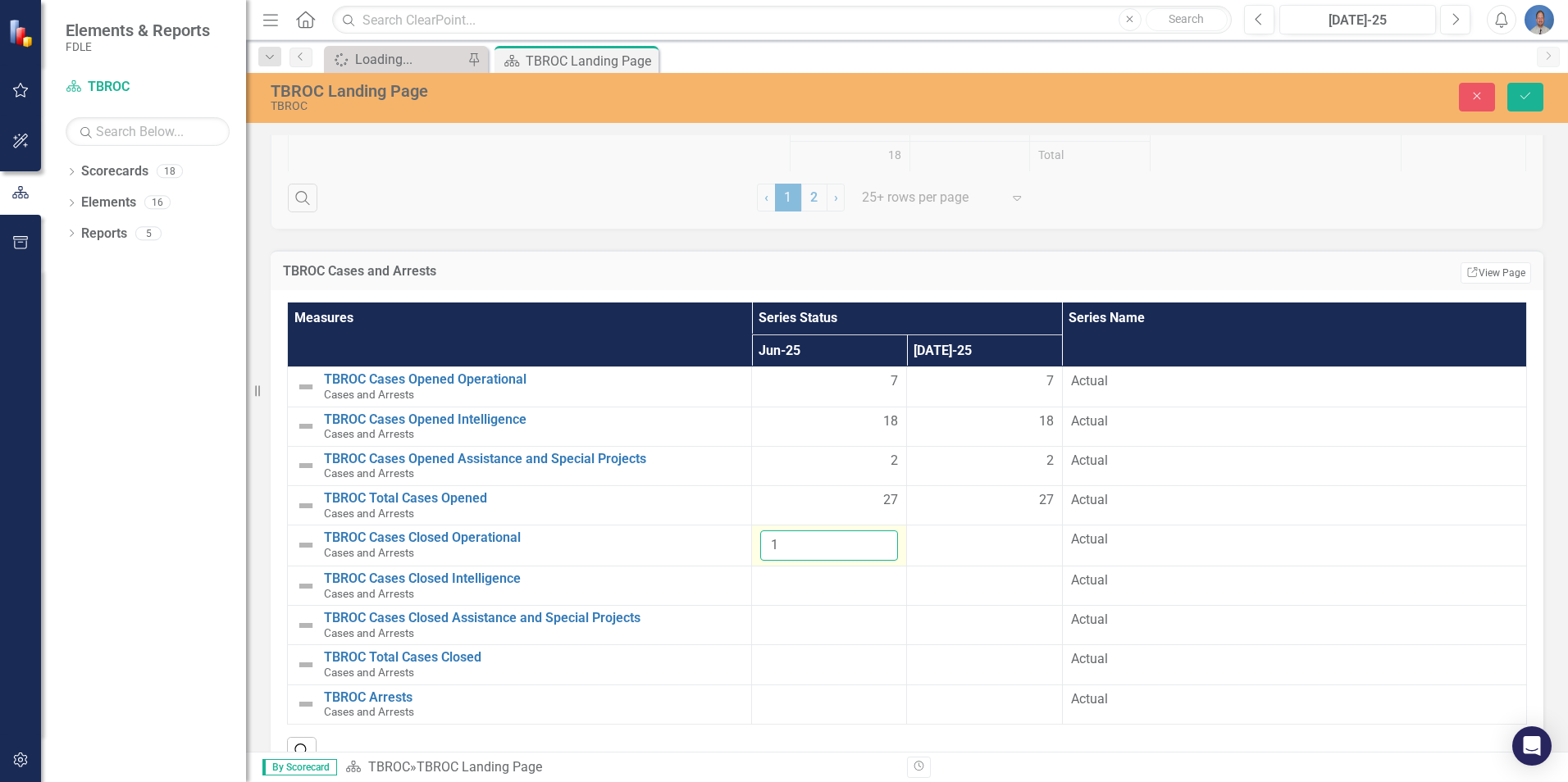
click at [874, 538] on input "1" at bounding box center [829, 545] width 138 height 31
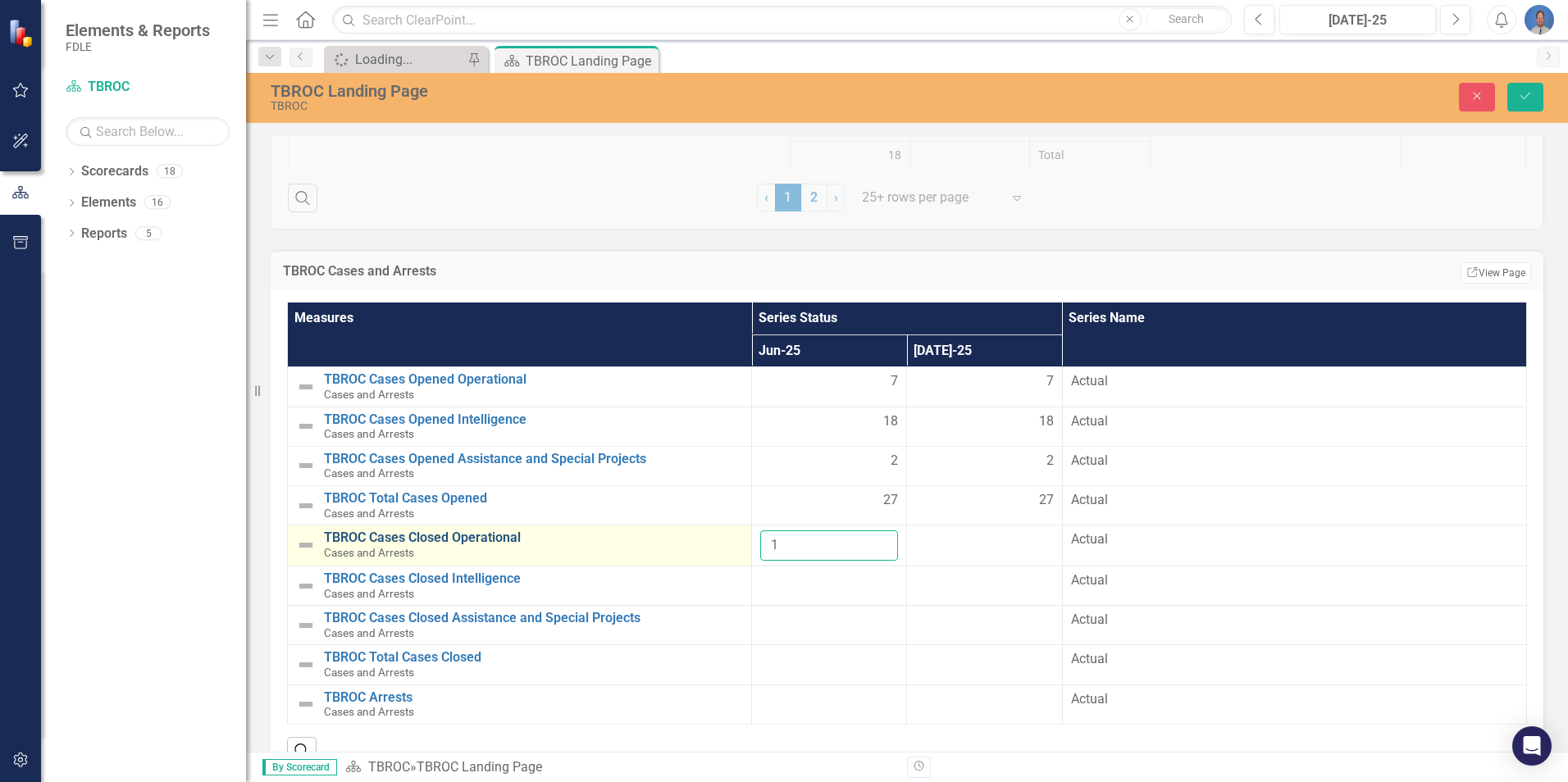
drag, startPoint x: 748, startPoint y: 545, endPoint x: 718, endPoint y: 543, distance: 30.1
click at [704, 545] on tr "TBROC Cases Closed Operational Cases and Arrests Edit Edit Measure Link Open El…" at bounding box center [907, 545] width 1239 height 41
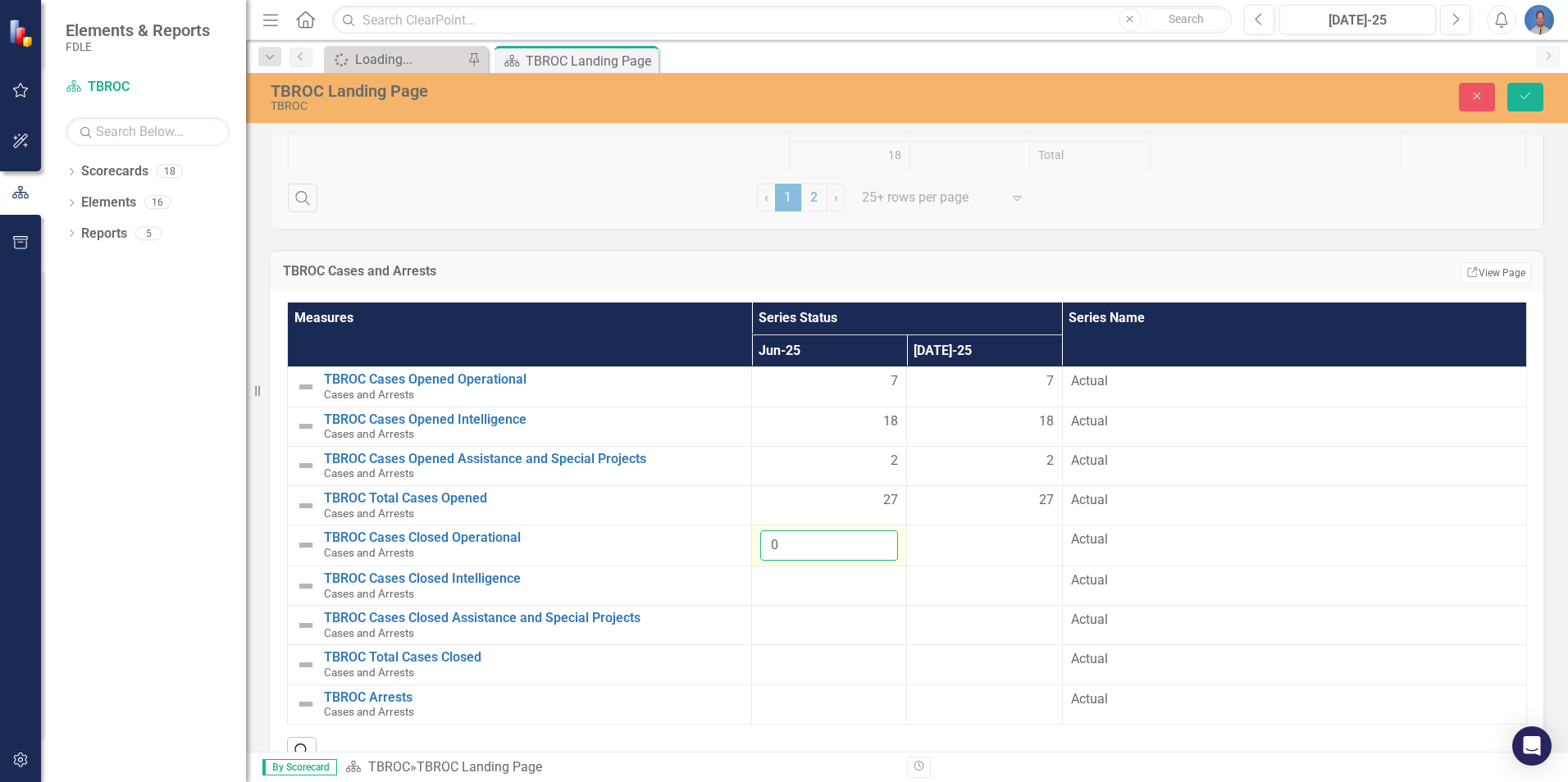
click at [878, 534] on input "0" at bounding box center [829, 545] width 138 height 31
type input "0"
type input "6"
click at [835, 582] on div at bounding box center [829, 582] width 138 height 20
click at [853, 582] on div at bounding box center [829, 582] width 138 height 20
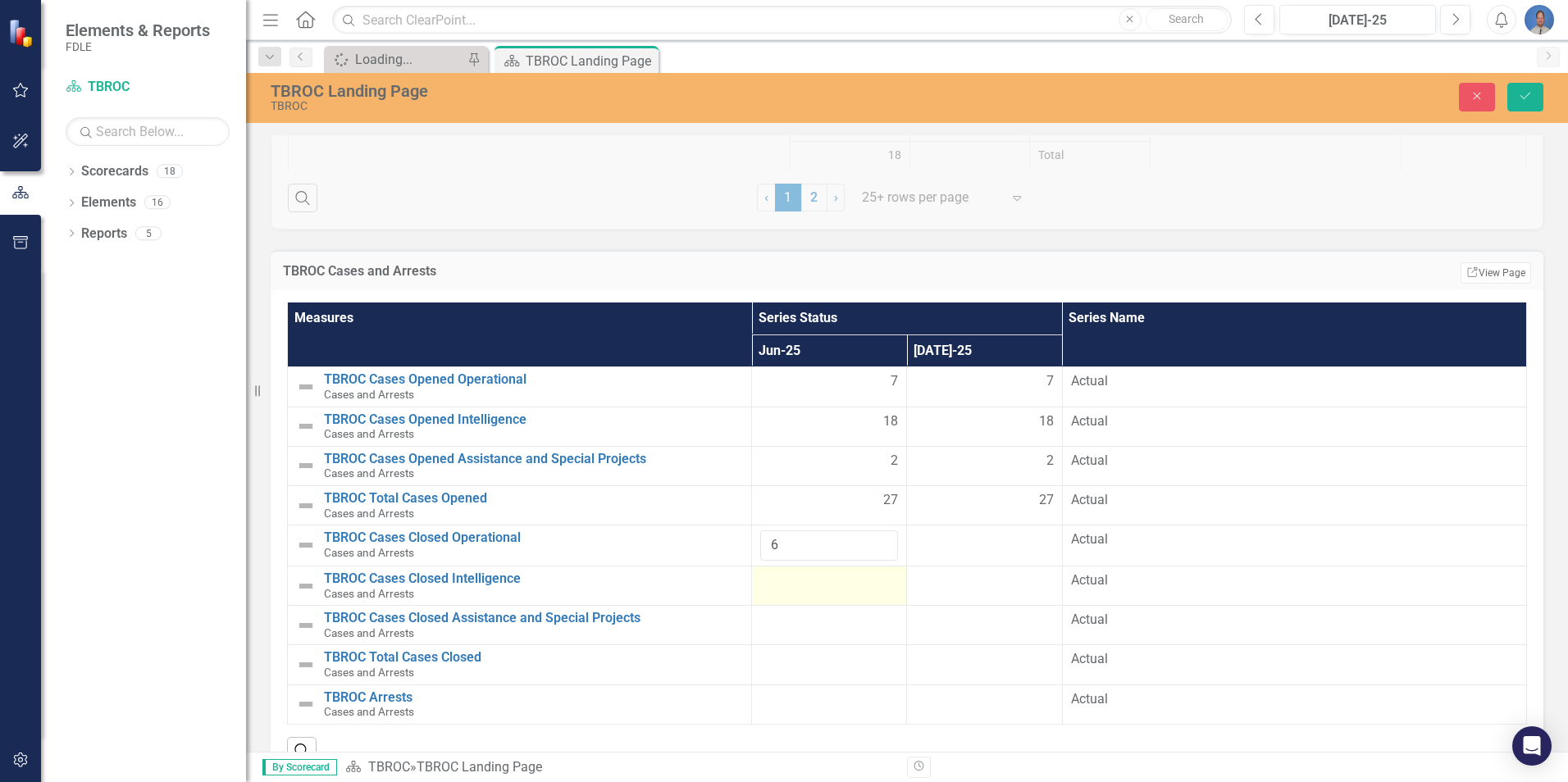
click at [853, 581] on div at bounding box center [829, 582] width 138 height 20
click at [874, 580] on input "1" at bounding box center [829, 586] width 138 height 31
click at [874, 580] on input "2" at bounding box center [829, 586] width 138 height 31
click at [873, 580] on input "3" at bounding box center [829, 586] width 138 height 31
click at [873, 580] on input "4" at bounding box center [829, 586] width 138 height 31
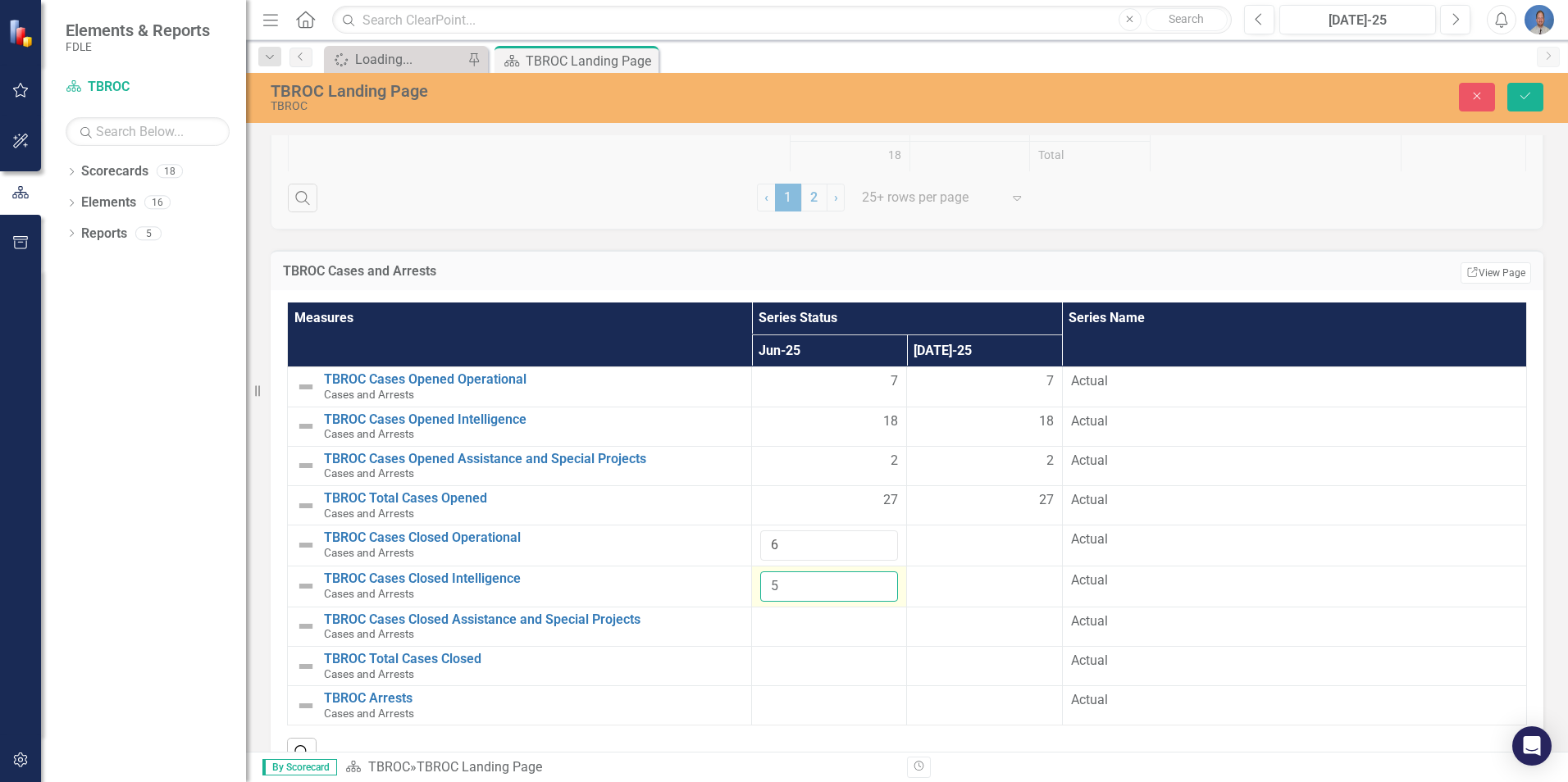
click at [873, 579] on input "5" at bounding box center [829, 586] width 138 height 31
click at [873, 579] on input "6" at bounding box center [829, 586] width 138 height 31
click at [873, 579] on input "7" at bounding box center [829, 586] width 138 height 31
click at [873, 579] on input "8" at bounding box center [829, 586] width 138 height 31
click at [872, 579] on input "9" at bounding box center [829, 586] width 138 height 31
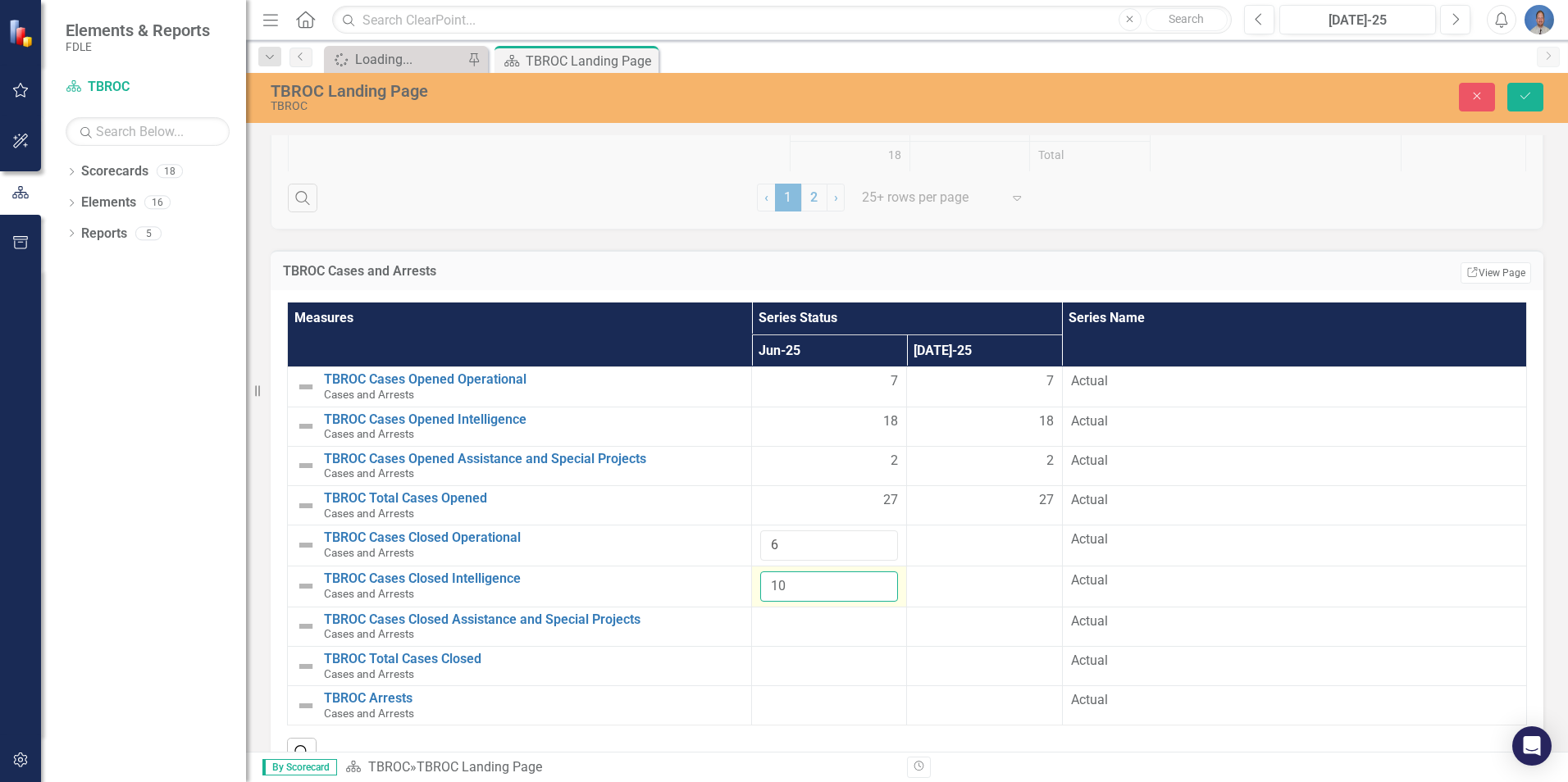
click at [872, 579] on input "10" at bounding box center [829, 586] width 138 height 31
click at [872, 579] on input "11" at bounding box center [829, 586] width 138 height 31
click at [872, 579] on input "12" at bounding box center [829, 586] width 138 height 31
click at [872, 578] on input "13" at bounding box center [829, 586] width 138 height 31
click at [872, 577] on input "14" at bounding box center [829, 586] width 138 height 31
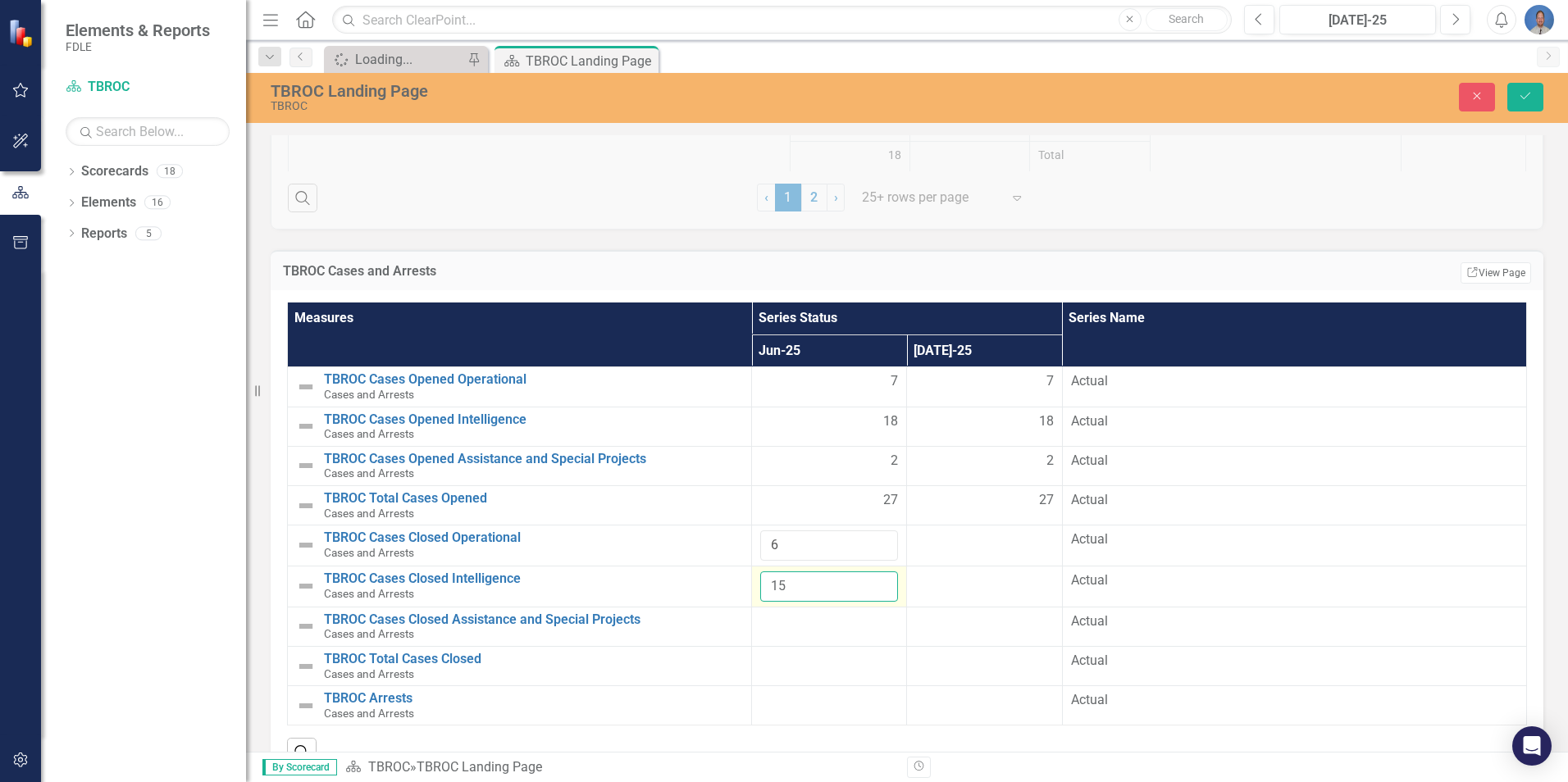
type input "15"
click at [871, 577] on input "15" at bounding box center [829, 586] width 138 height 31
click at [799, 620] on div at bounding box center [829, 622] width 138 height 20
click at [807, 620] on div at bounding box center [829, 622] width 138 height 20
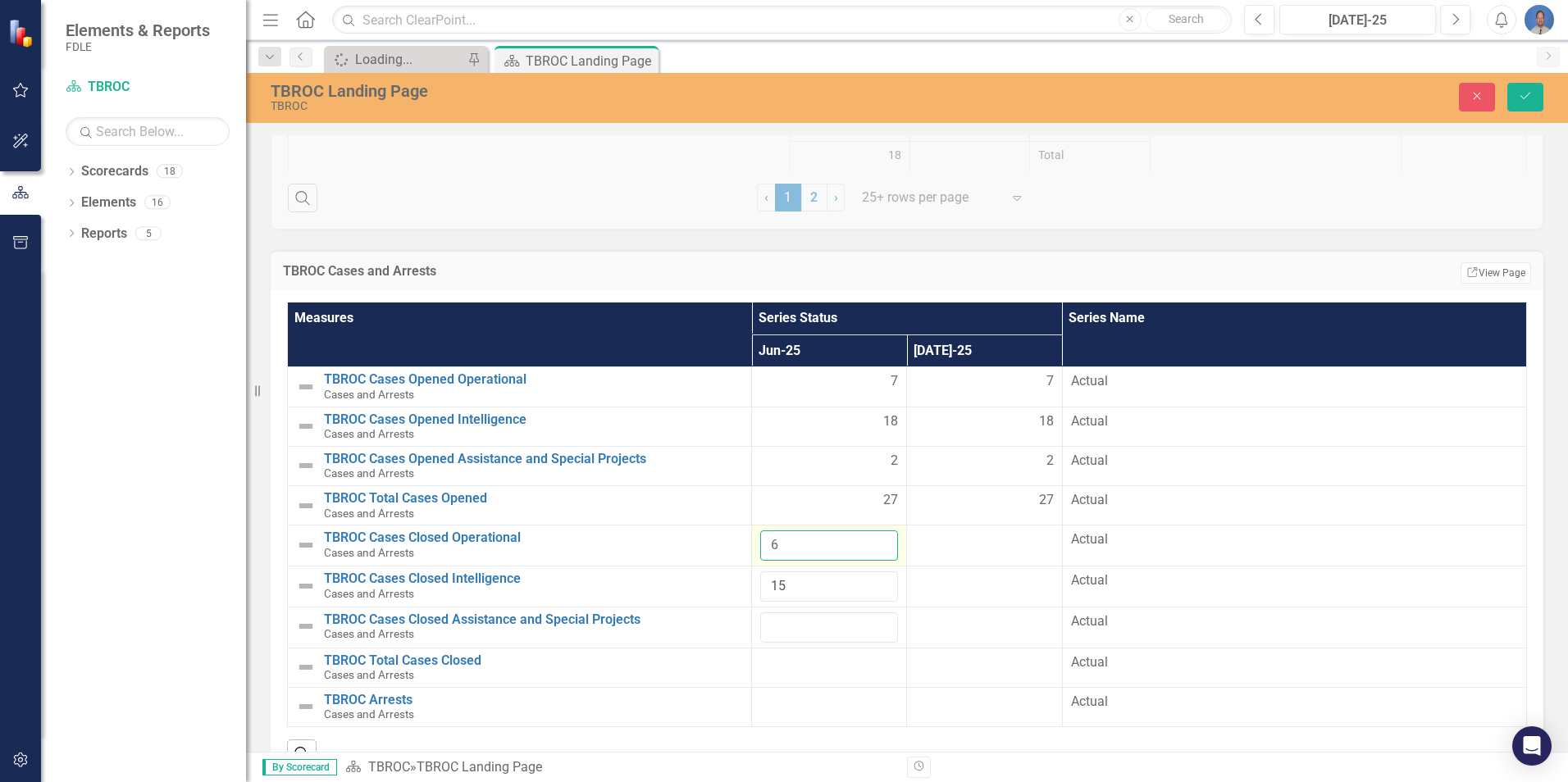
click at [797, 545] on input "6" at bounding box center [829, 545] width 138 height 31
click at [877, 549] on input "5" at bounding box center [829, 545] width 138 height 31
click at [877, 549] on input "4" at bounding box center [829, 545] width 138 height 31
click at [877, 549] on input "3" at bounding box center [829, 545] width 138 height 31
click at [877, 549] on input "2" at bounding box center [829, 545] width 138 height 31
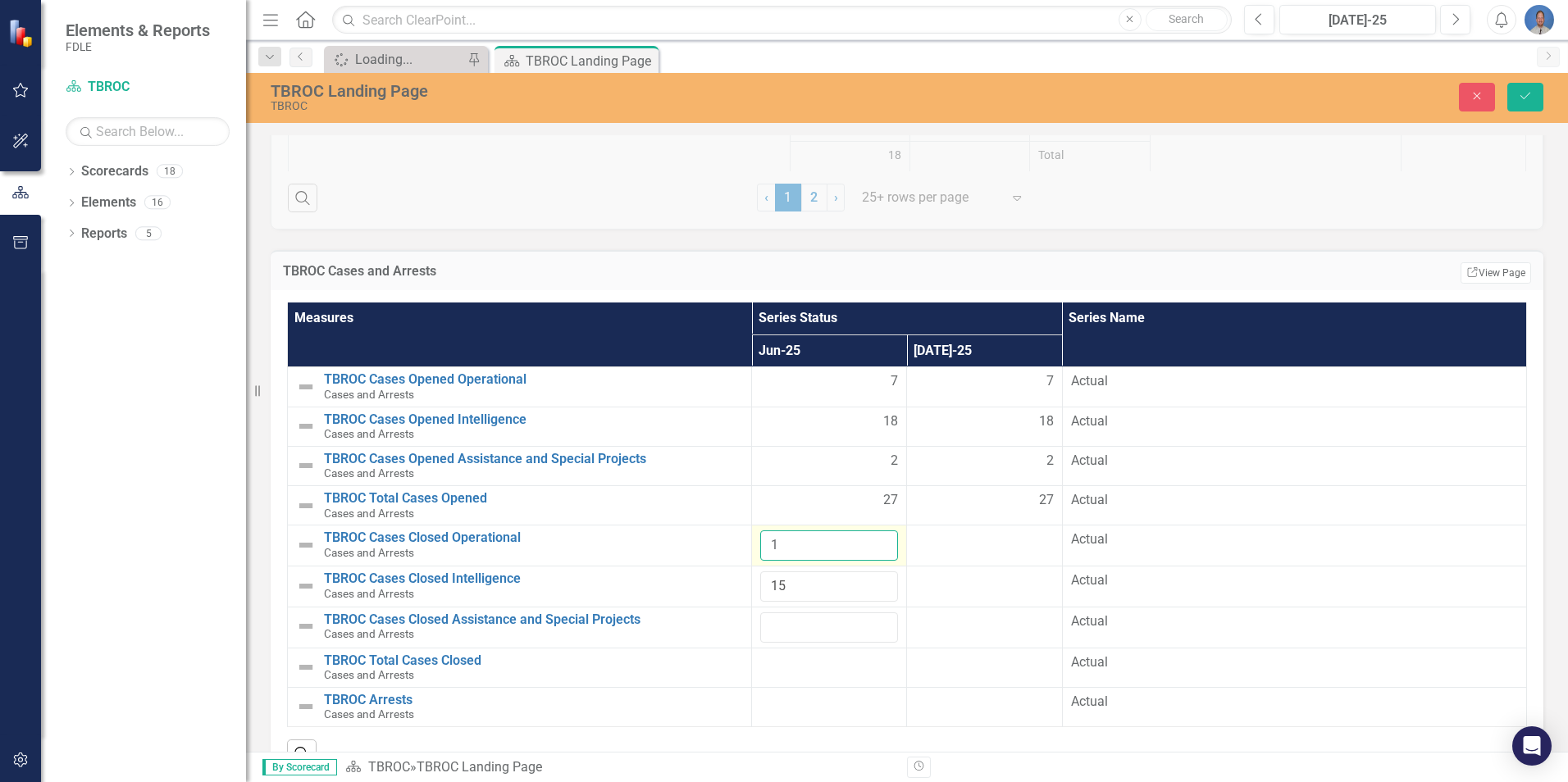
click at [877, 549] on input "1" at bounding box center [829, 545] width 138 height 31
click at [877, 549] on input "0" at bounding box center [829, 545] width 138 height 31
click at [823, 627] on input "number" at bounding box center [829, 627] width 138 height 31
click at [873, 540] on input "1" at bounding box center [829, 545] width 138 height 31
click at [873, 540] on input "2" at bounding box center [829, 545] width 138 height 31
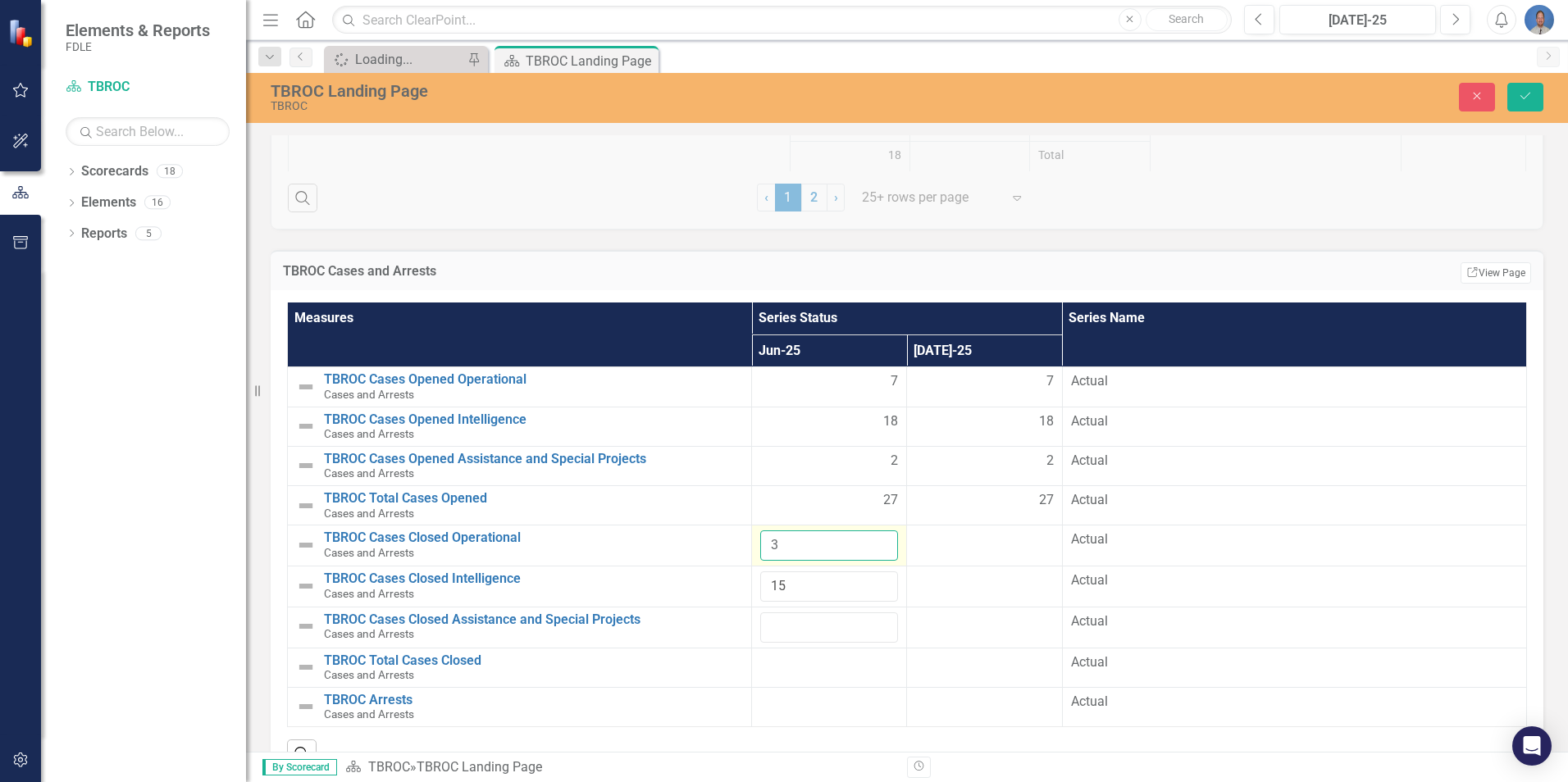
click at [873, 540] on input "3" at bounding box center [829, 545] width 138 height 31
click at [873, 540] on input "4" at bounding box center [829, 545] width 138 height 31
click at [873, 540] on input "5" at bounding box center [829, 545] width 138 height 31
type input "6"
click at [873, 540] on input "6" at bounding box center [829, 545] width 138 height 31
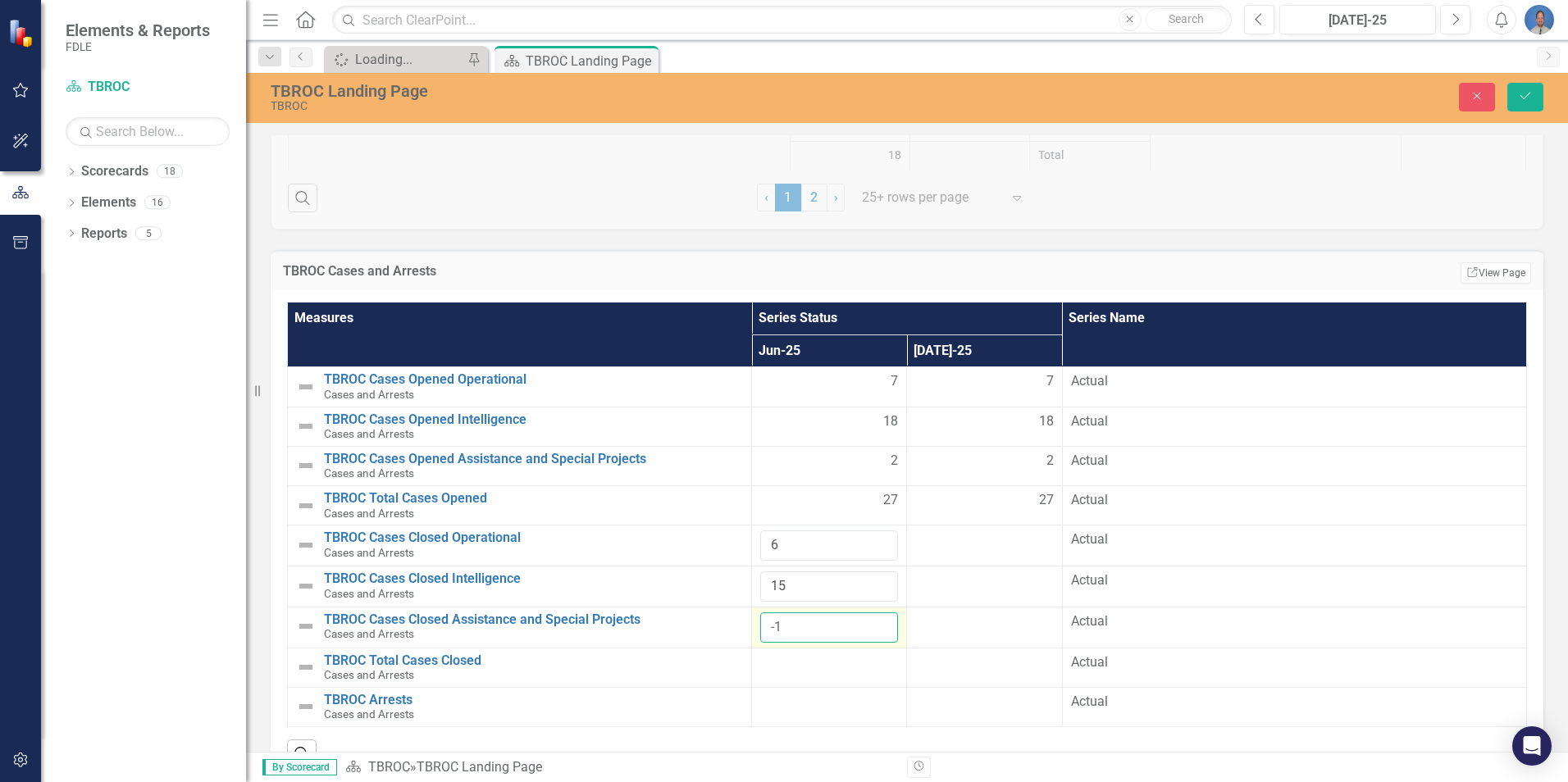
click at [875, 632] on input "-1" at bounding box center [829, 627] width 138 height 31
type input "0"
click at [874, 620] on input "0" at bounding box center [829, 627] width 138 height 31
click at [806, 662] on div at bounding box center [829, 664] width 138 height 20
click at [808, 663] on div at bounding box center [829, 664] width 138 height 20
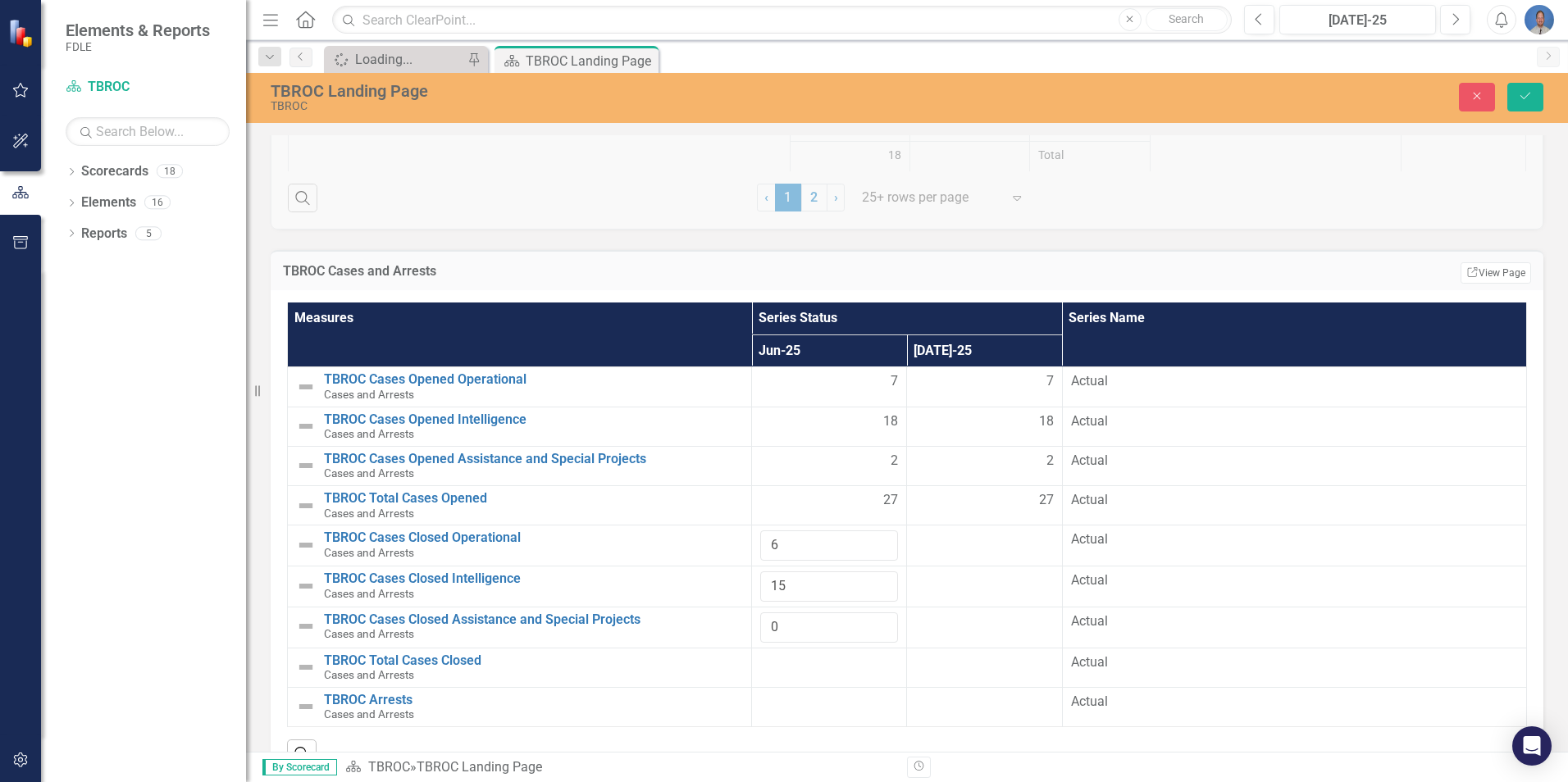
click at [808, 663] on div at bounding box center [829, 664] width 138 height 20
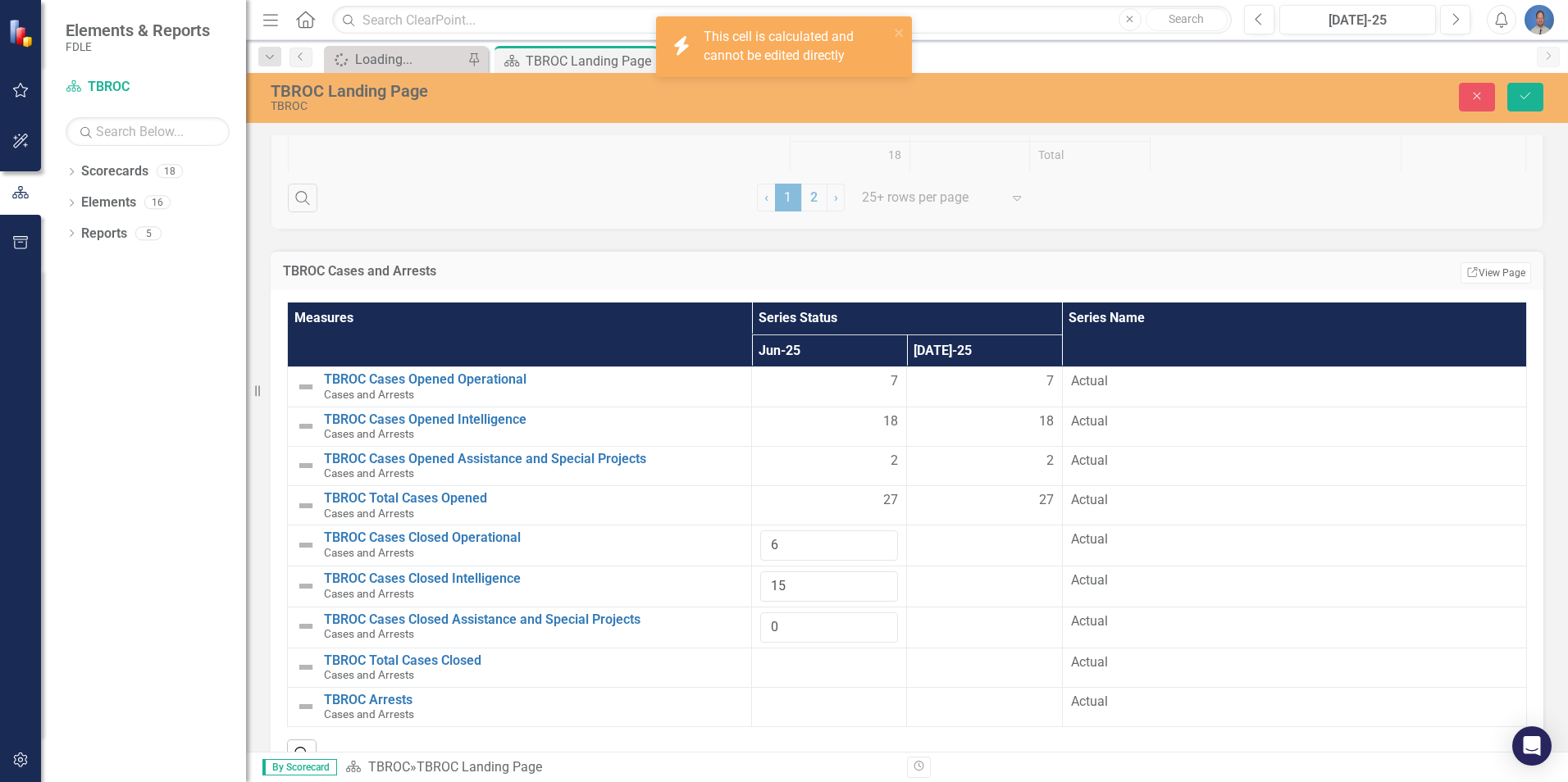
click at [850, 672] on div at bounding box center [829, 664] width 138 height 20
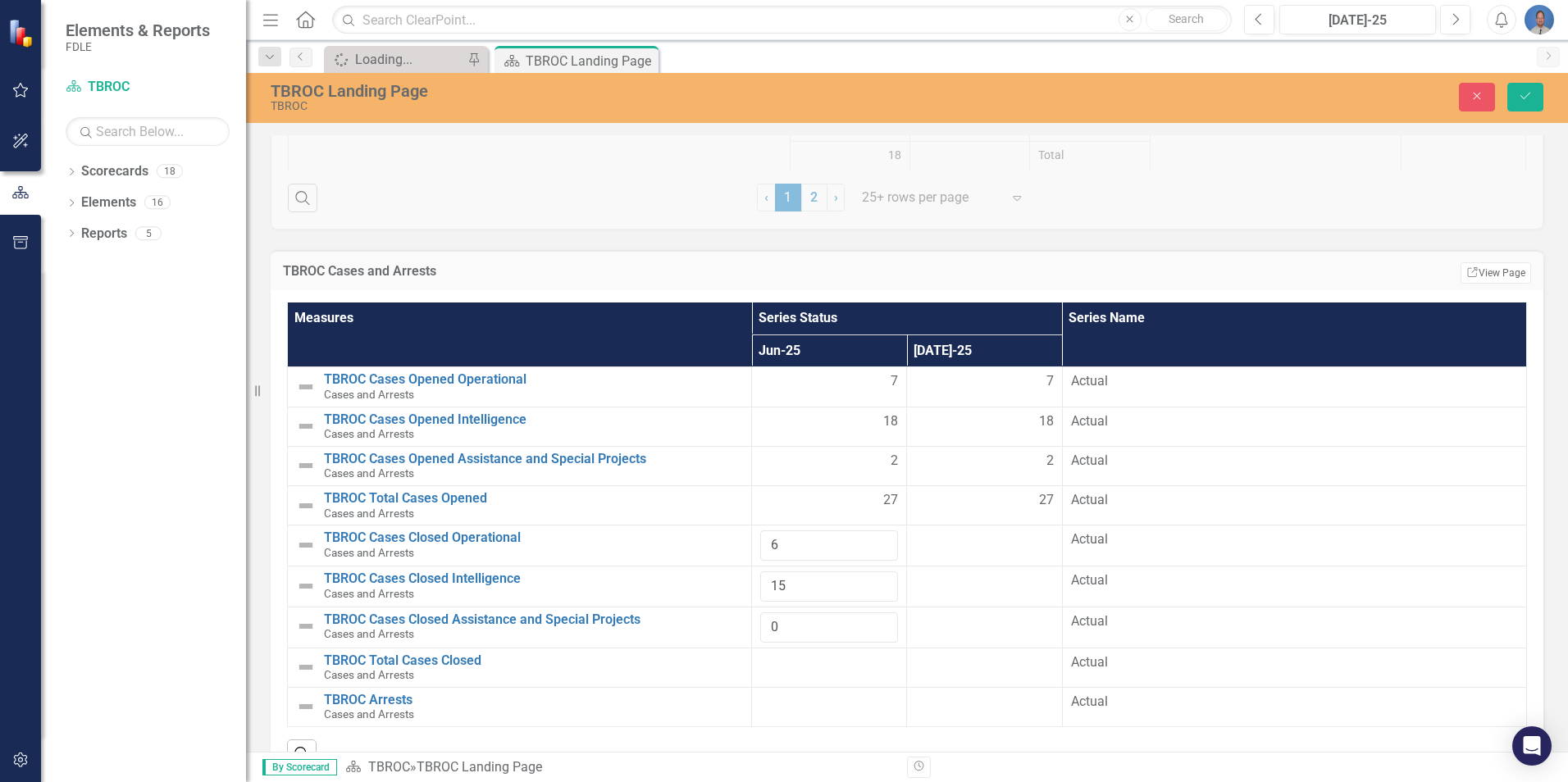
click at [851, 669] on div at bounding box center [829, 664] width 138 height 20
click at [850, 668] on div at bounding box center [829, 664] width 138 height 20
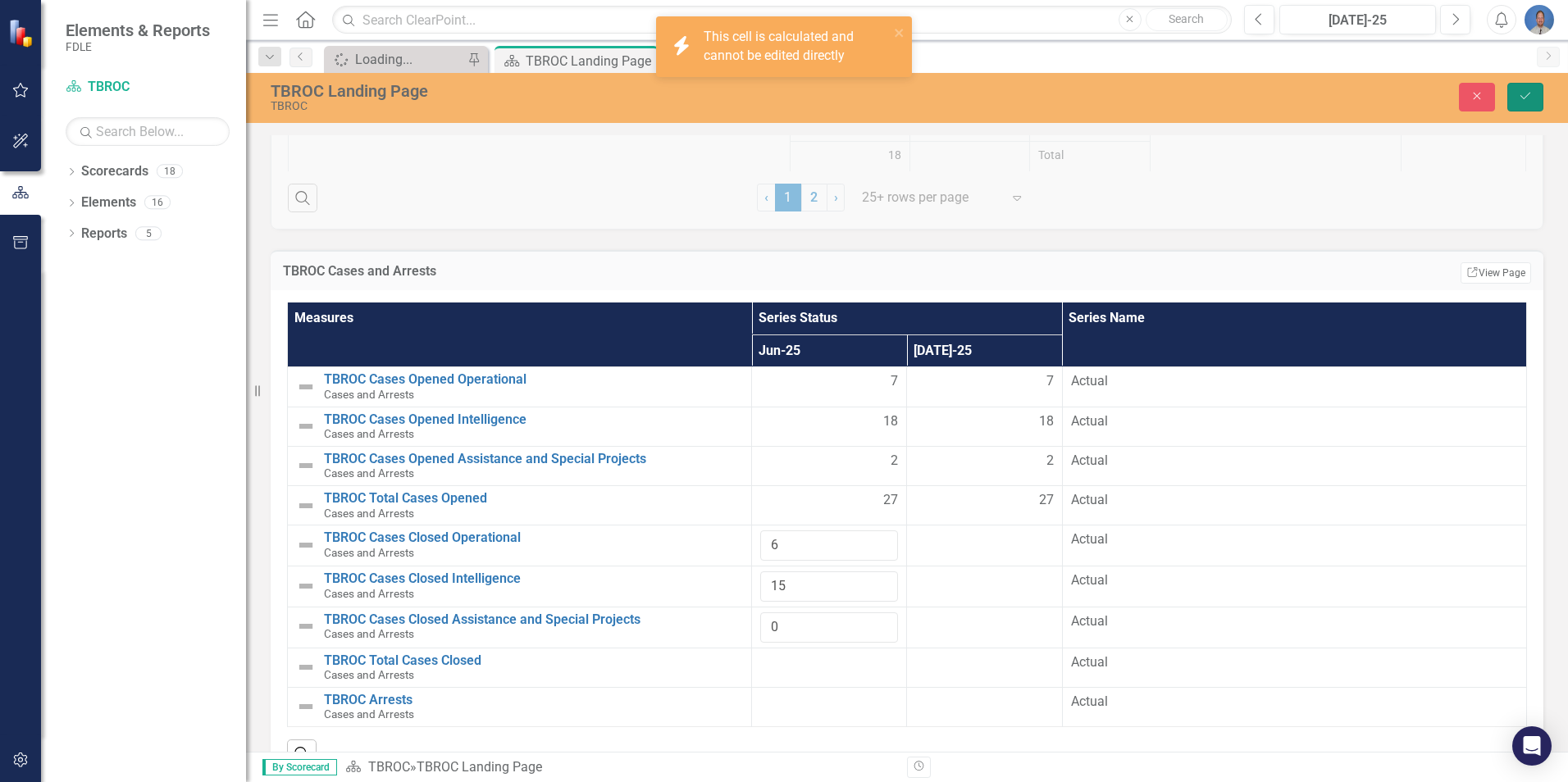
click at [1526, 103] on button "Save" at bounding box center [1526, 97] width 36 height 29
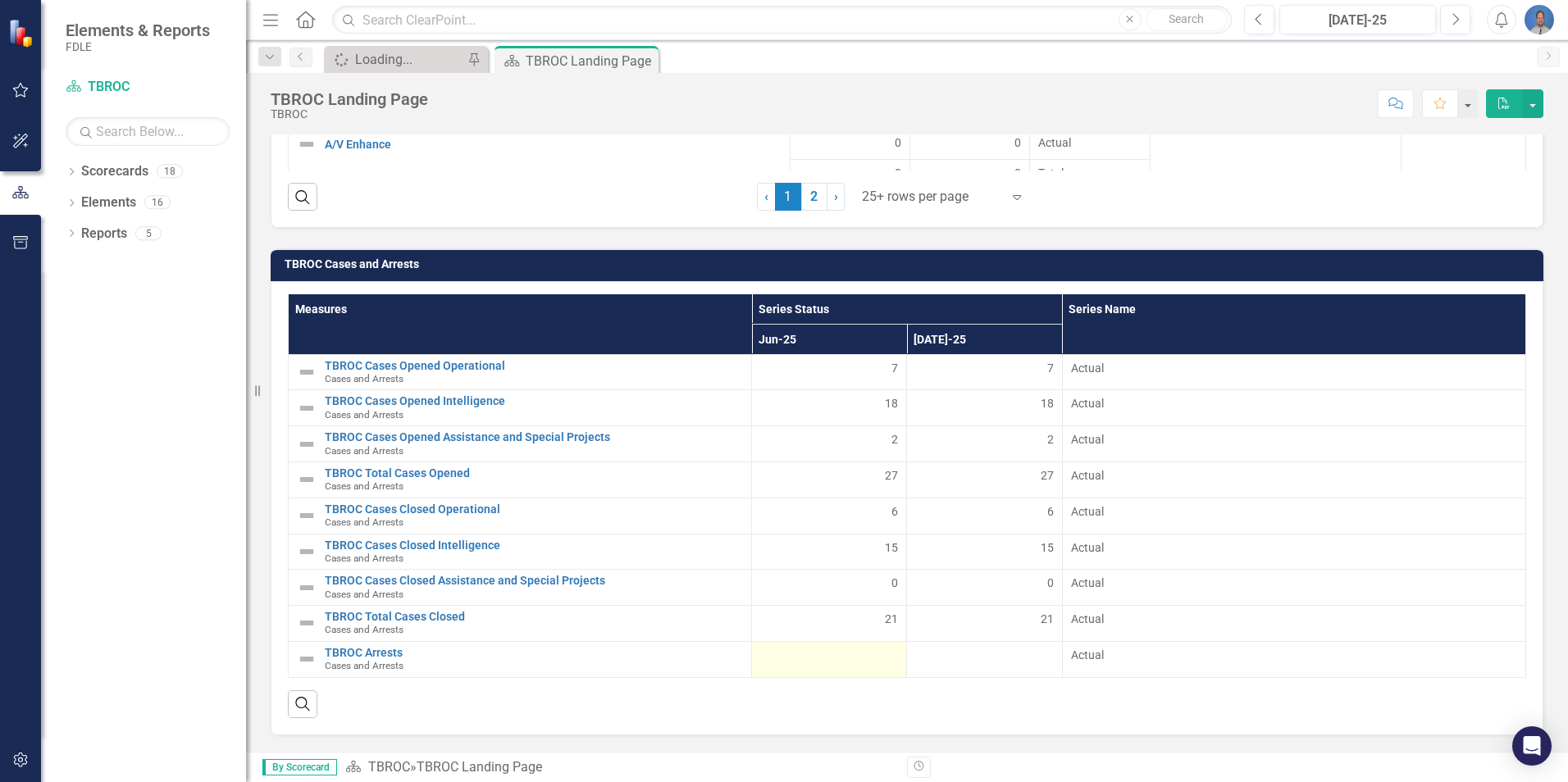
click at [870, 647] on div at bounding box center [829, 657] width 138 height 20
click at [887, 657] on div at bounding box center [829, 657] width 138 height 20
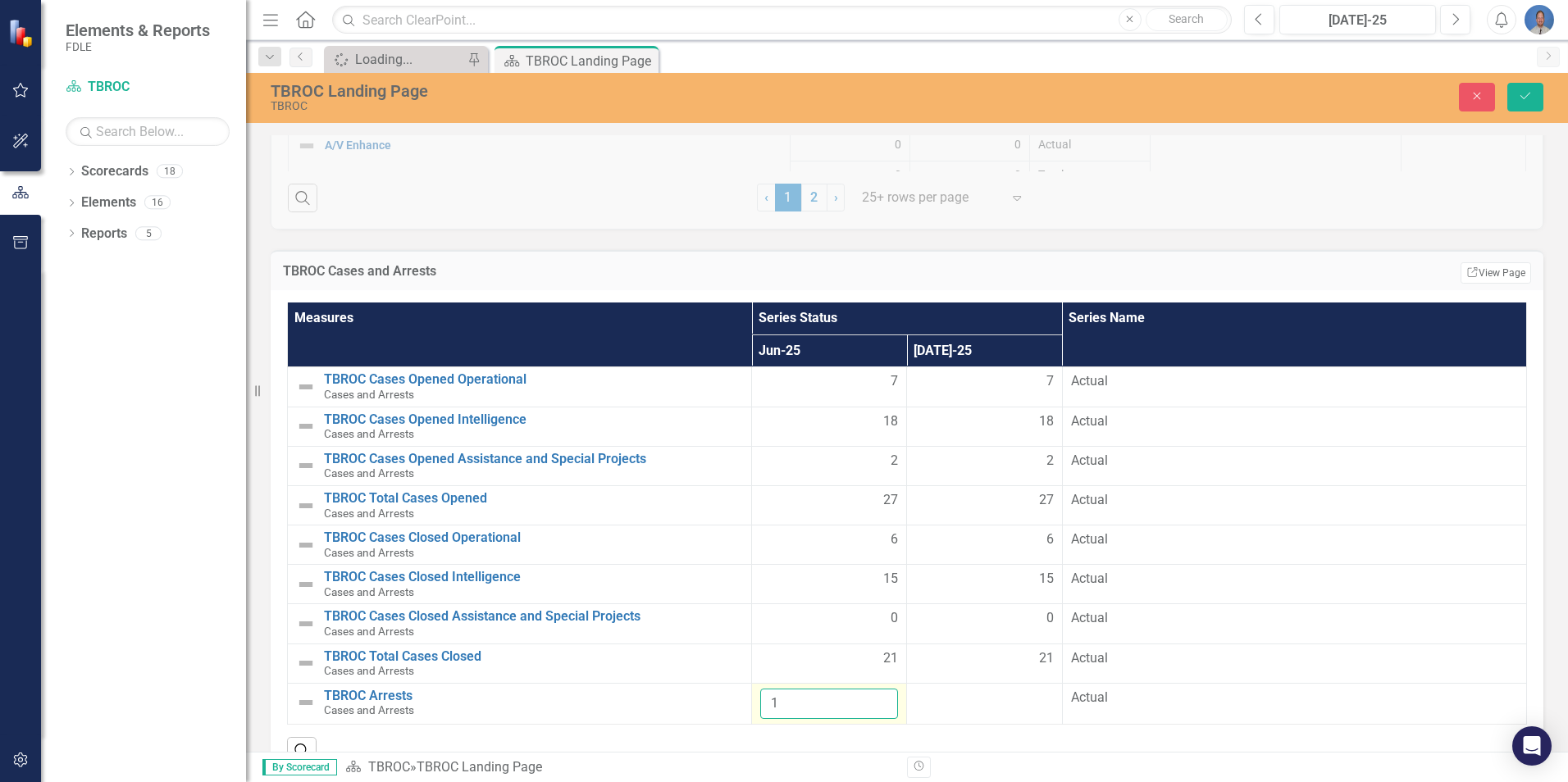
click at [878, 700] on input "1" at bounding box center [829, 703] width 138 height 31
click at [878, 700] on input "2" at bounding box center [829, 703] width 138 height 31
click at [878, 700] on input "3" at bounding box center [829, 703] width 138 height 31
click at [878, 700] on input "4" at bounding box center [829, 703] width 138 height 31
click at [878, 700] on input "5" at bounding box center [829, 703] width 138 height 31
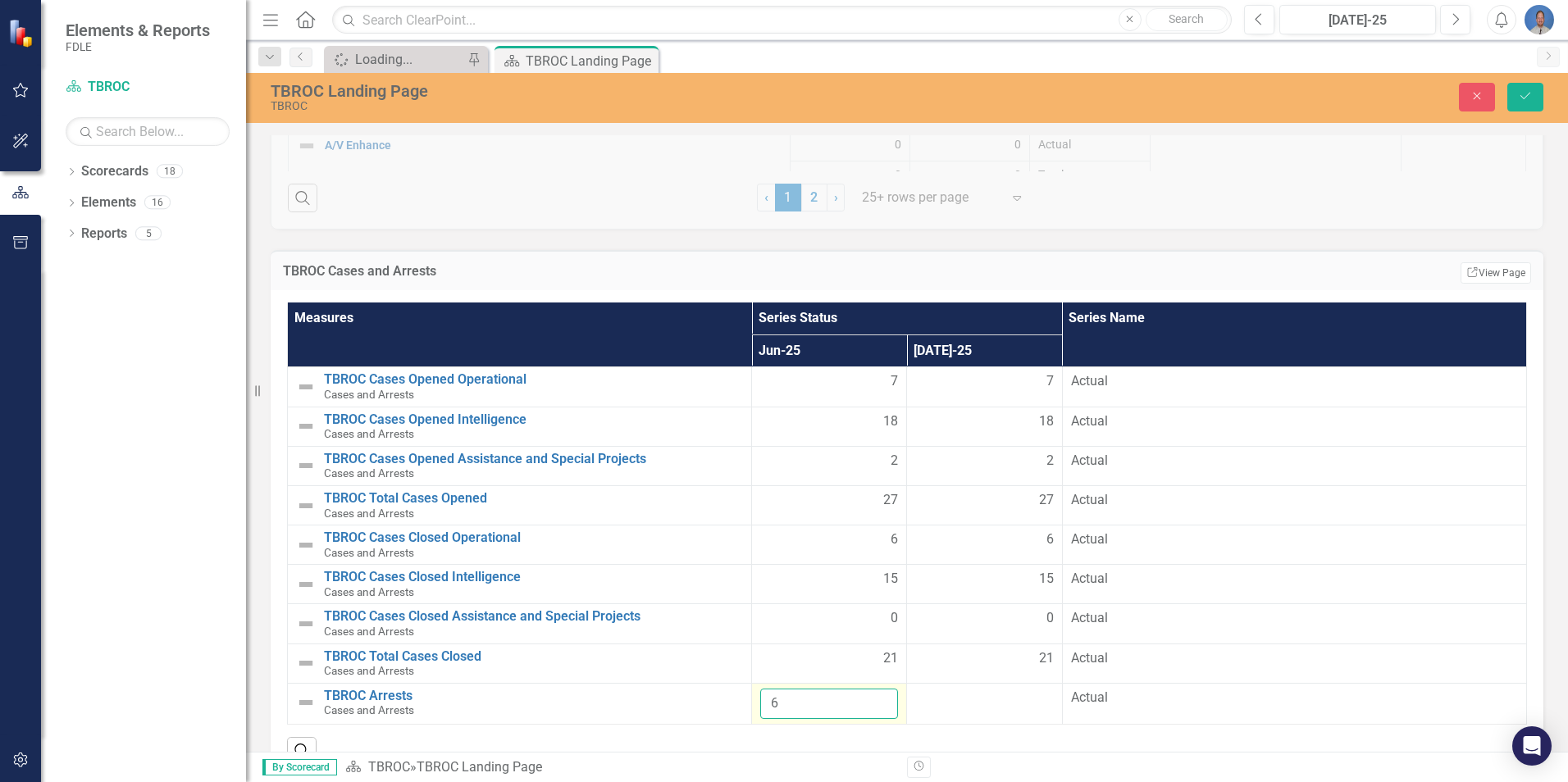
click at [878, 700] on input "6" at bounding box center [829, 703] width 138 height 31
click at [878, 700] on input "7" at bounding box center [829, 703] width 138 height 31
click at [878, 700] on input "8" at bounding box center [829, 703] width 138 height 31
click at [878, 700] on input "9" at bounding box center [829, 703] width 138 height 31
click at [878, 700] on input "10" at bounding box center [829, 703] width 138 height 31
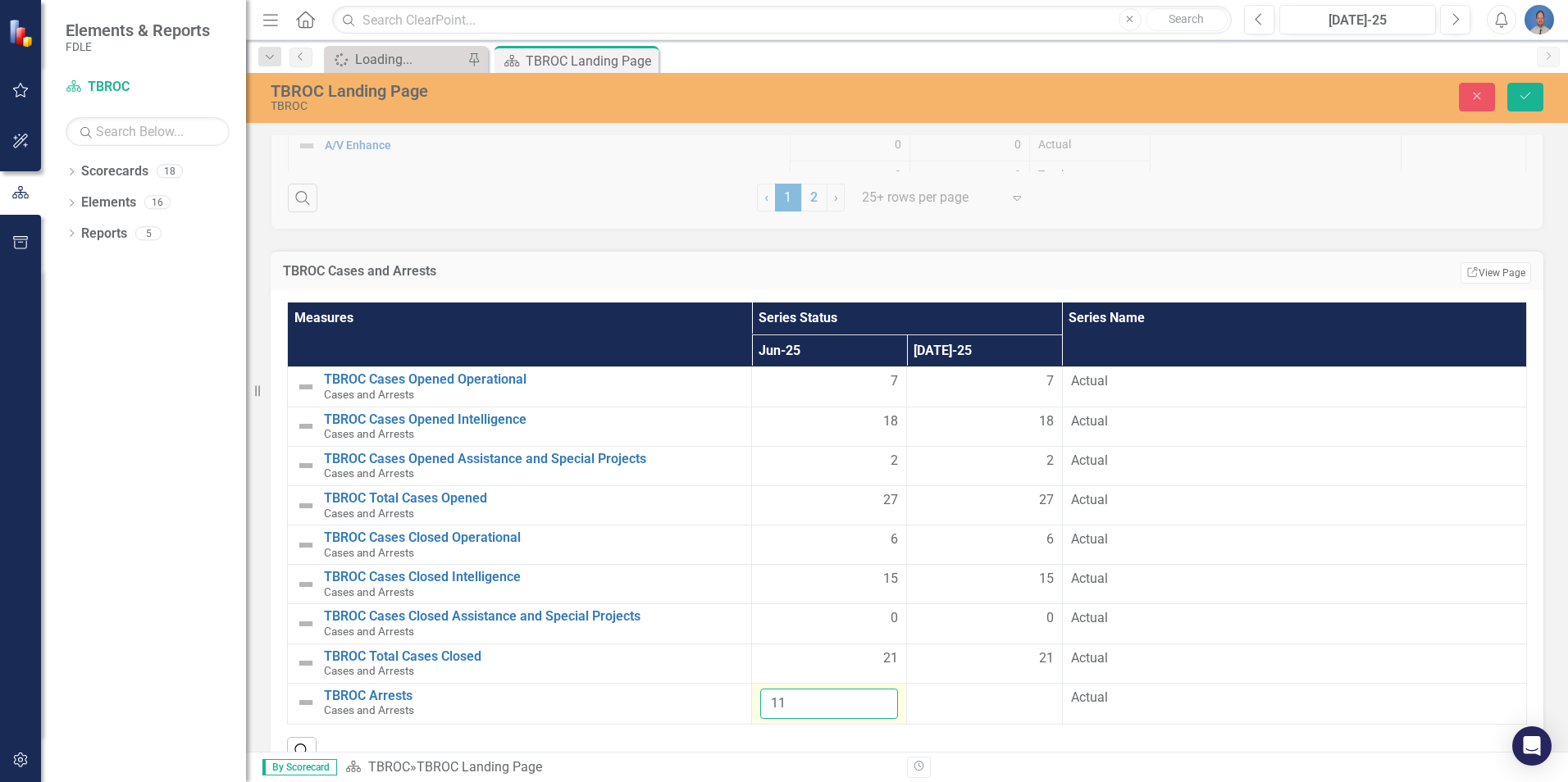
click at [878, 700] on input "11" at bounding box center [829, 703] width 138 height 31
click at [878, 700] on input "12" at bounding box center [829, 703] width 138 height 31
type input "13"
click at [878, 700] on input "13" at bounding box center [829, 703] width 138 height 31
click at [1529, 102] on icon "Save" at bounding box center [1526, 96] width 15 height 12
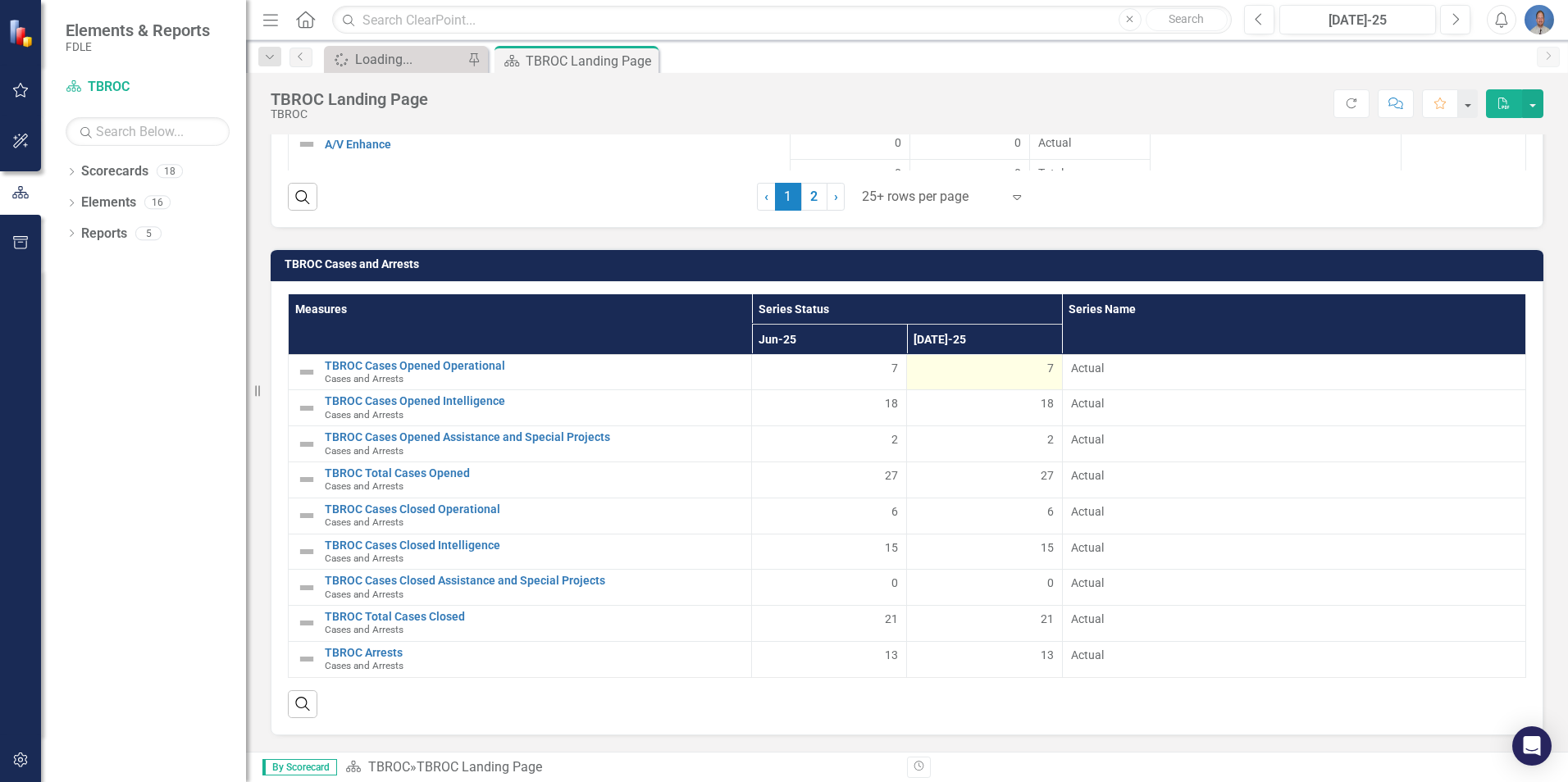
click at [1038, 368] on div "7" at bounding box center [984, 368] width 138 height 17
click at [1038, 366] on div "7" at bounding box center [984, 368] width 138 height 17
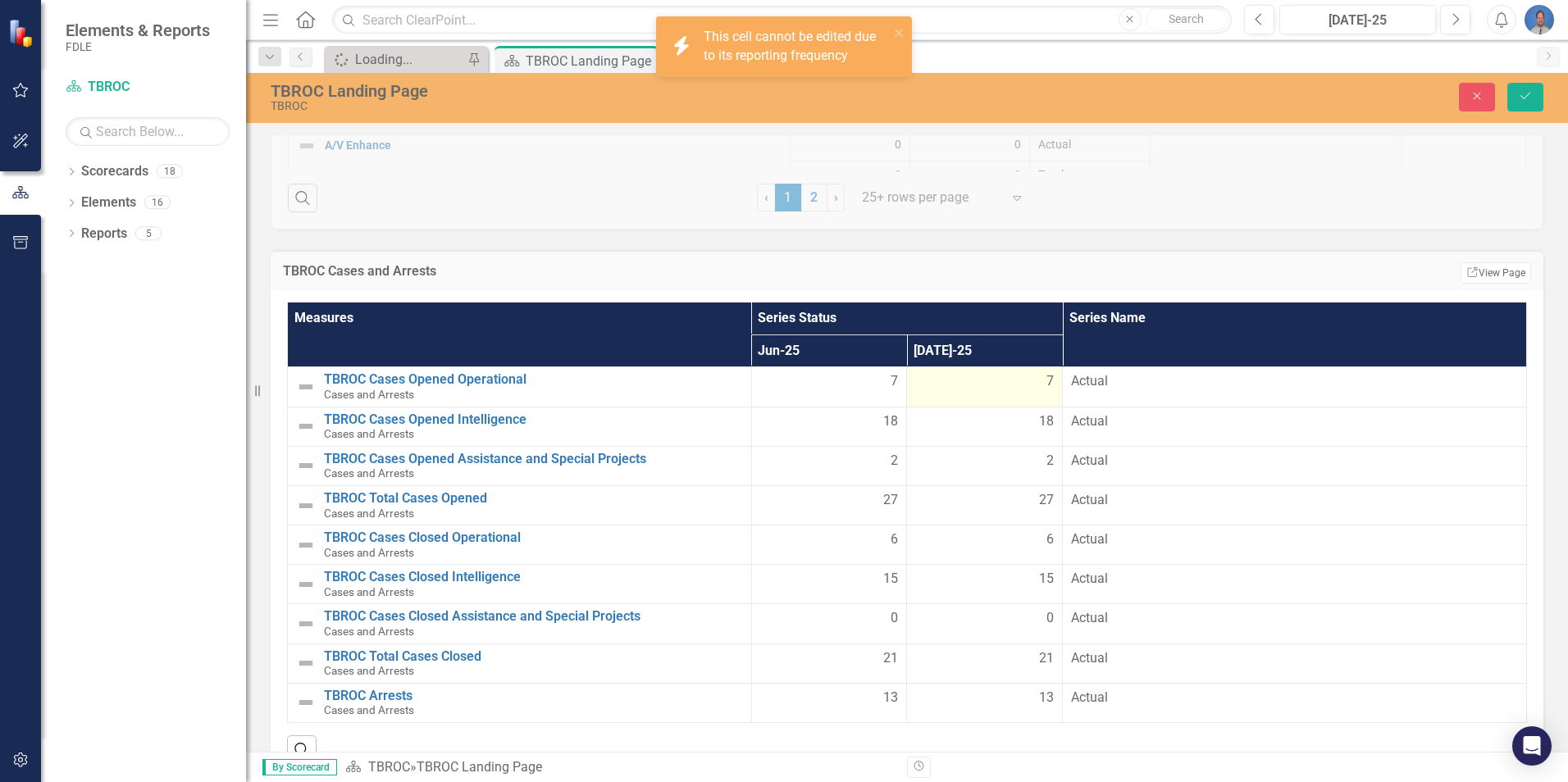
click at [1038, 366] on th "[DATE]-25" at bounding box center [985, 351] width 156 height 33
click at [1047, 379] on span "7" at bounding box center [1050, 381] width 7 height 19
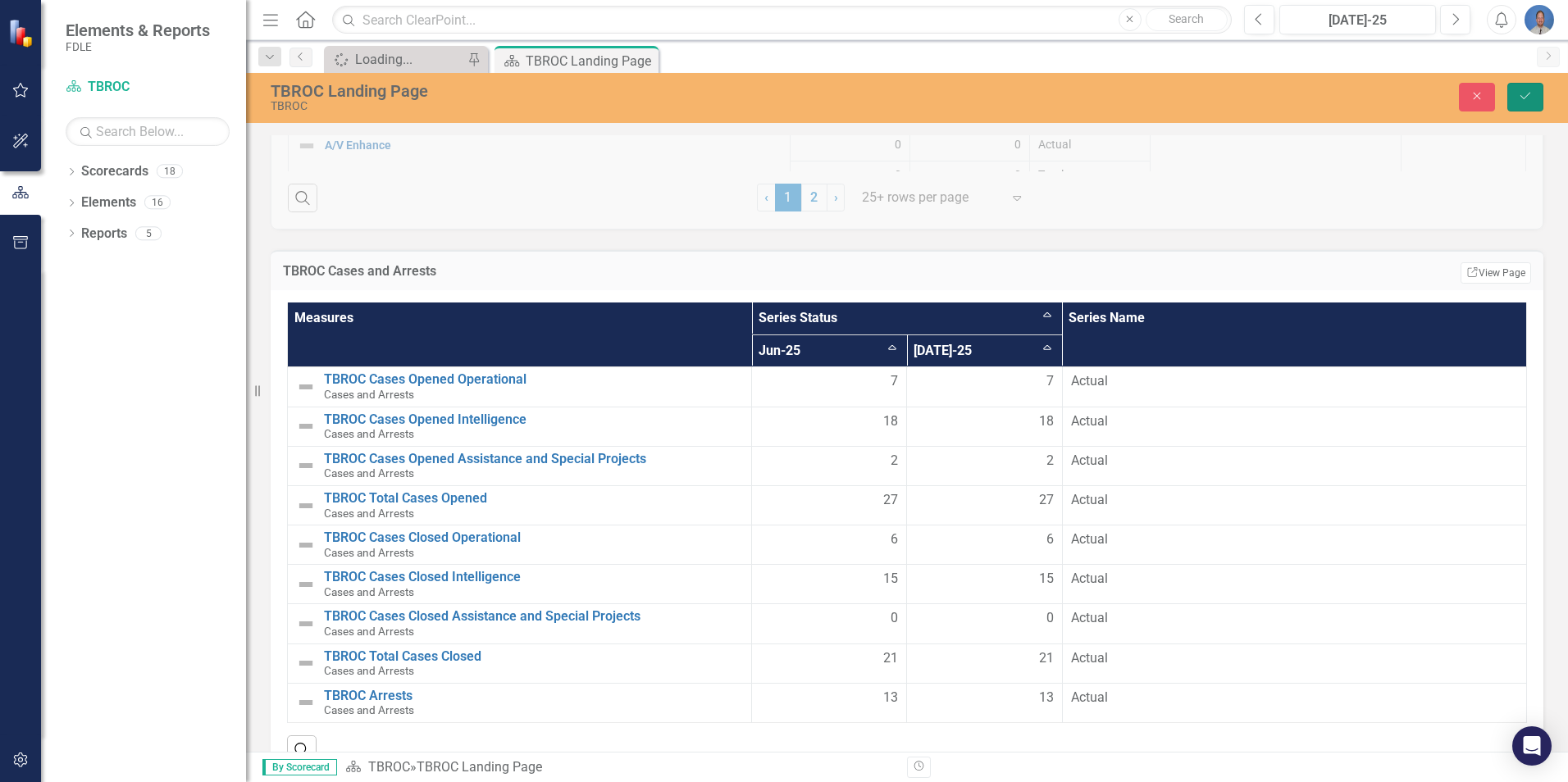
click at [1530, 91] on icon "Save" at bounding box center [1526, 96] width 15 height 12
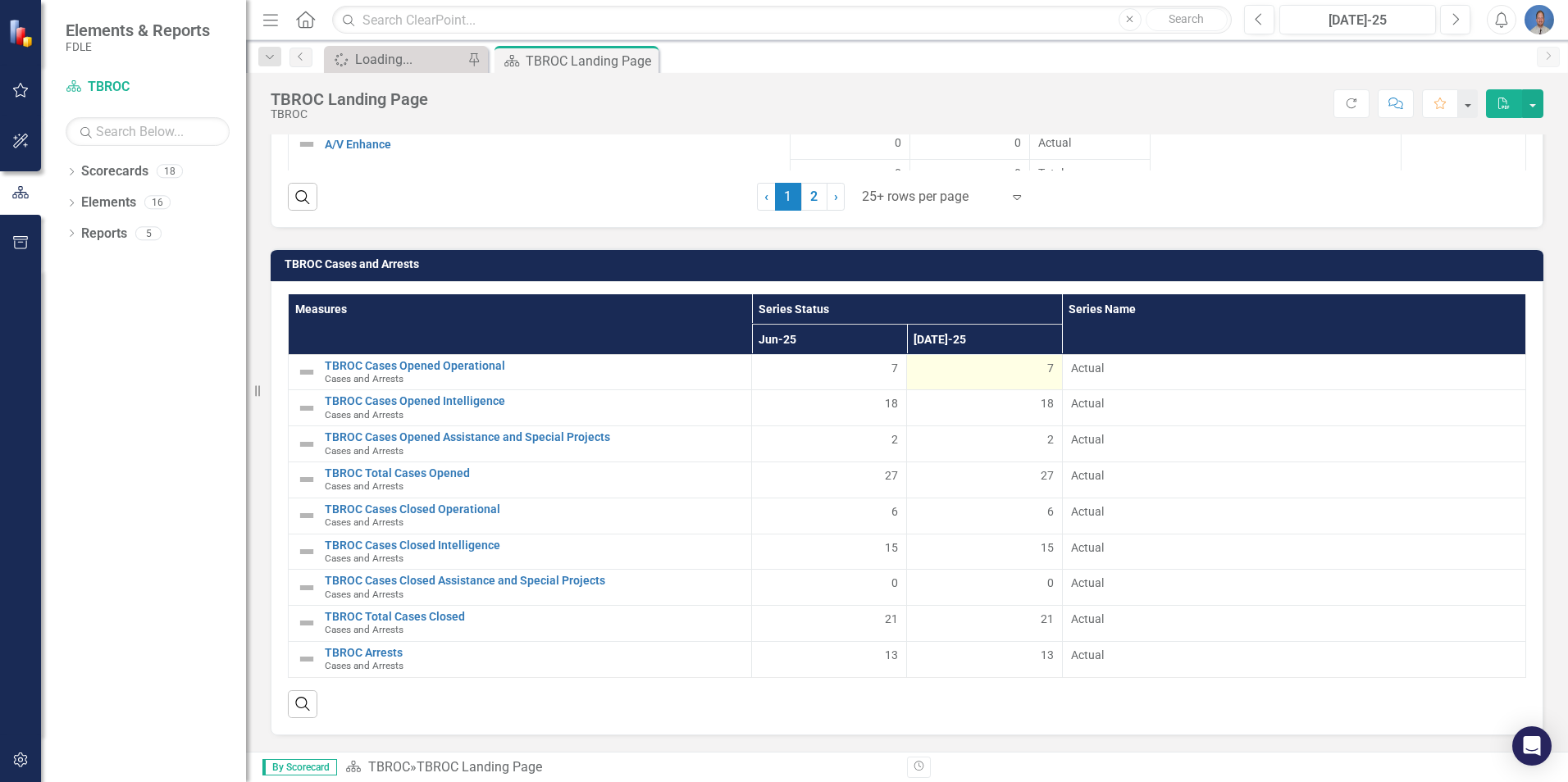
click at [1036, 373] on div "7" at bounding box center [984, 368] width 138 height 17
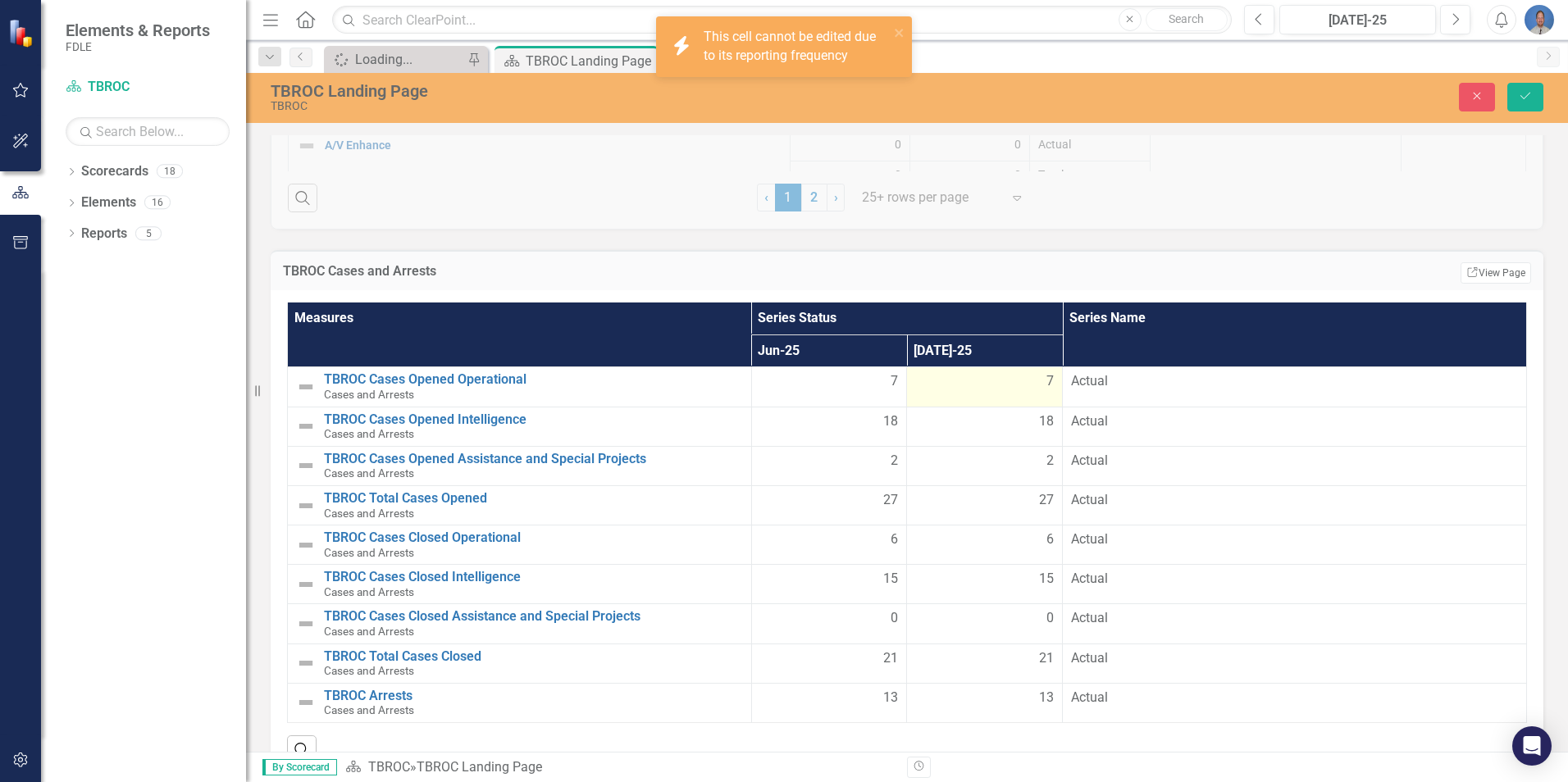
click at [1033, 387] on div "7" at bounding box center [984, 381] width 138 height 19
click at [1033, 386] on div "7" at bounding box center [984, 381] width 138 height 19
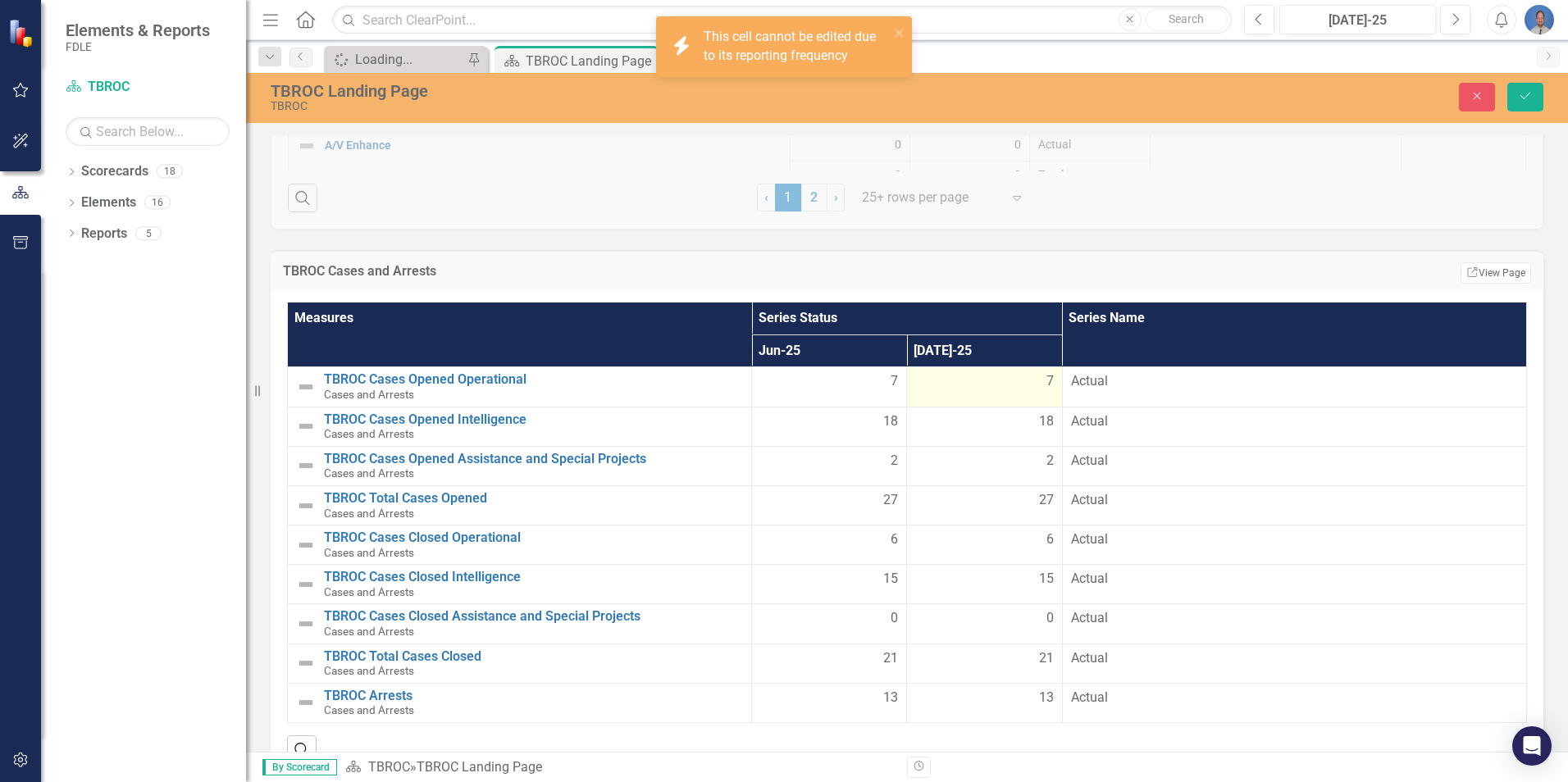
click at [1033, 386] on div "7" at bounding box center [984, 381] width 138 height 19
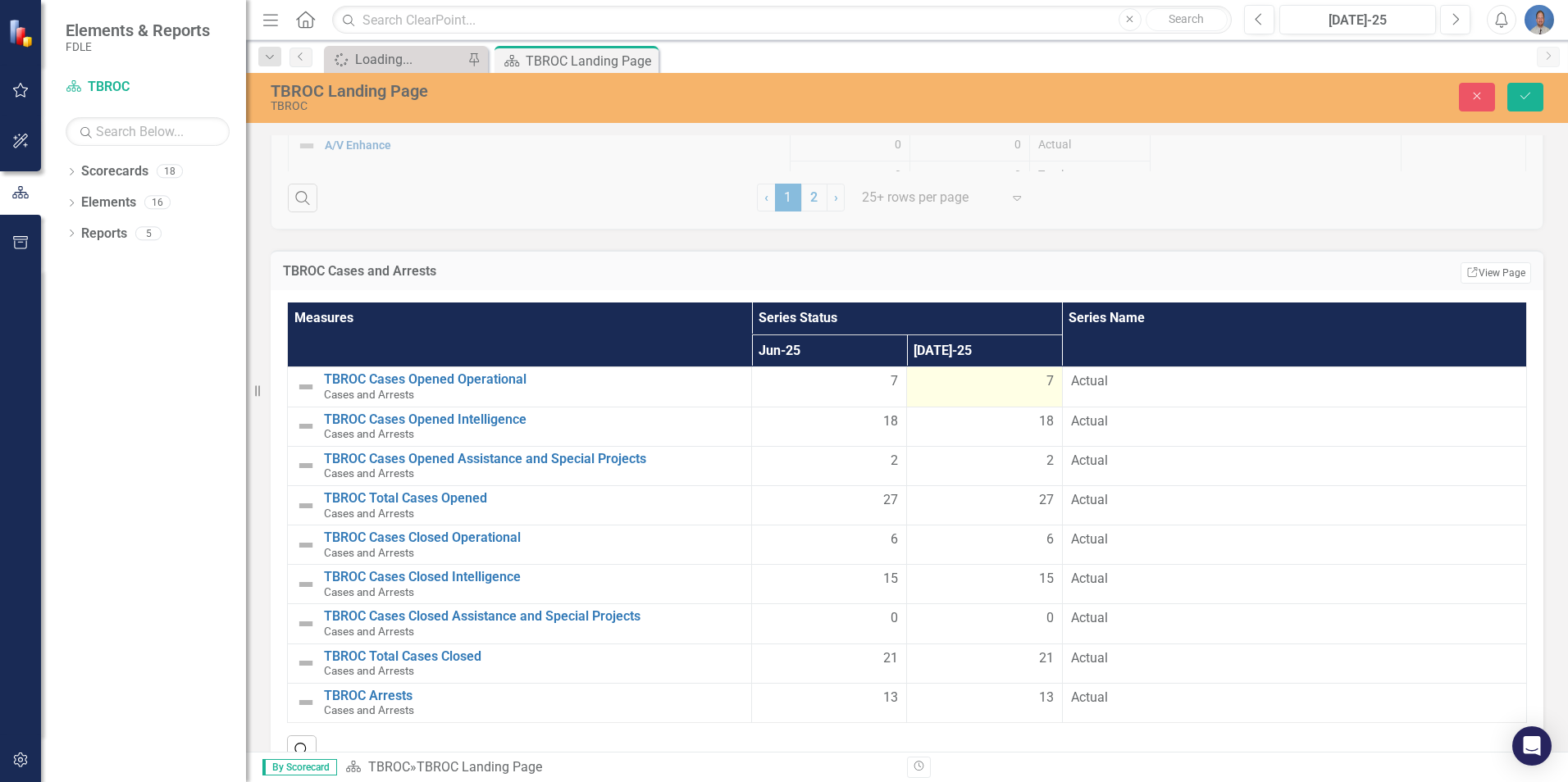
click at [1047, 382] on span "7" at bounding box center [1050, 381] width 7 height 19
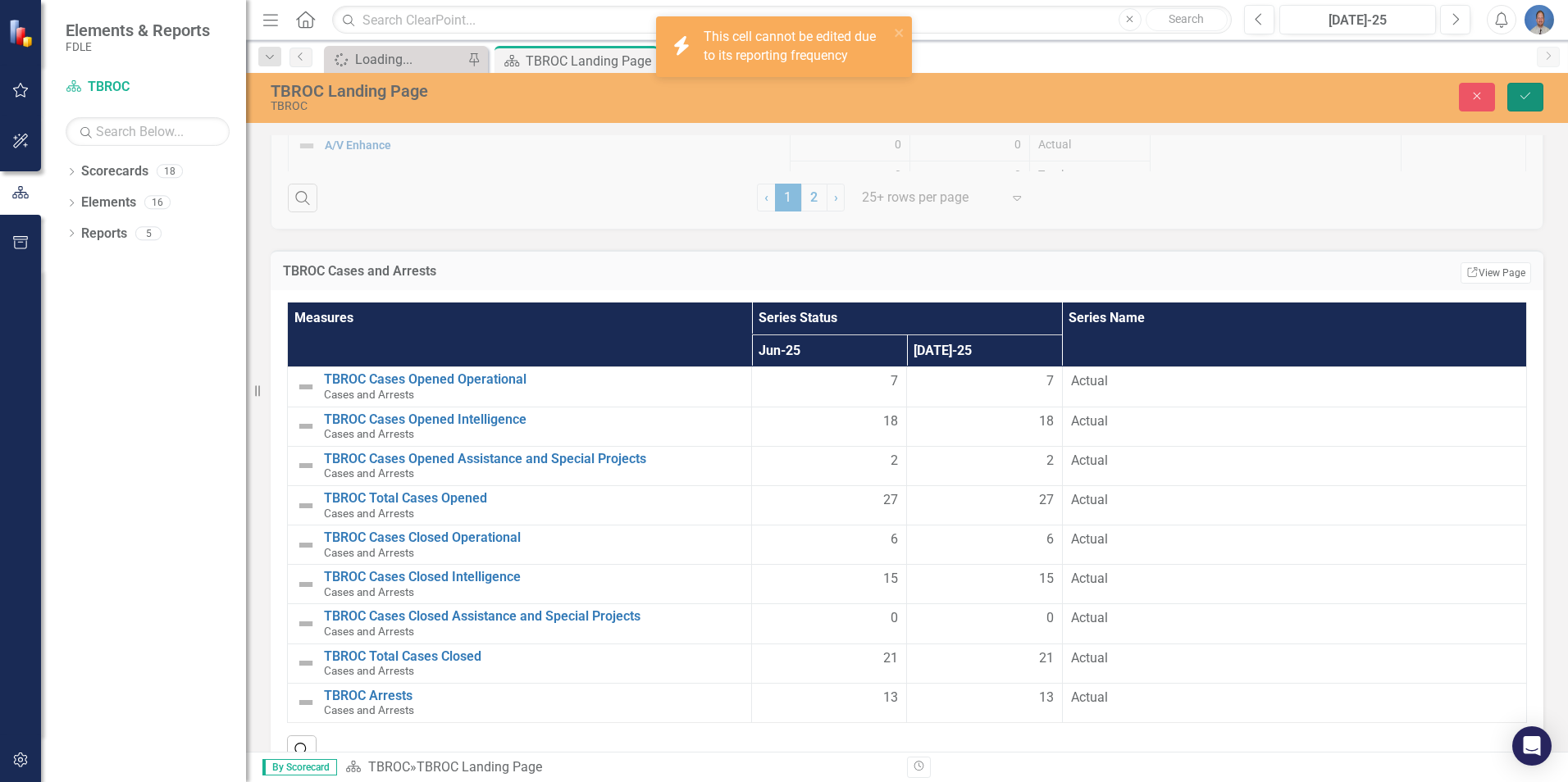
click at [1526, 95] on icon "Save" at bounding box center [1526, 96] width 15 height 12
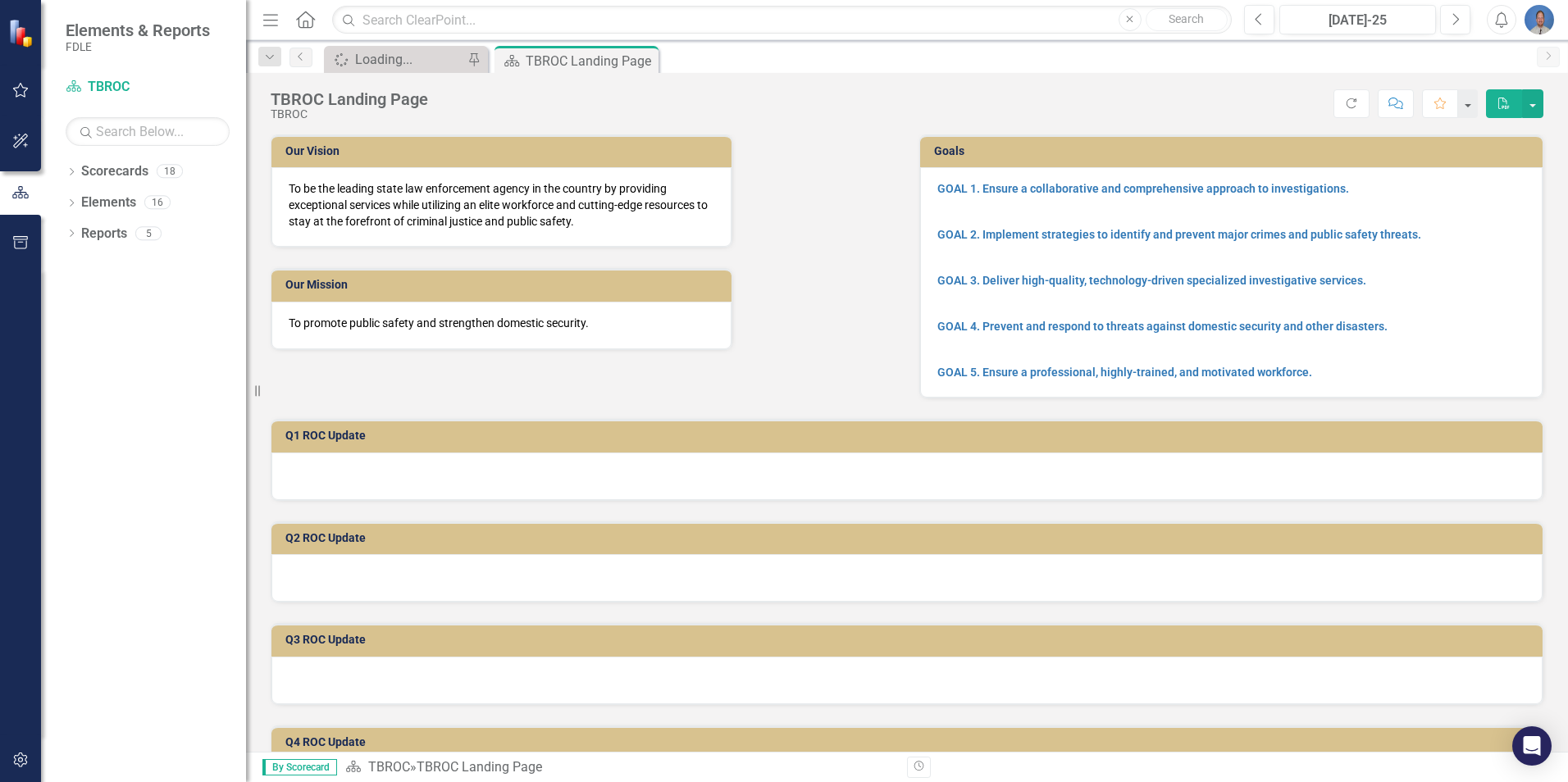
click at [1544, 14] on img "button" at bounding box center [1540, 20] width 30 height 30
click at [1477, 202] on link "Logout Log Out" at bounding box center [1488, 207] width 129 height 31
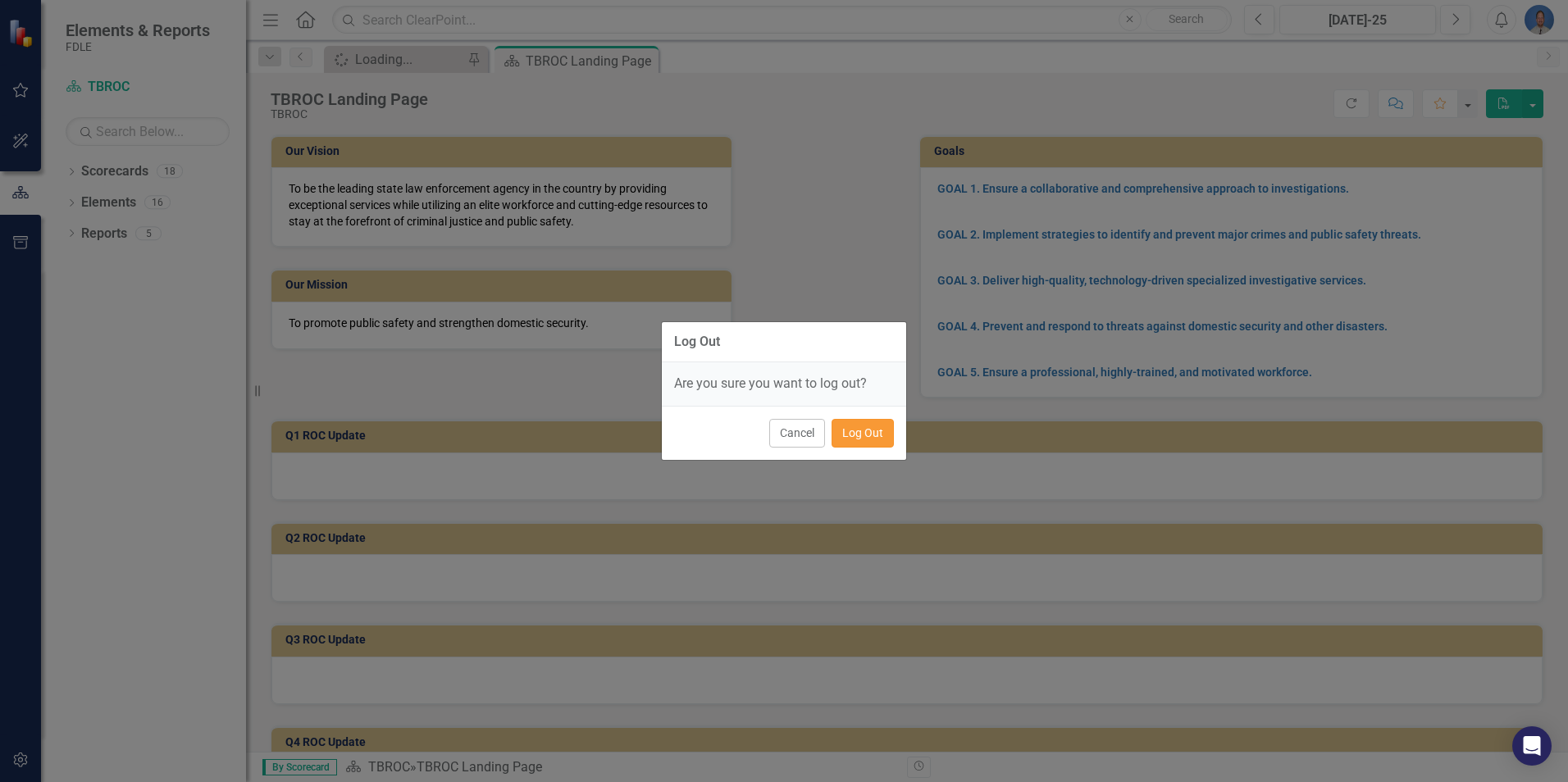
click at [865, 431] on button "Log Out" at bounding box center [862, 433] width 62 height 29
